Goal: Task Accomplishment & Management: Complete application form

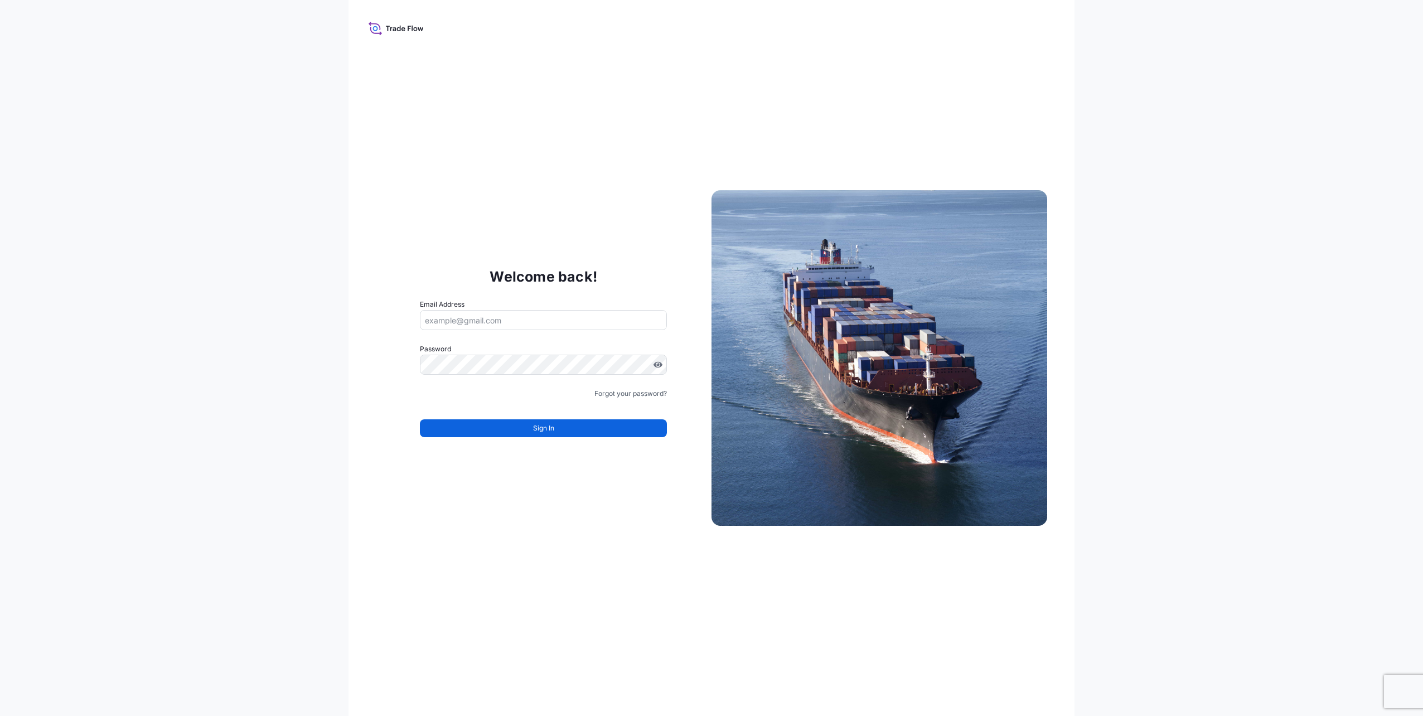
click at [479, 318] on input "Email Address" at bounding box center [543, 320] width 247 height 20
click at [510, 322] on input "Email Address" at bounding box center [543, 320] width 247 height 20
click at [487, 319] on input "Email Address" at bounding box center [543, 320] width 247 height 20
type input "[PERSON_NAME][EMAIL_ADDRESS][PERSON_NAME][DOMAIN_NAME]"
click at [525, 318] on input "[PERSON_NAME][EMAIL_ADDRESS][PERSON_NAME][DOMAIN_NAME]" at bounding box center [543, 320] width 247 height 20
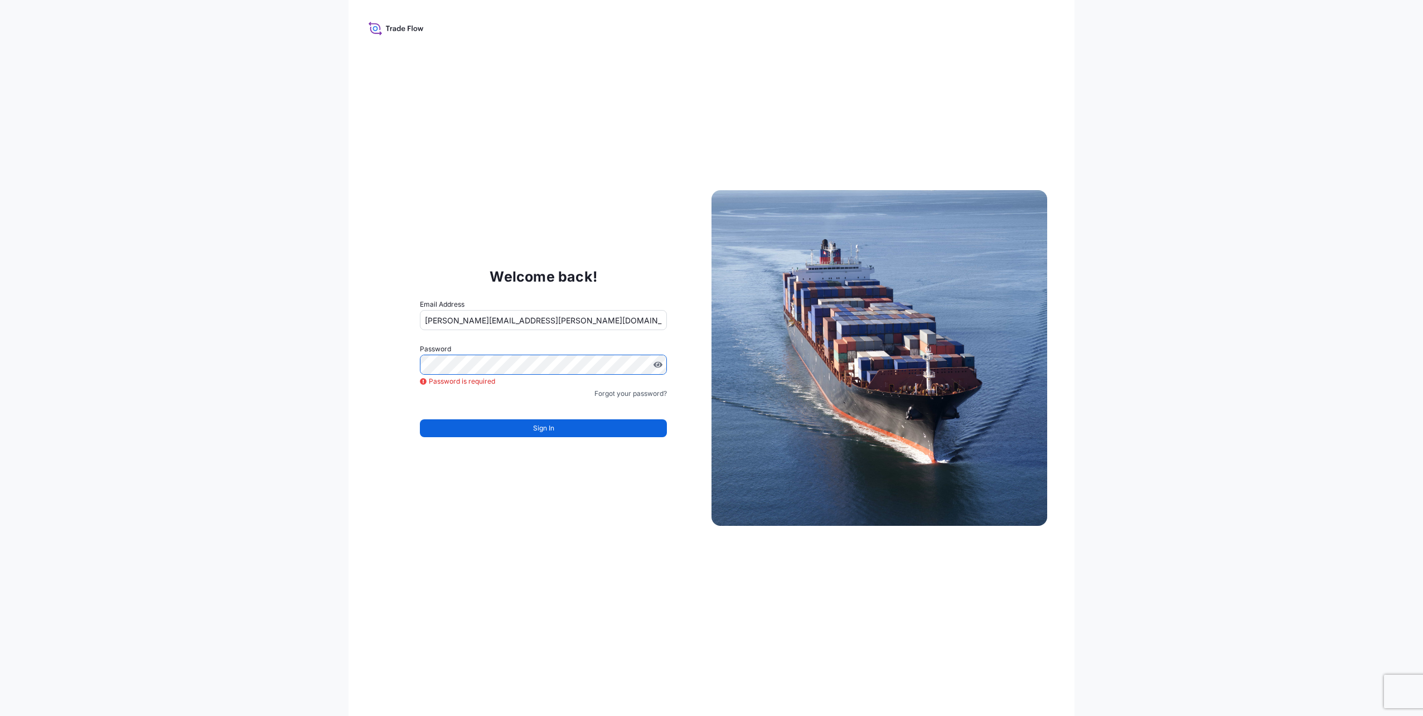
click at [224, 346] on div "Welcome back! Email Address kevin.lenz@bdpint.com Password Password is required…" at bounding box center [711, 358] width 1423 height 716
click at [506, 424] on button "Sign In" at bounding box center [543, 428] width 247 height 18
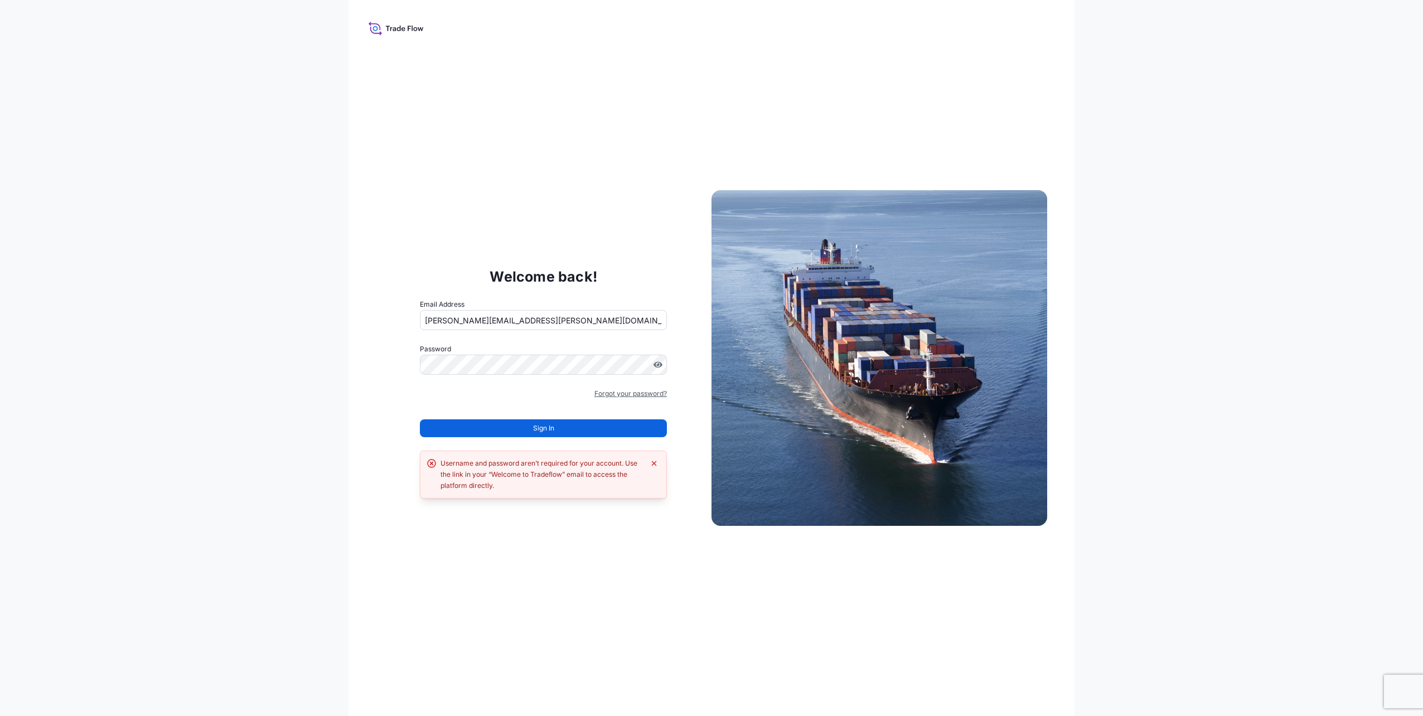
click at [629, 391] on link "Forgot your password?" at bounding box center [631, 393] width 73 height 11
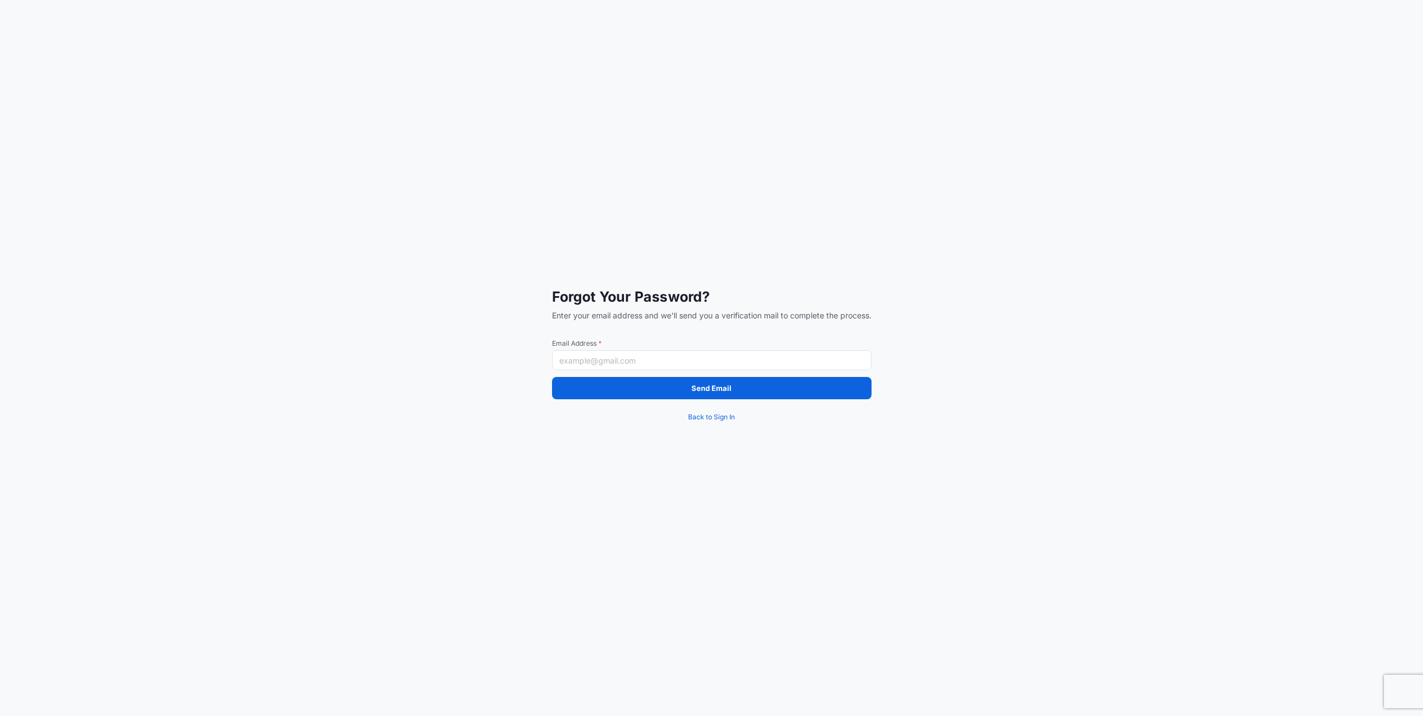
click at [595, 364] on input "Email Address *" at bounding box center [712, 360] width 320 height 20
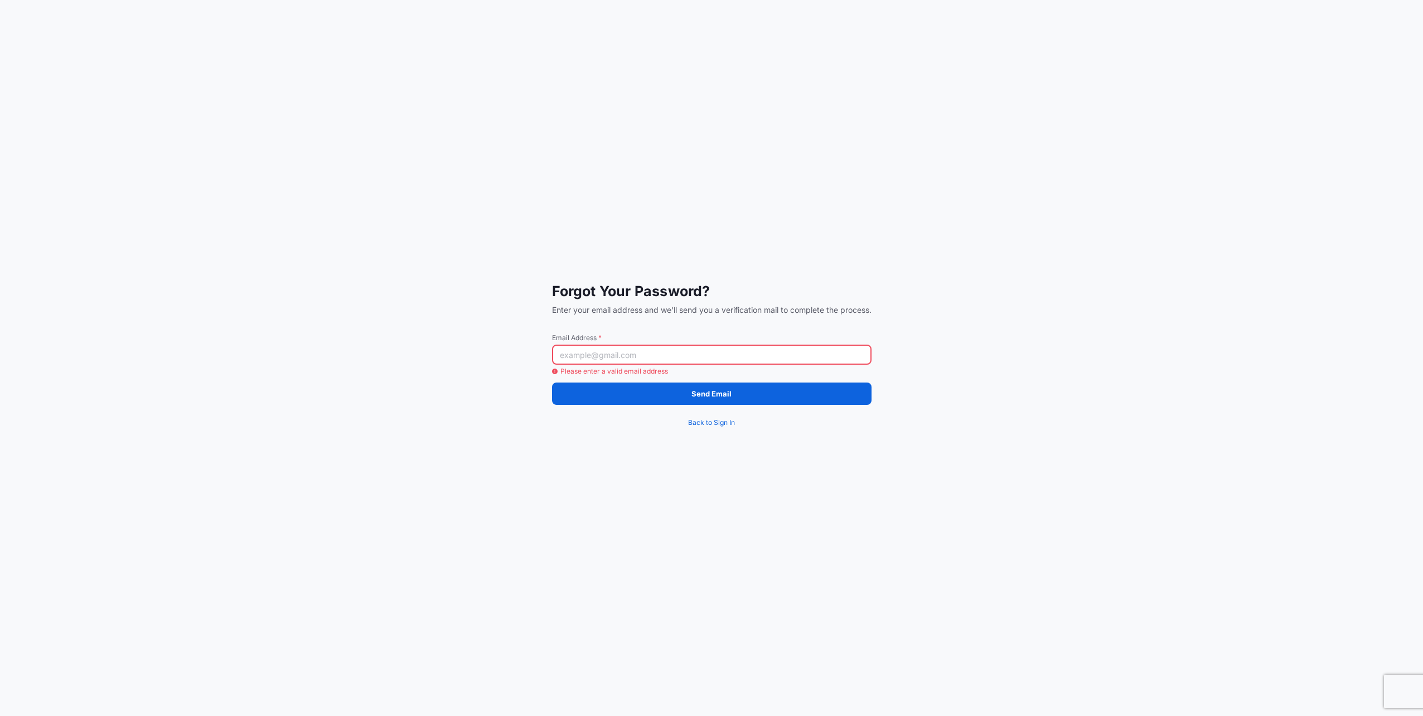
click at [616, 357] on input "Email Address *" at bounding box center [712, 355] width 320 height 20
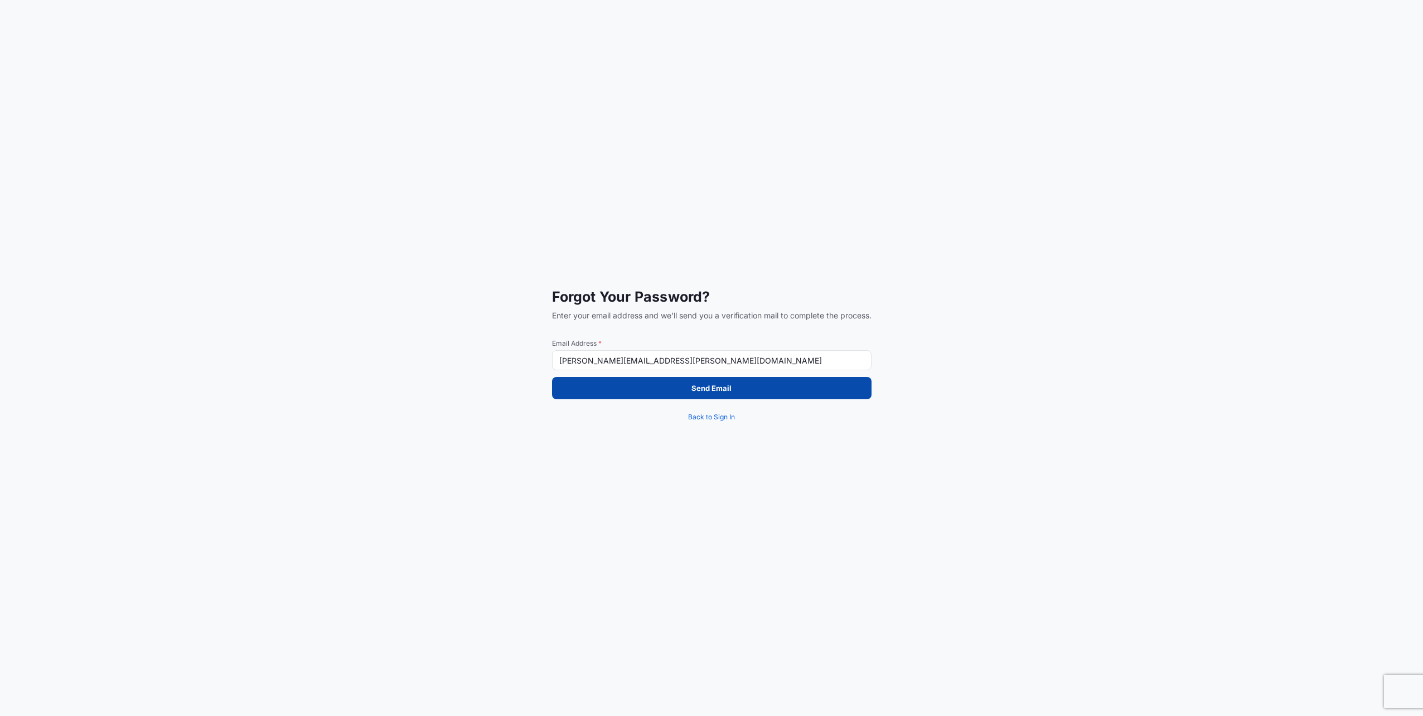
click at [612, 393] on button "Send Email" at bounding box center [712, 388] width 320 height 22
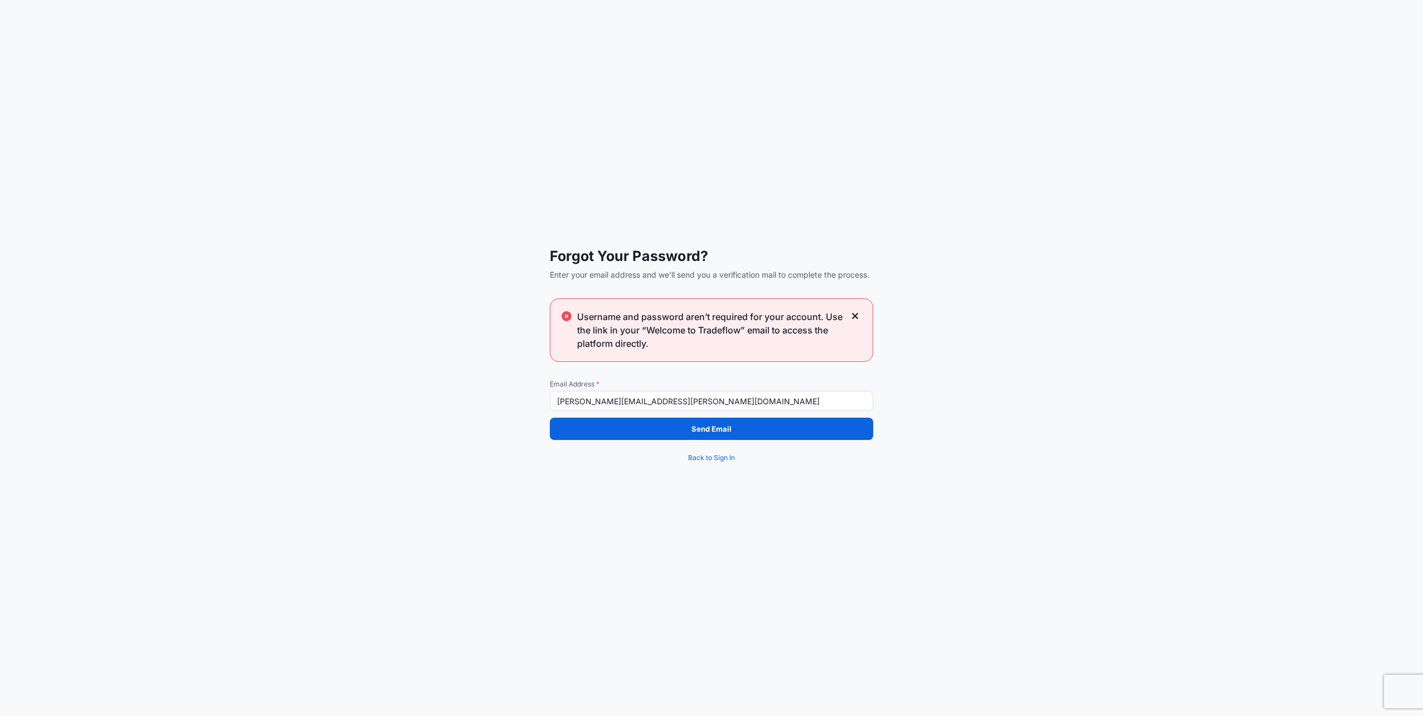
click at [596, 395] on input "[PERSON_NAME][EMAIL_ADDRESS][PERSON_NAME][DOMAIN_NAME]" at bounding box center [711, 401] width 323 height 20
click at [655, 397] on input "[PERSON_NAME][EMAIL_ADDRESS][PERSON_NAME][DOMAIN_NAME]" at bounding box center [711, 401] width 323 height 20
drag, startPoint x: 655, startPoint y: 397, endPoint x: 548, endPoint y: 405, distance: 106.8
click at [548, 405] on div "Forgot Your Password? Enter your email address and we'll send you a verificatio…" at bounding box center [711, 358] width 1423 height 716
click at [544, 407] on div "Forgot Your Password? Enter your email address and we'll send you a verificatio…" at bounding box center [711, 358] width 1423 height 716
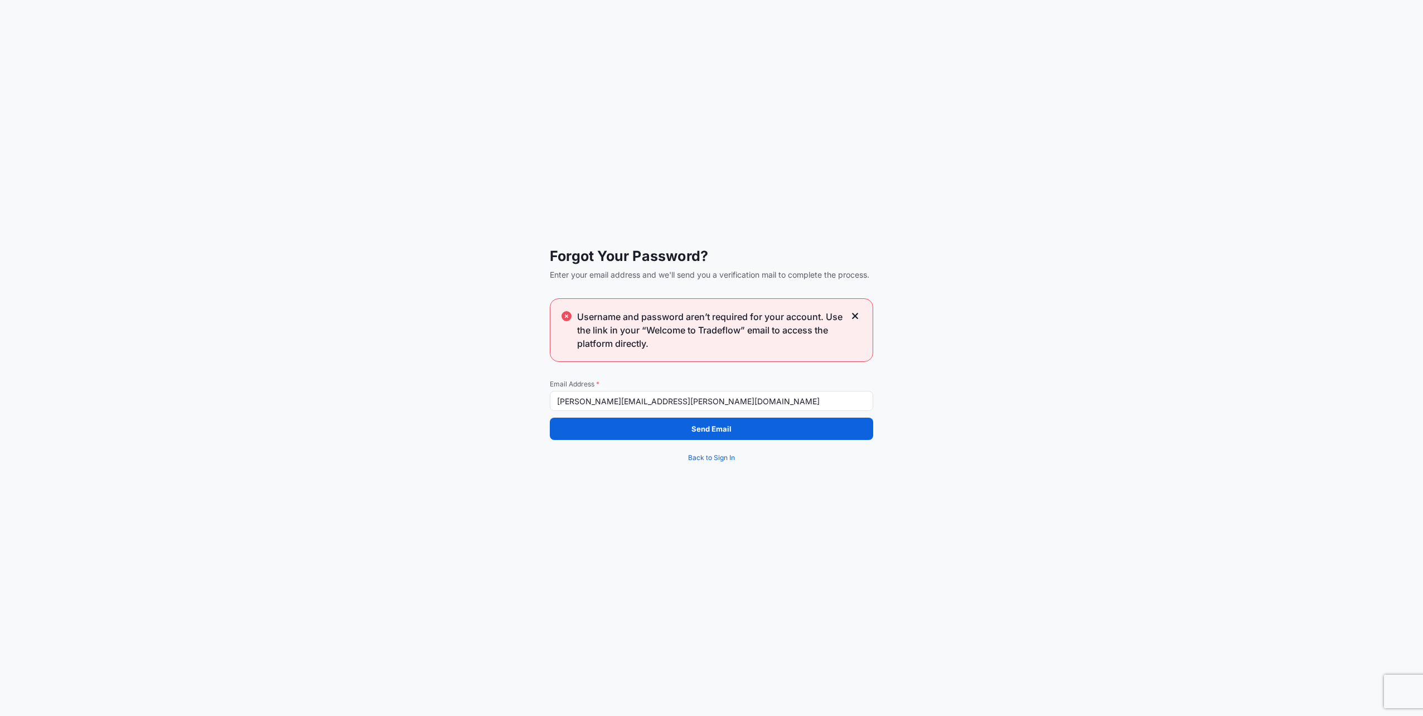
click at [687, 402] on input "[PERSON_NAME][EMAIL_ADDRESS][PERSON_NAME][DOMAIN_NAME]" at bounding box center [711, 401] width 323 height 20
click at [792, 423] on button "Send Email" at bounding box center [711, 429] width 323 height 22
click at [723, 432] on p "Send Email" at bounding box center [712, 428] width 40 height 11
click at [854, 317] on icon at bounding box center [855, 316] width 6 height 6
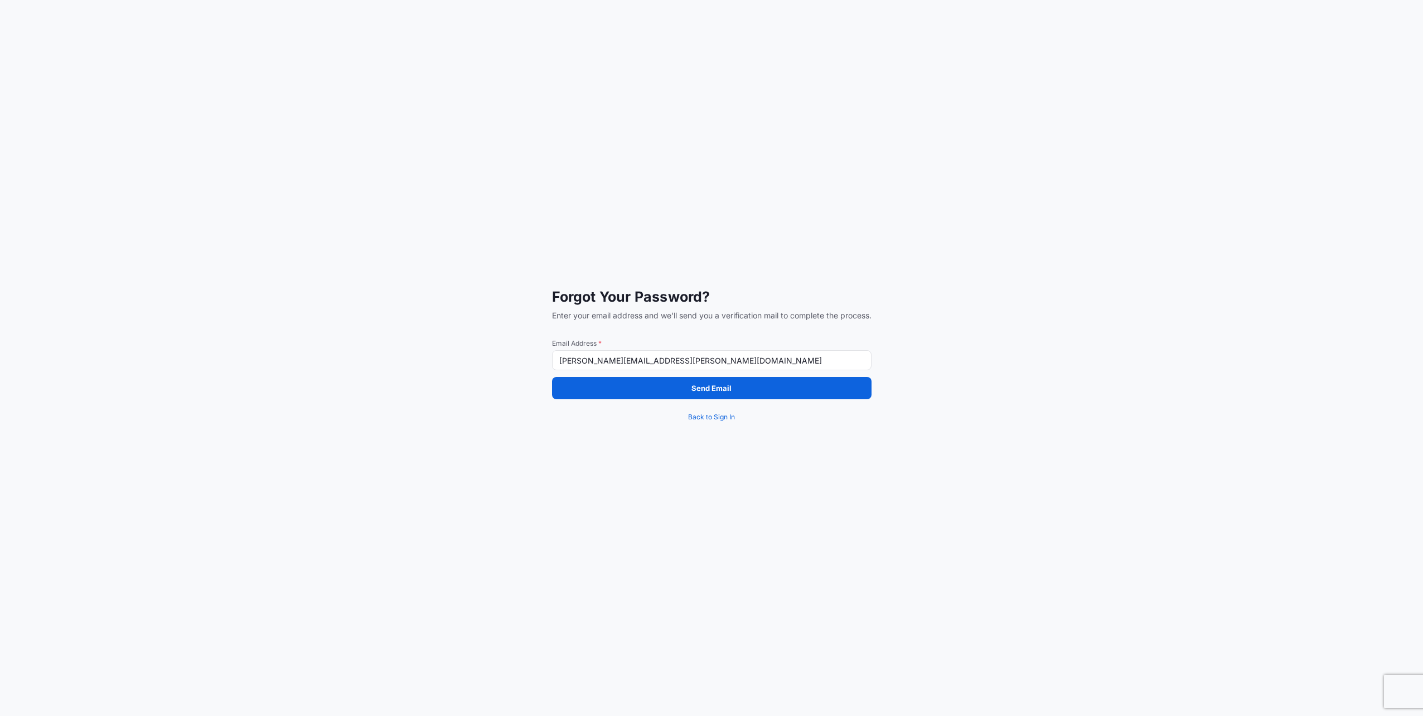
click at [660, 363] on input "[PERSON_NAME][EMAIL_ADDRESS][PERSON_NAME][DOMAIN_NAME]" at bounding box center [712, 360] width 320 height 20
drag, startPoint x: 631, startPoint y: 364, endPoint x: 602, endPoint y: 367, distance: 28.6
click at [602, 367] on input "[PERSON_NAME][EMAIL_ADDRESS][PERSON_NAME][DOMAIN_NAME]" at bounding box center [712, 360] width 320 height 20
type input "[PERSON_NAME][EMAIL_ADDRESS][PERSON_NAME][DOMAIN_NAME]"
click at [679, 393] on button "Send Email" at bounding box center [712, 388] width 320 height 22
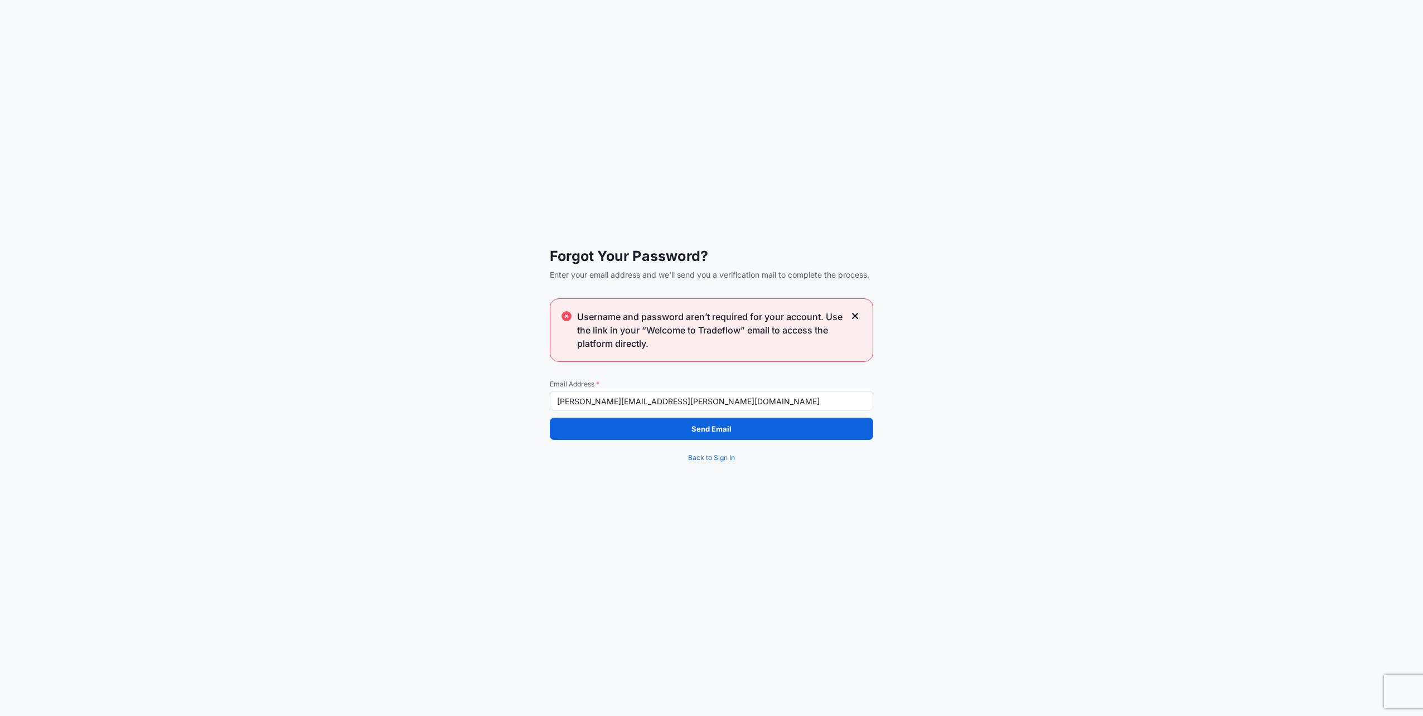
click at [857, 315] on icon at bounding box center [856, 316] width 8 height 10
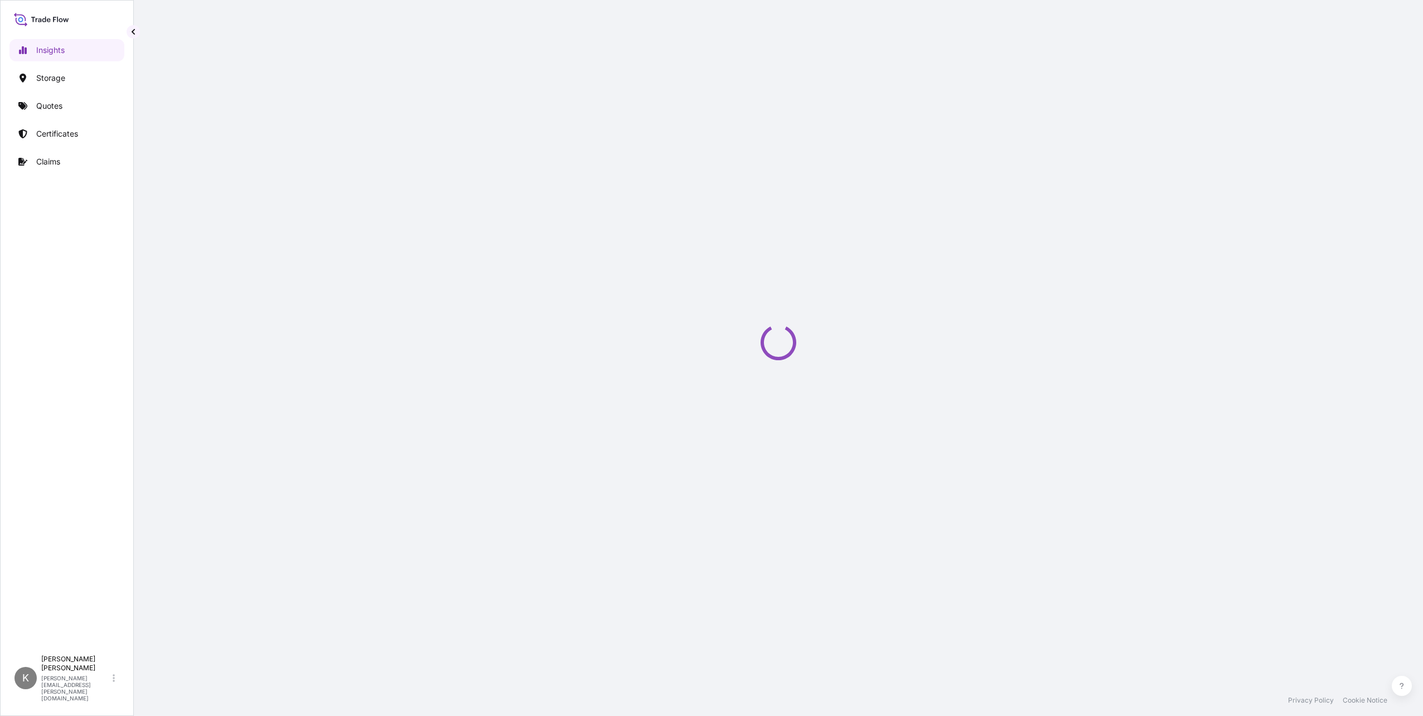
select select "2025"
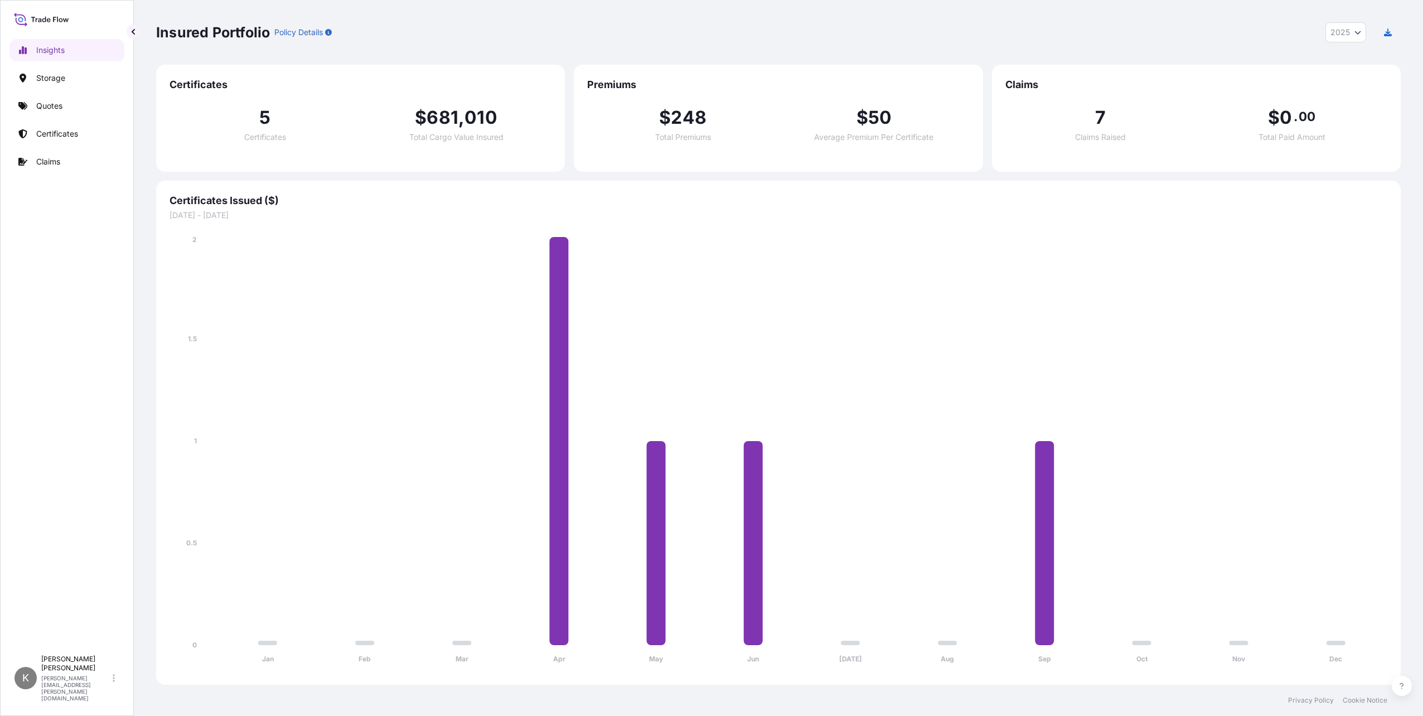
click at [265, 119] on span "5" at bounding box center [264, 118] width 11 height 18
click at [44, 80] on p "Storage" at bounding box center [50, 78] width 29 height 11
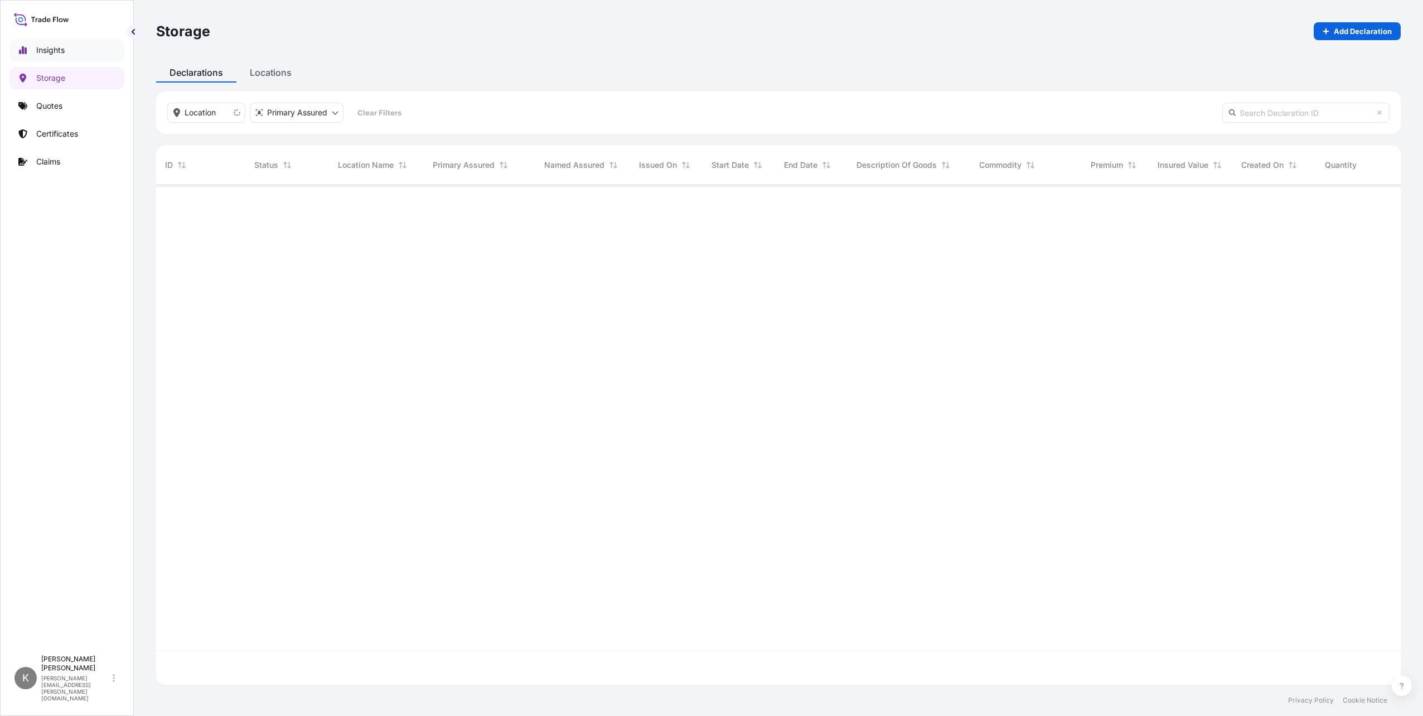
scroll to position [531, 1236]
click at [49, 56] on link "Insights" at bounding box center [66, 50] width 115 height 22
select select "2025"
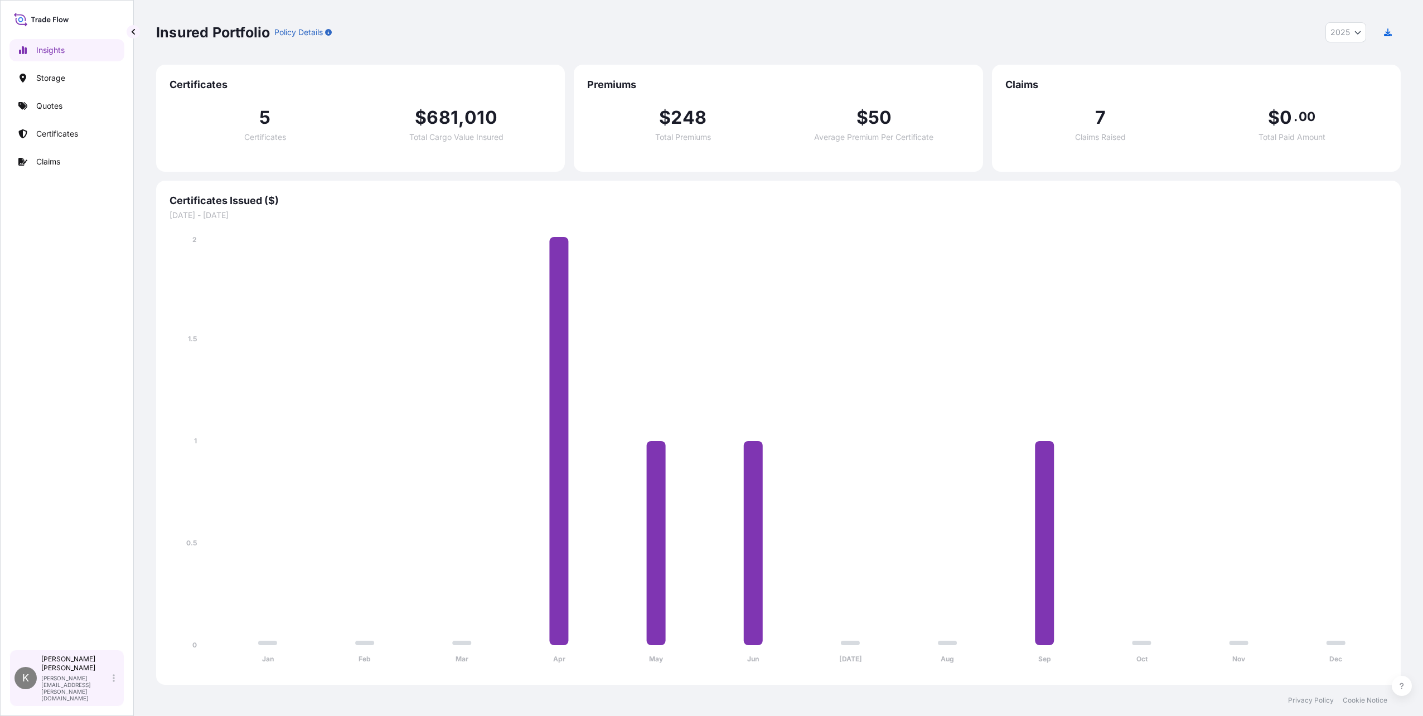
click at [113, 683] on icon at bounding box center [114, 678] width 2 height 9
click at [69, 678] on div "K [PERSON_NAME] [PERSON_NAME][EMAIL_ADDRESS][PERSON_NAME][DOMAIN_NAME]" at bounding box center [66, 678] width 115 height 57
click at [1098, 119] on span "7" at bounding box center [1100, 118] width 11 height 18
click at [51, 73] on p "Storage" at bounding box center [50, 78] width 29 height 11
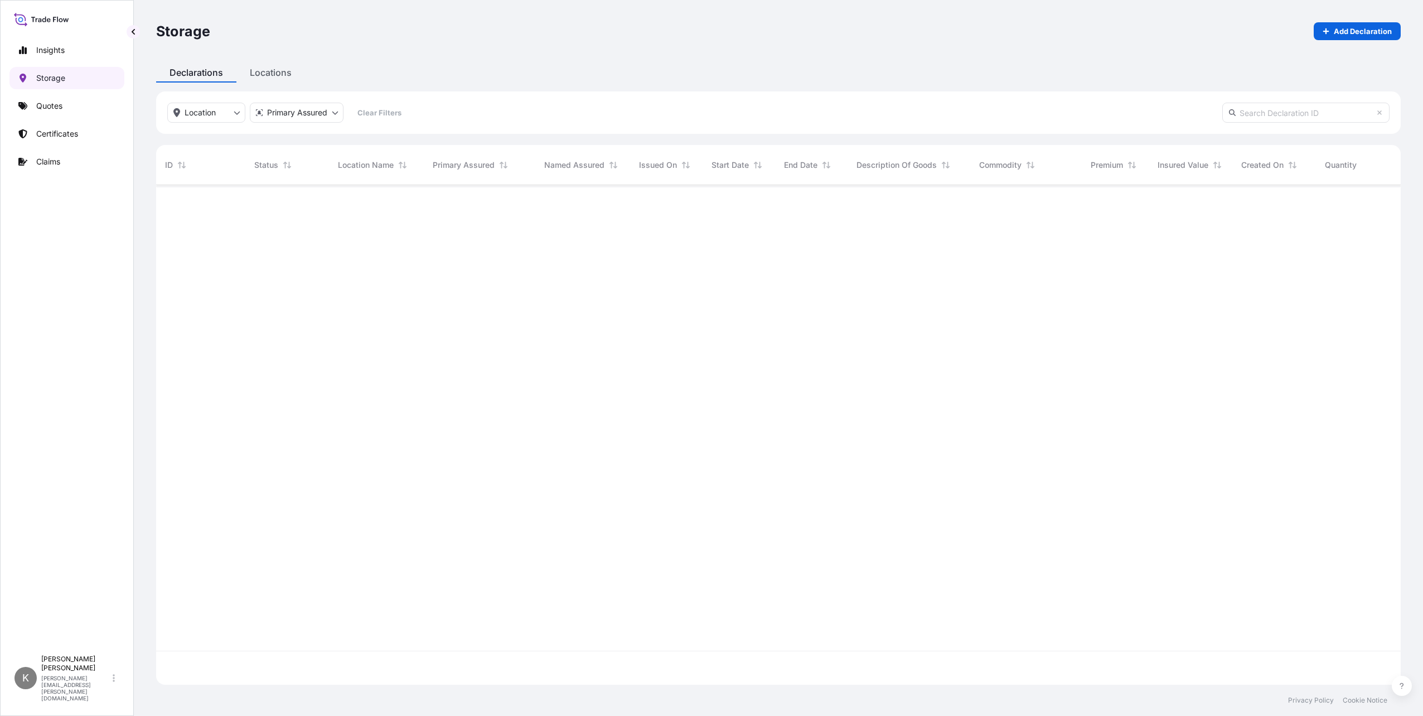
scroll to position [531, 1236]
click at [46, 107] on p "Quotes" at bounding box center [49, 105] width 26 height 11
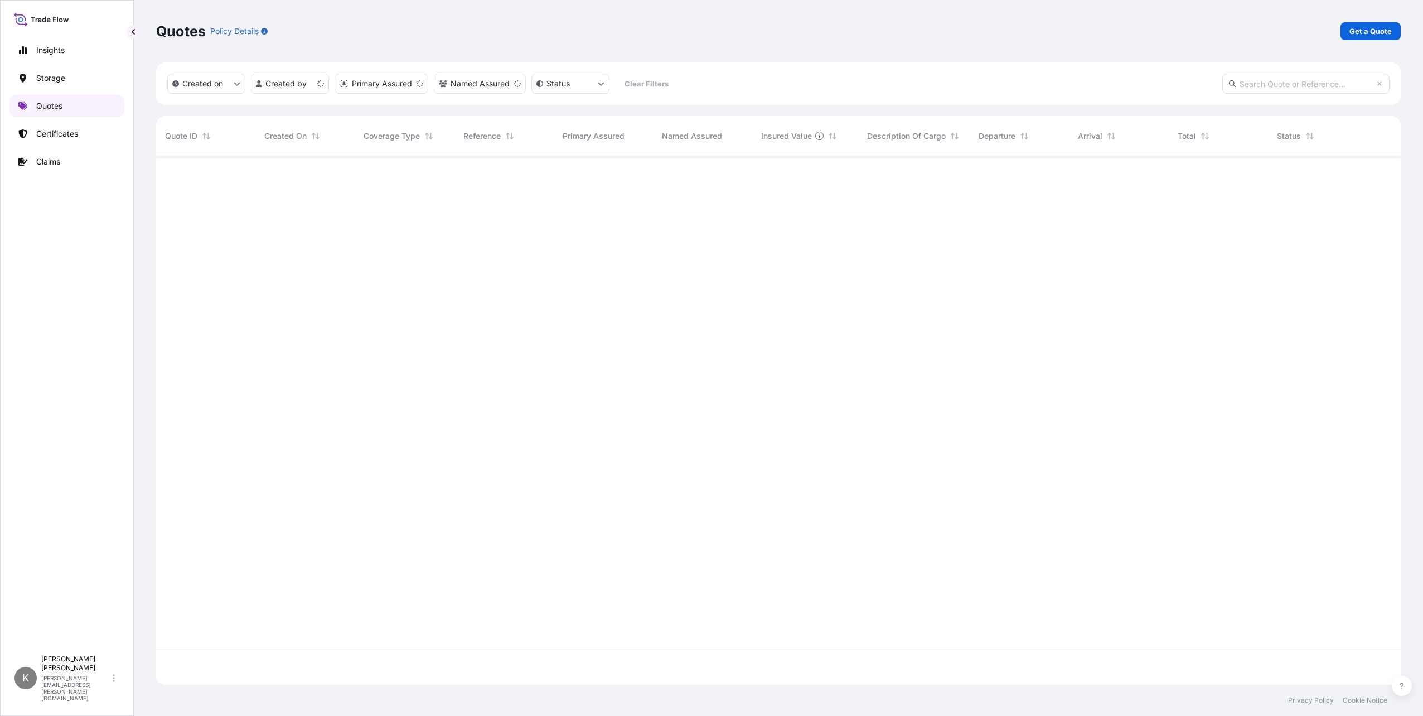
scroll to position [526, 1236]
click at [62, 137] on p "Certificates" at bounding box center [57, 133] width 42 height 11
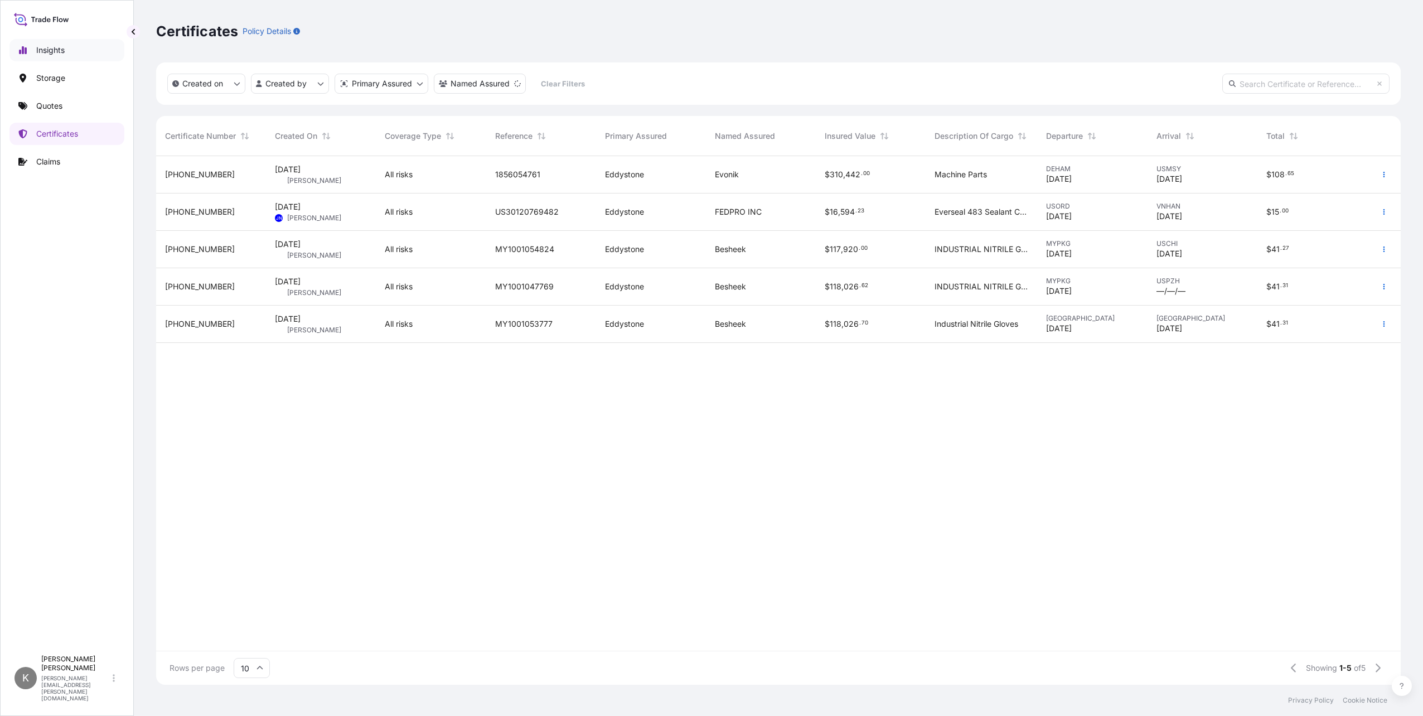
click at [66, 47] on link "Insights" at bounding box center [66, 50] width 115 height 22
select select "2025"
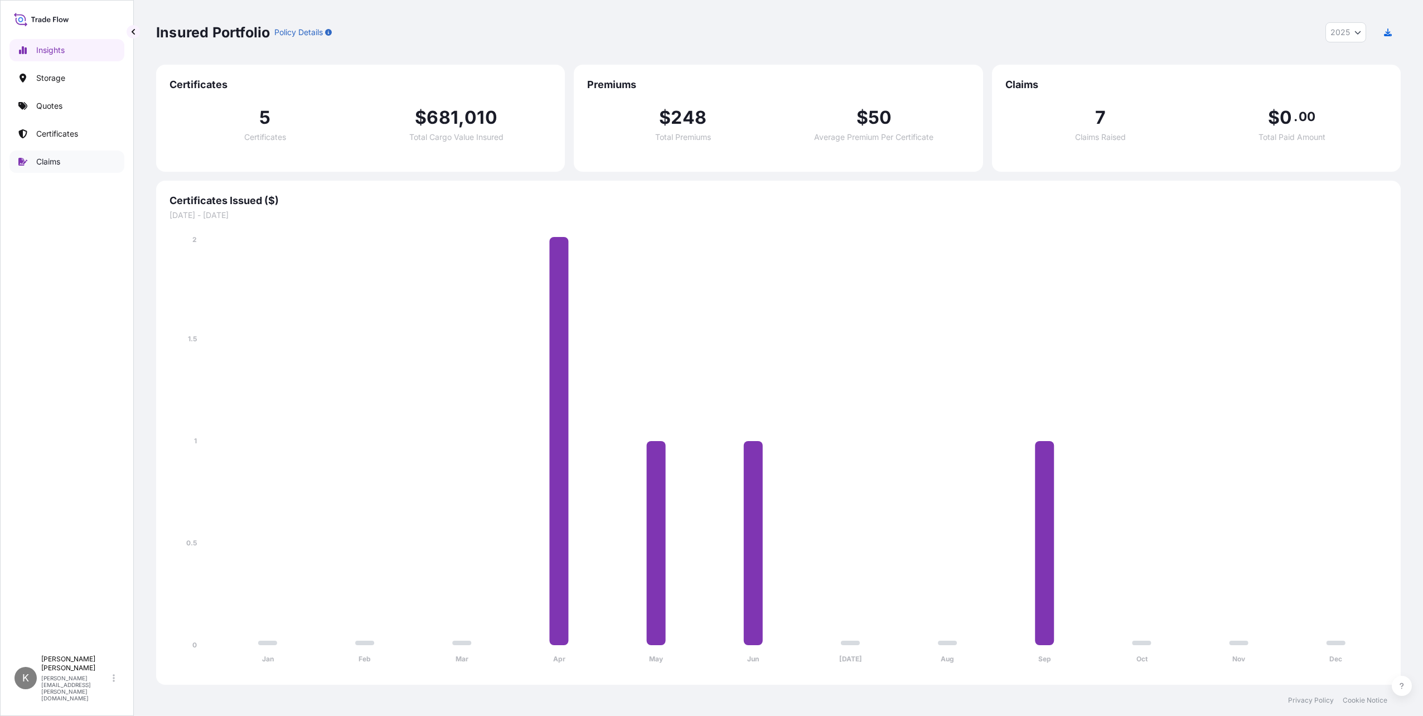
click at [54, 170] on link "Claims" at bounding box center [66, 162] width 115 height 22
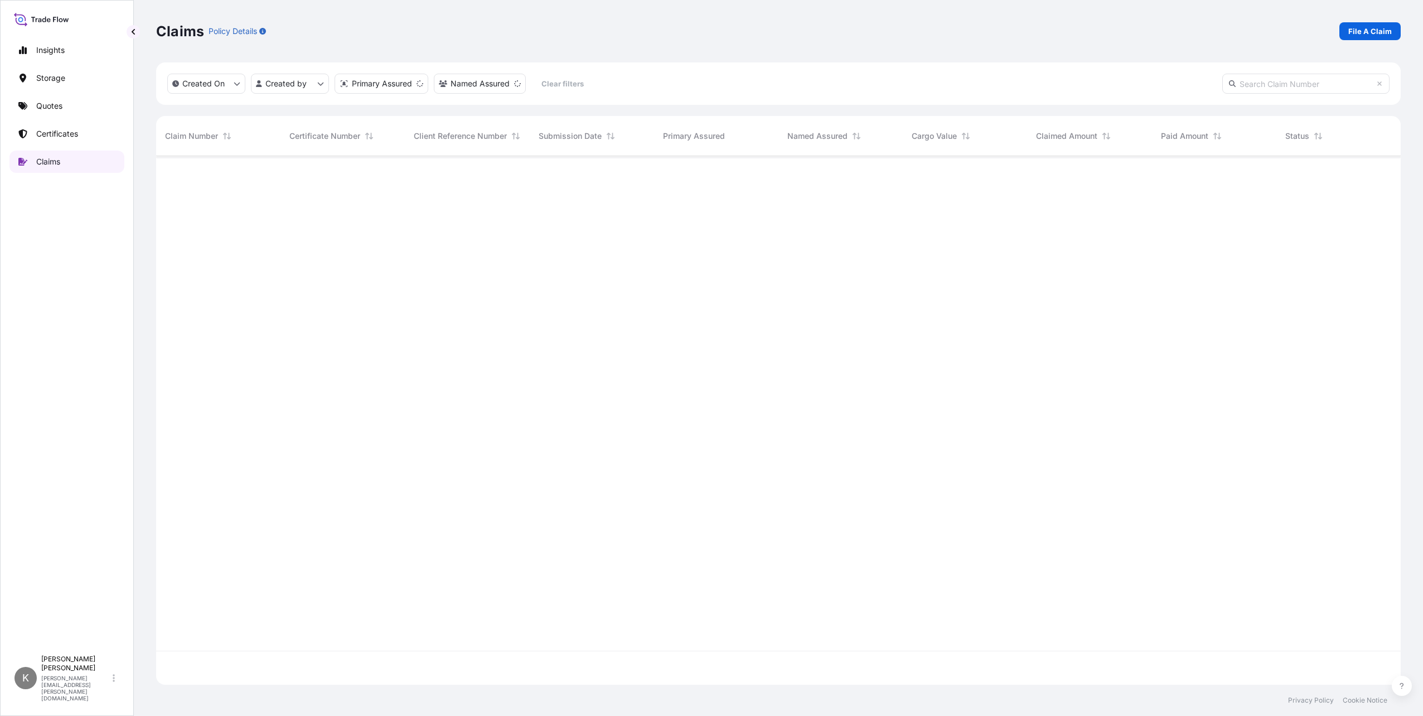
scroll to position [526, 1236]
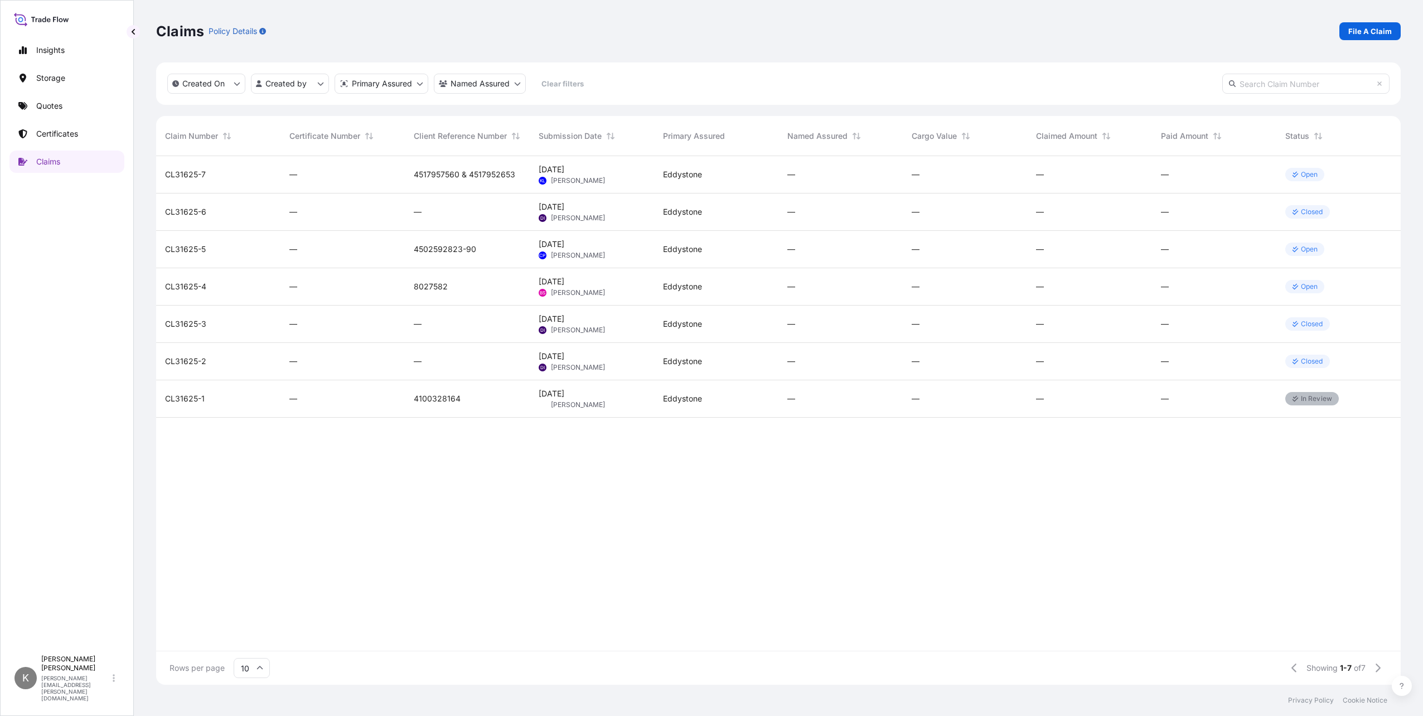
click at [1317, 174] on p "Open" at bounding box center [1309, 174] width 17 height 9
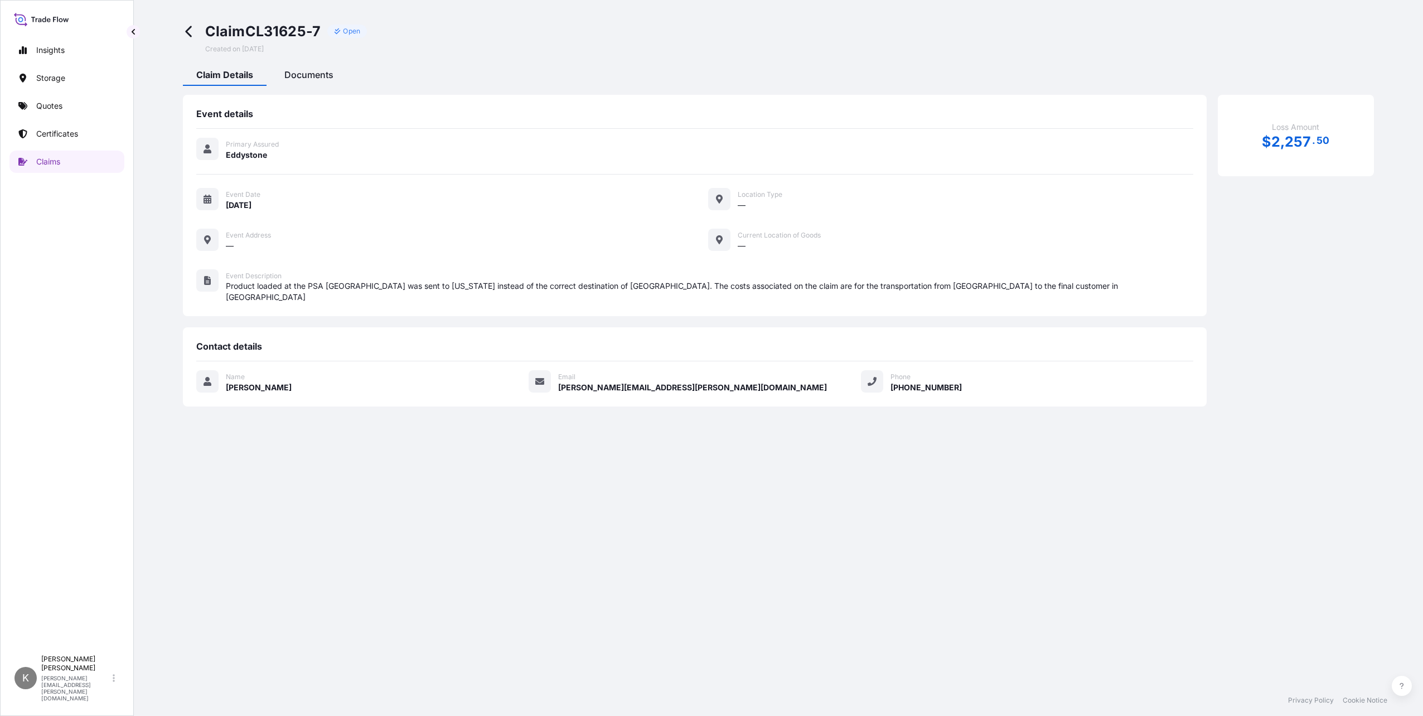
click at [296, 76] on span "Documents" at bounding box center [308, 74] width 49 height 11
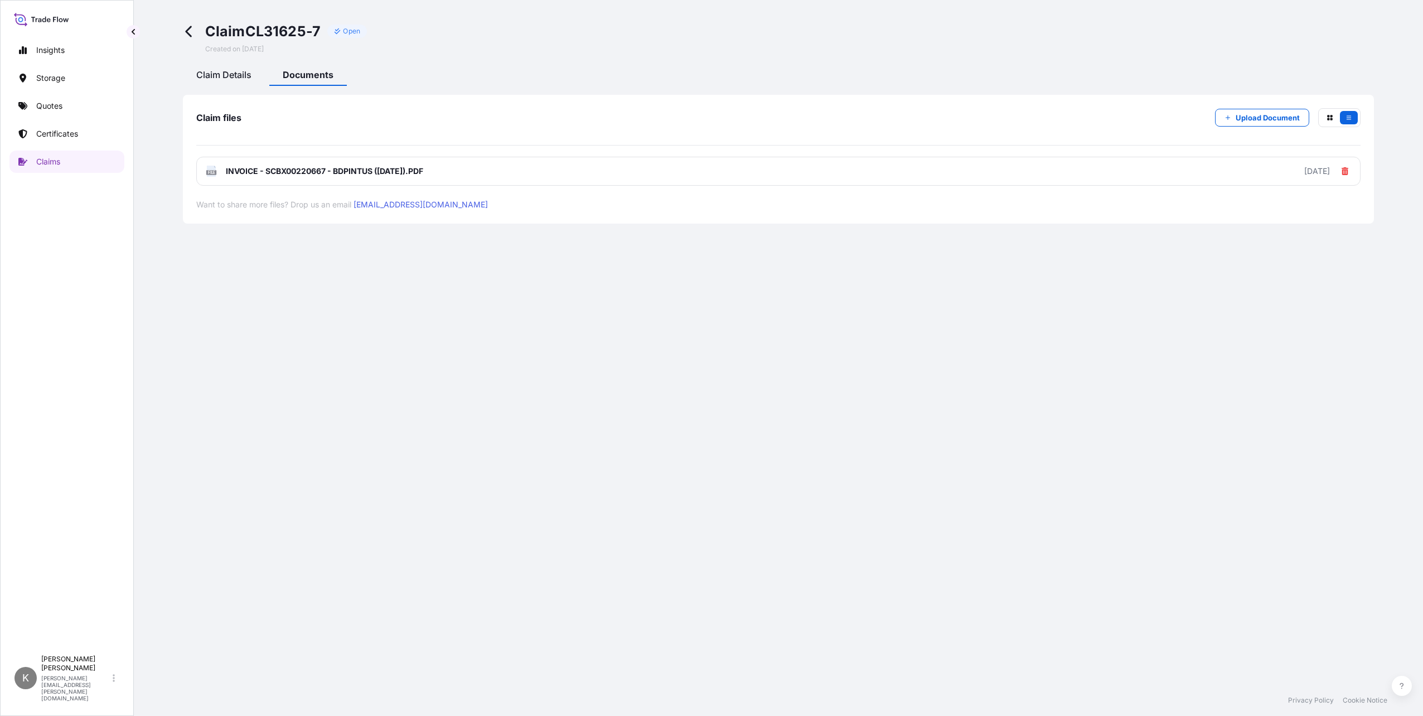
click at [224, 75] on span "Claim Details" at bounding box center [223, 74] width 55 height 11
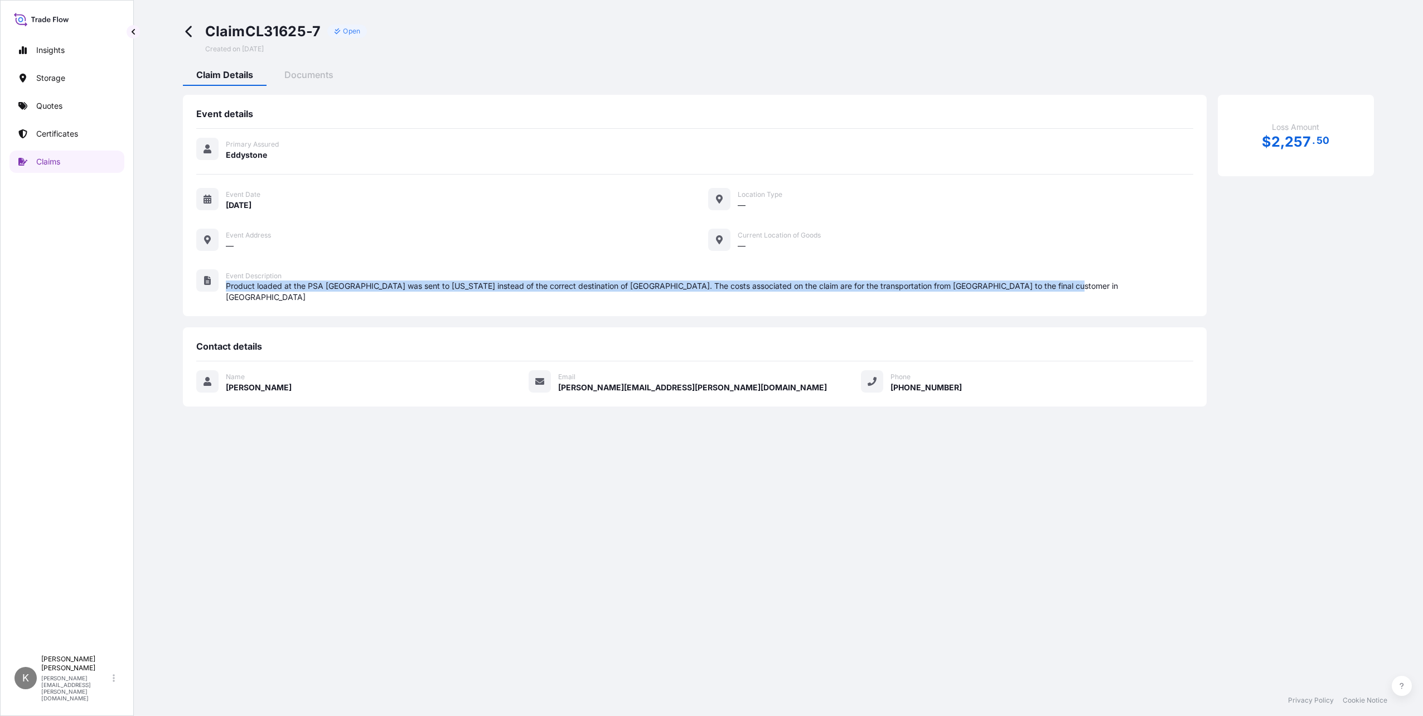
drag, startPoint x: 227, startPoint y: 283, endPoint x: 1077, endPoint y: 293, distance: 850.6
click at [1077, 293] on div "Primary Assured Eddystone Event Date [DATE] Location Type — Event Address — Cur…" at bounding box center [694, 226] width 997 height 195
copy span "Product loaded at the PSA [GEOGRAPHIC_DATA] was sent to [US_STATE] instead of t…"
click at [472, 455] on div "Claim CL31625-7 Open Created on [DATE] Claim Details Documents Event details Pr…" at bounding box center [778, 342] width 1289 height 685
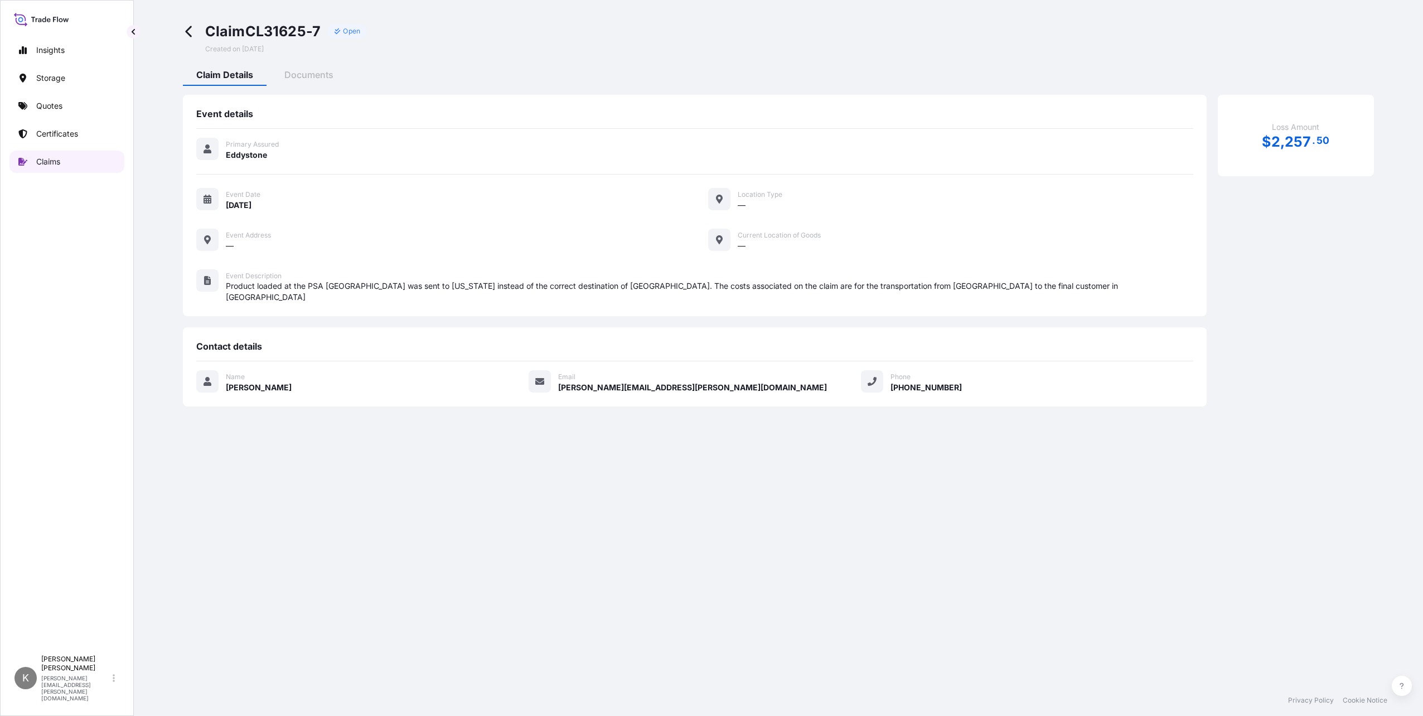
click at [45, 157] on p "Claims" at bounding box center [48, 161] width 24 height 11
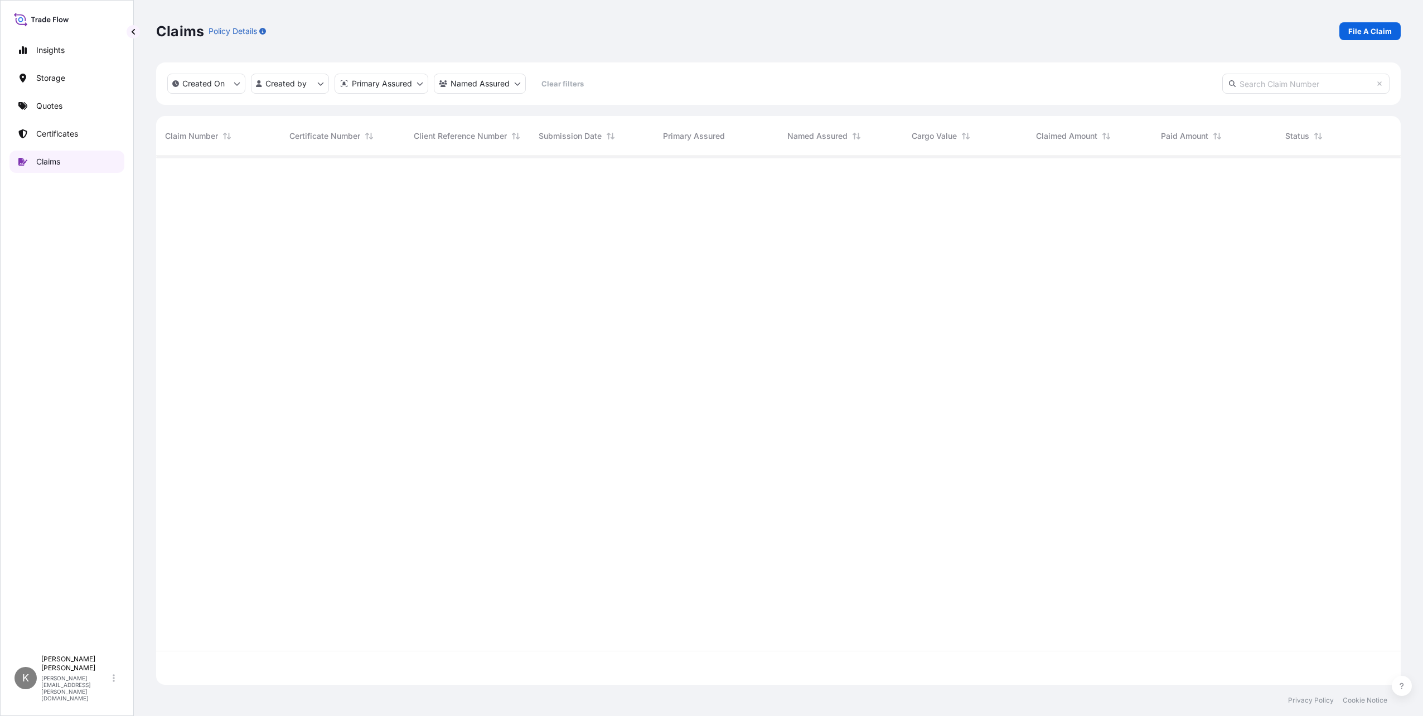
scroll to position [526, 1236]
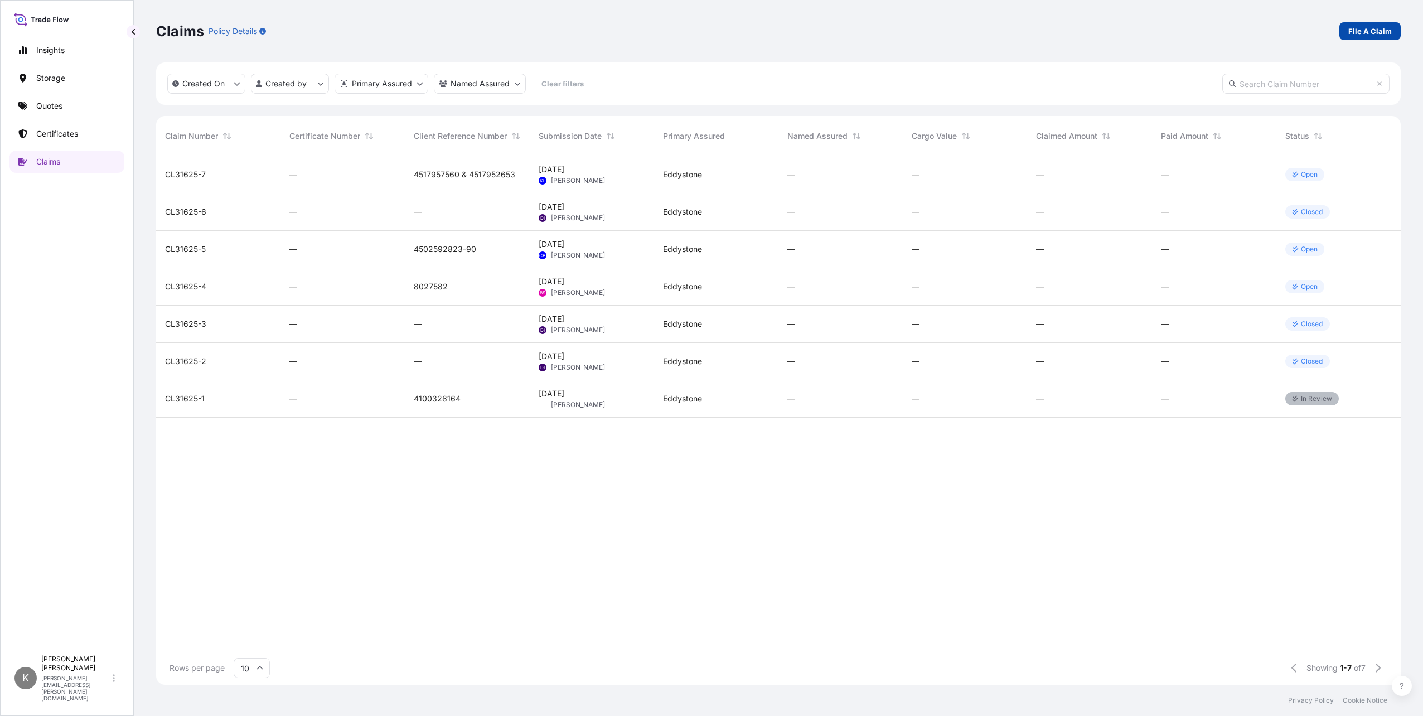
click at [1389, 30] on p "File A Claim" at bounding box center [1371, 31] width 44 height 11
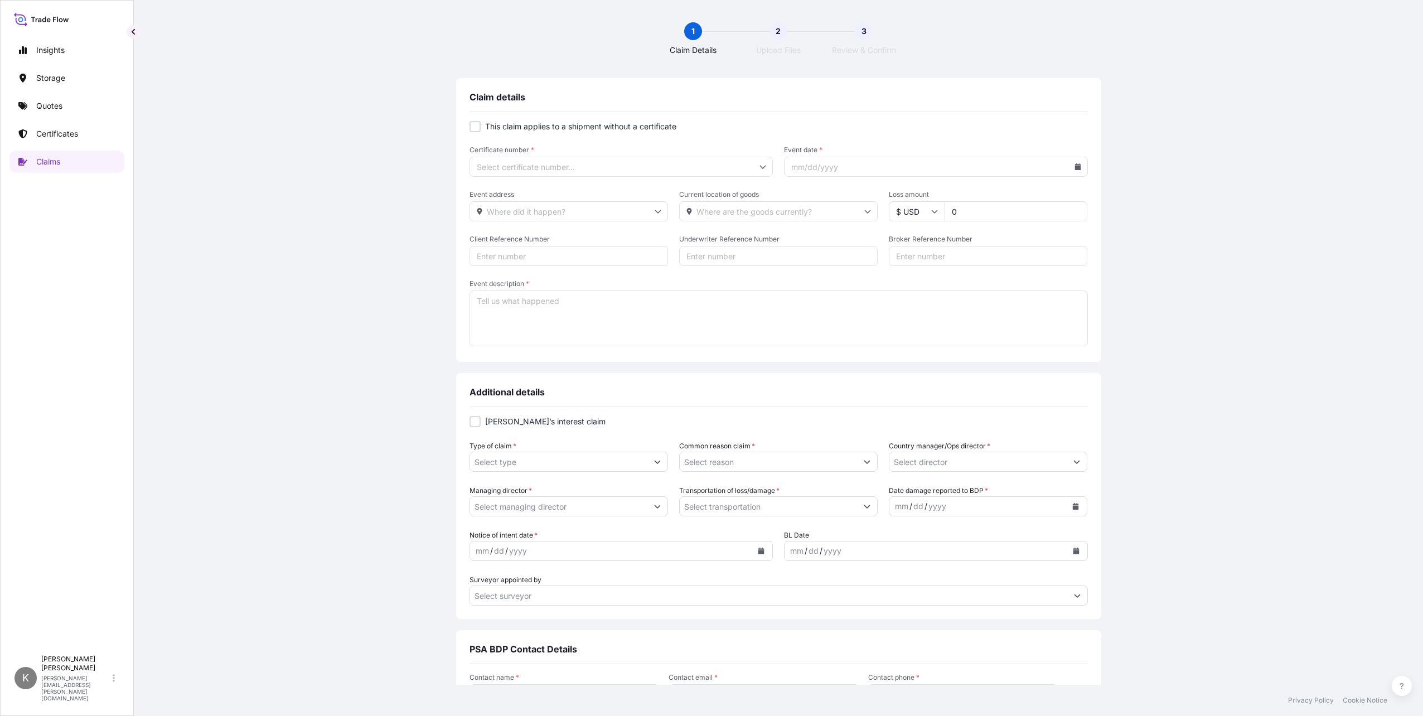
click at [471, 124] on div at bounding box center [475, 126] width 11 height 11
checkbox input "true"
click at [506, 167] on input "Primary Assured *" at bounding box center [622, 167] width 304 height 20
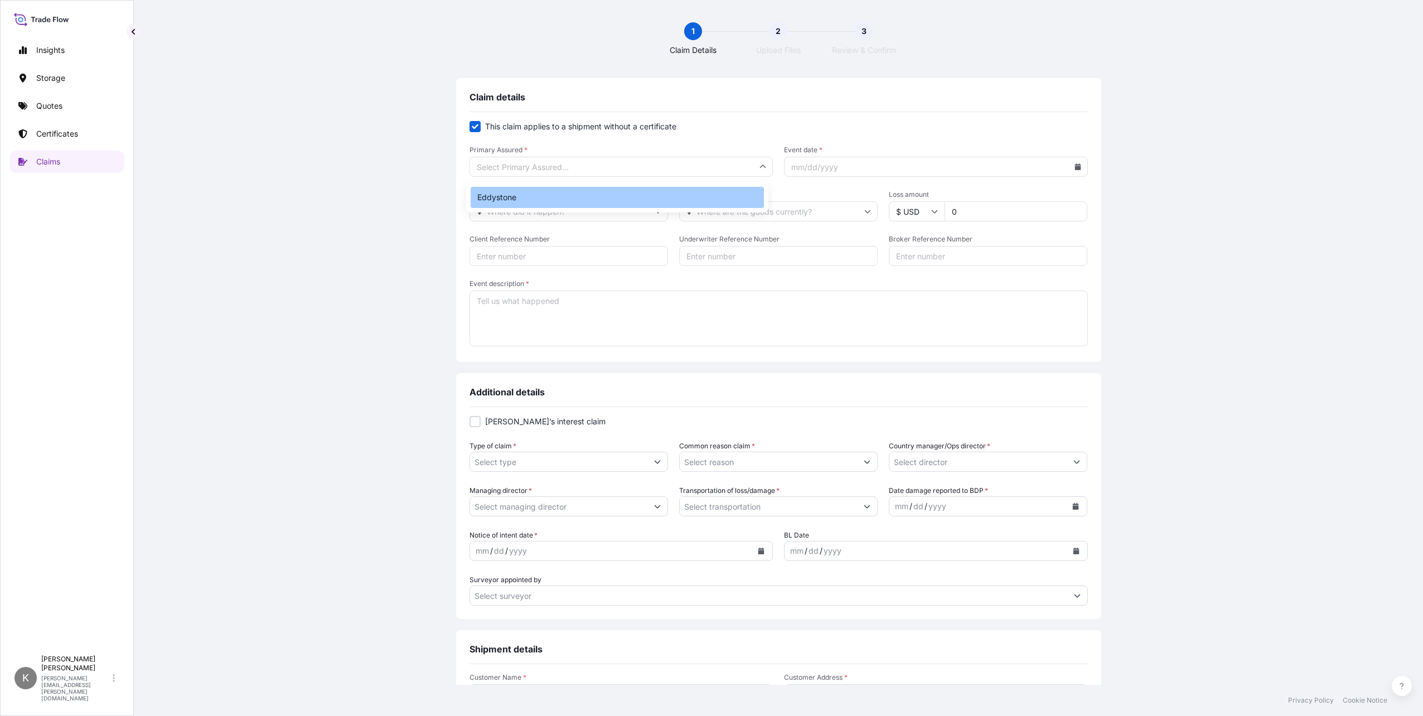
click at [495, 192] on div "Eddystone" at bounding box center [617, 197] width 293 height 21
type input "Eddystone"
click at [816, 172] on input "Event date *" at bounding box center [936, 167] width 304 height 20
click at [1075, 168] on icon at bounding box center [1078, 166] width 6 height 7
click at [1025, 200] on button at bounding box center [1029, 199] width 18 height 18
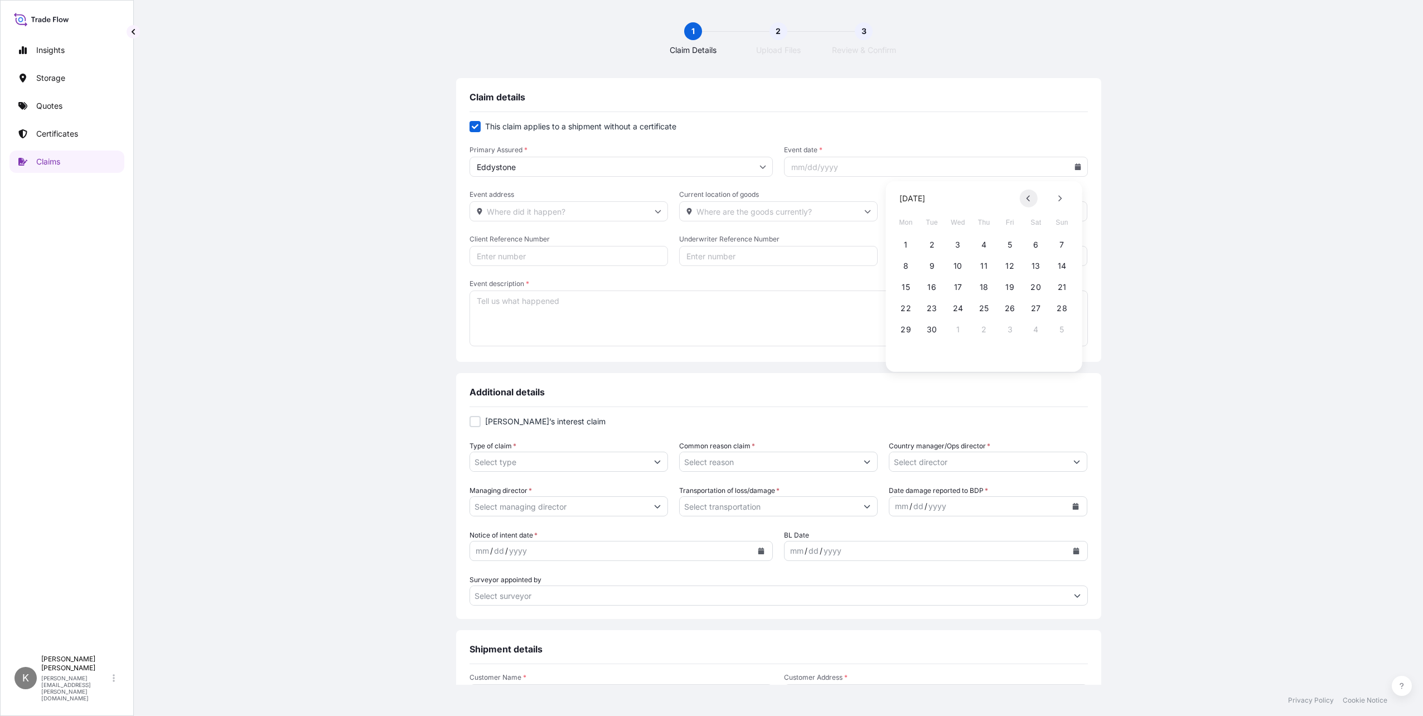
click at [1025, 200] on button at bounding box center [1029, 199] width 18 height 18
click at [1058, 200] on icon at bounding box center [1060, 198] width 4 height 7
click at [961, 283] on button "17" at bounding box center [958, 287] width 18 height 18
type input "[DATE]"
click at [660, 212] on input "Event address" at bounding box center [569, 211] width 199 height 20
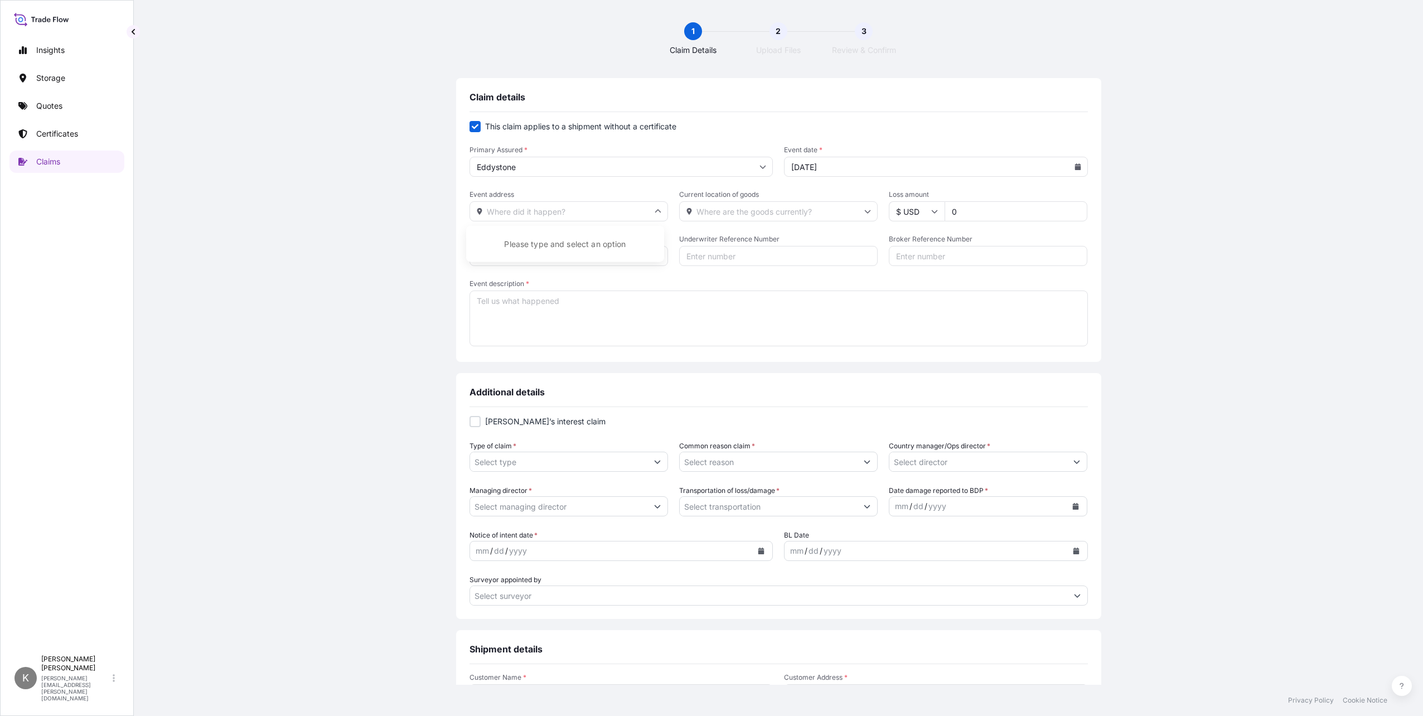
click at [627, 184] on form "This claim applies to a shipment without a certificate Primary Assured * Eddyst…" at bounding box center [779, 235] width 618 height 228
click at [864, 208] on icon at bounding box center [867, 211] width 7 height 7
click at [715, 206] on input "Current location of goods" at bounding box center [778, 211] width 199 height 20
click at [713, 212] on input "Current location of goods" at bounding box center [778, 211] width 199 height 20
type input "[GEOGRAPHIC_DATA]"
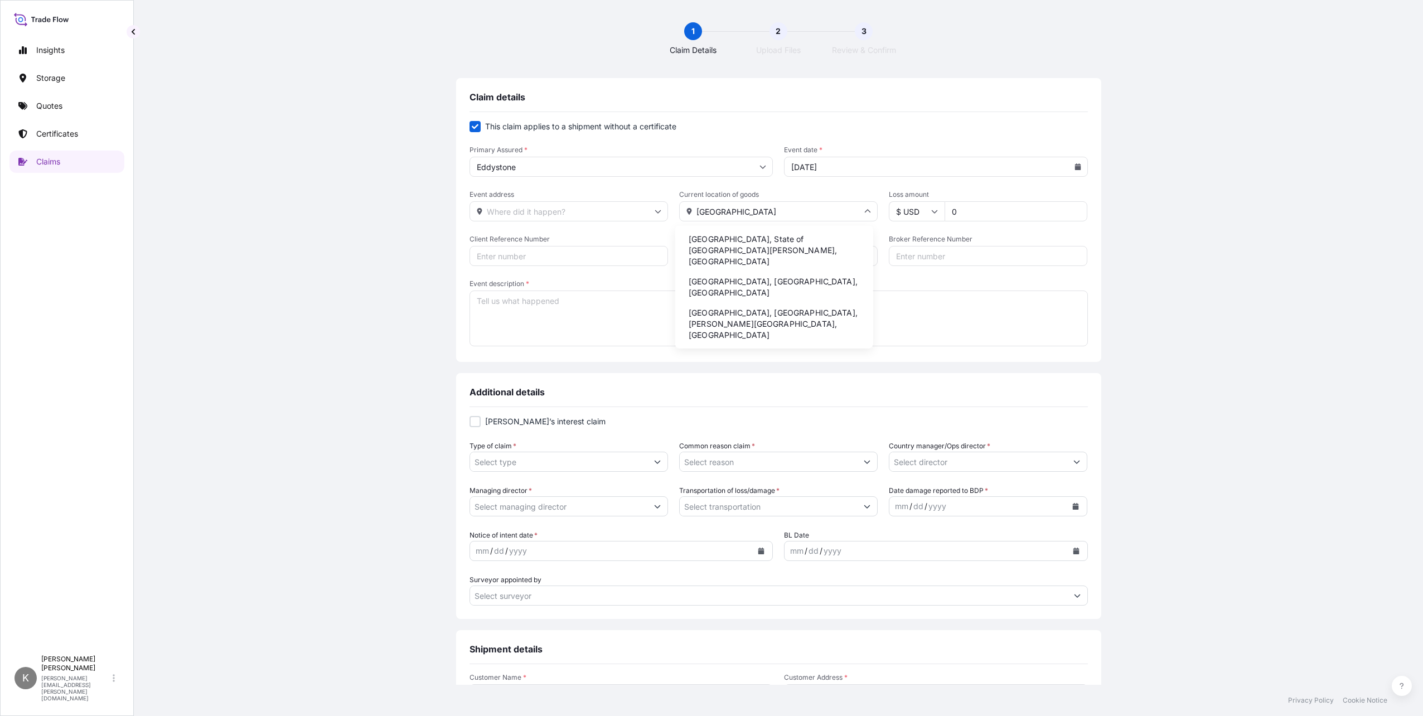
click at [745, 210] on input "[GEOGRAPHIC_DATA]" at bounding box center [778, 211] width 199 height 20
drag, startPoint x: 758, startPoint y: 211, endPoint x: 682, endPoint y: 214, distance: 76.5
click at [682, 214] on input "[GEOGRAPHIC_DATA]" at bounding box center [778, 211] width 199 height 20
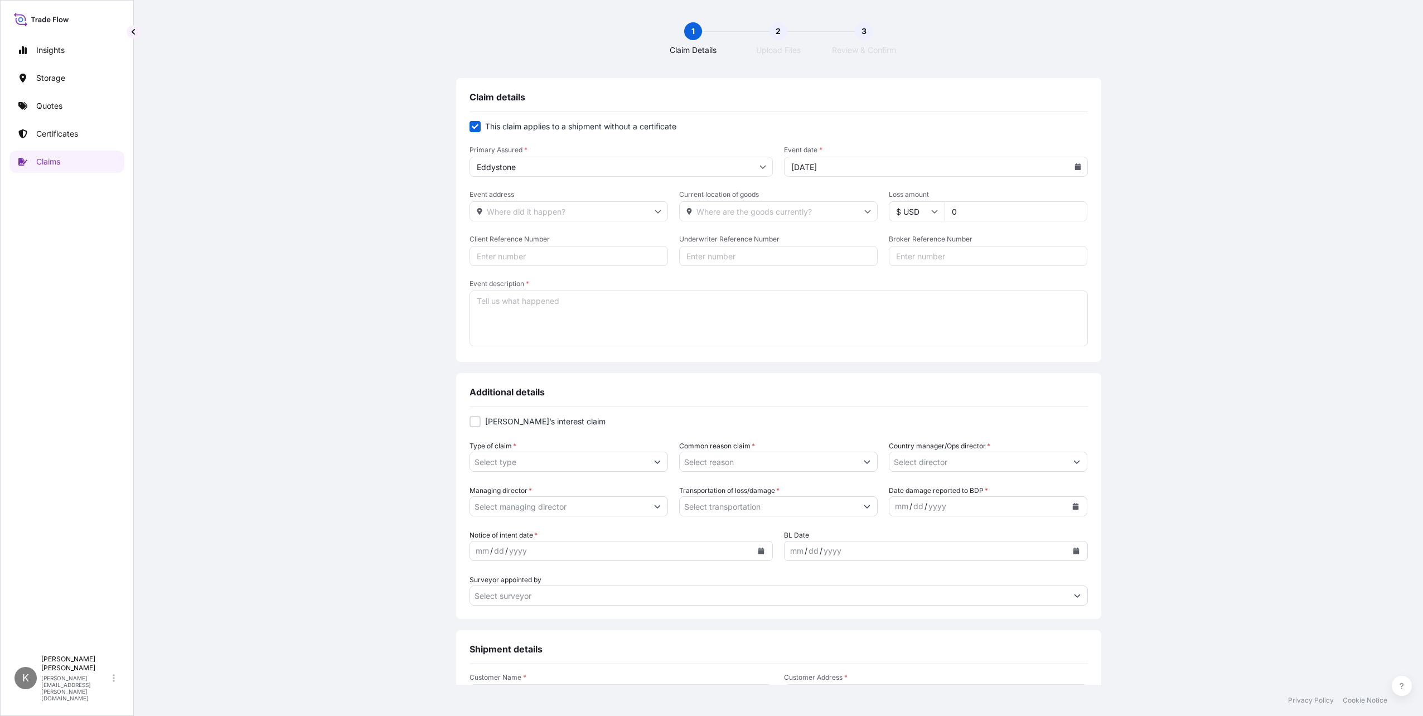
click at [631, 312] on textarea "Event description *" at bounding box center [779, 319] width 618 height 56
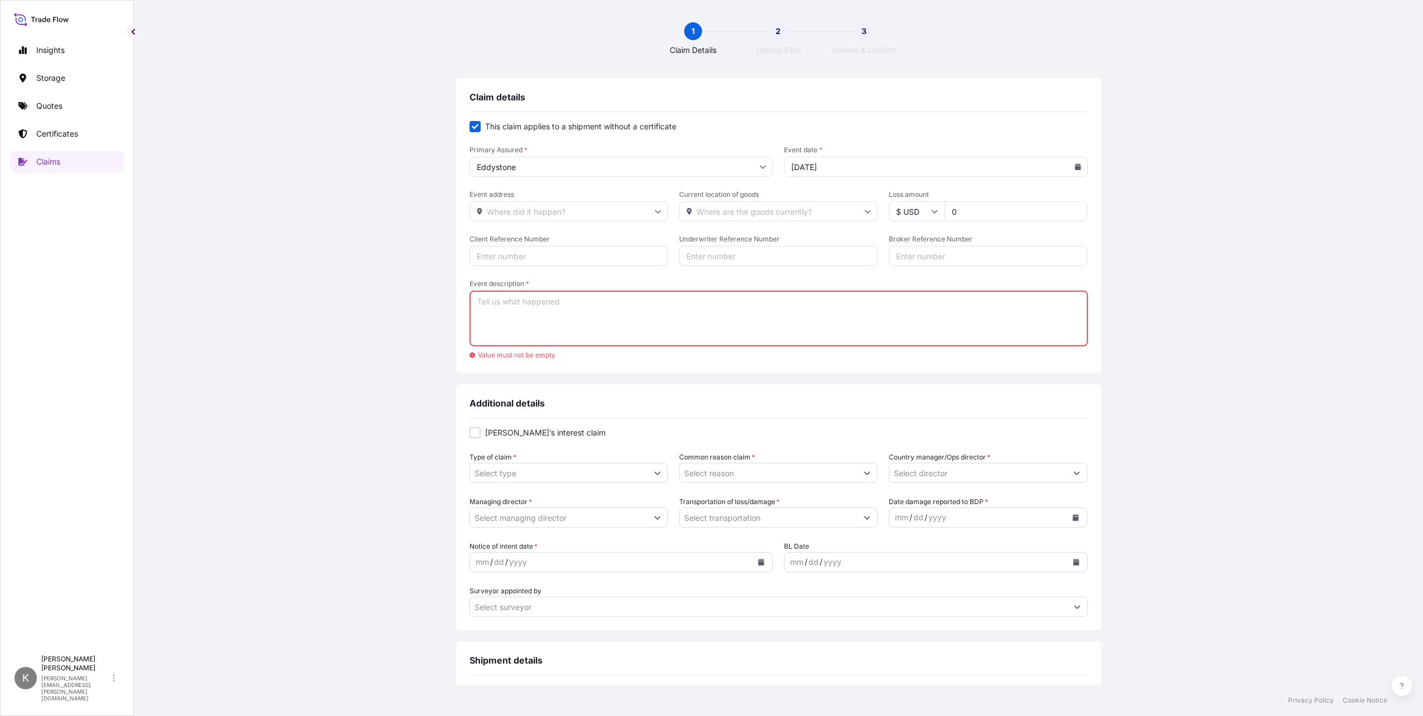
click at [470, 311] on textarea "Event description *" at bounding box center [779, 319] width 618 height 56
paste textarea "Product loaded at the PSA [GEOGRAPHIC_DATA] was sent to [US_STATE] instead of t…"
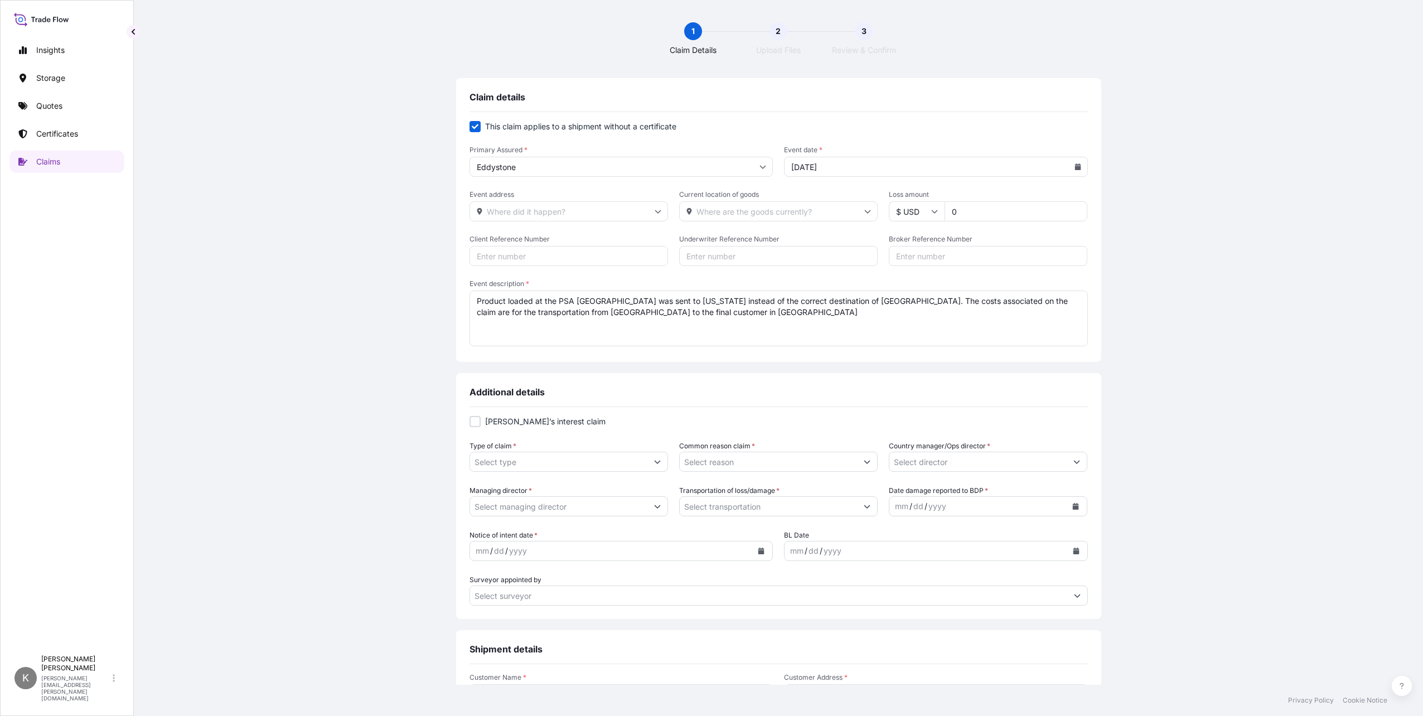
type textarea "Product loaded at the PSA [GEOGRAPHIC_DATA] was sent to [US_STATE] instead of t…"
click at [726, 213] on input "Current location of goods" at bounding box center [778, 211] width 199 height 20
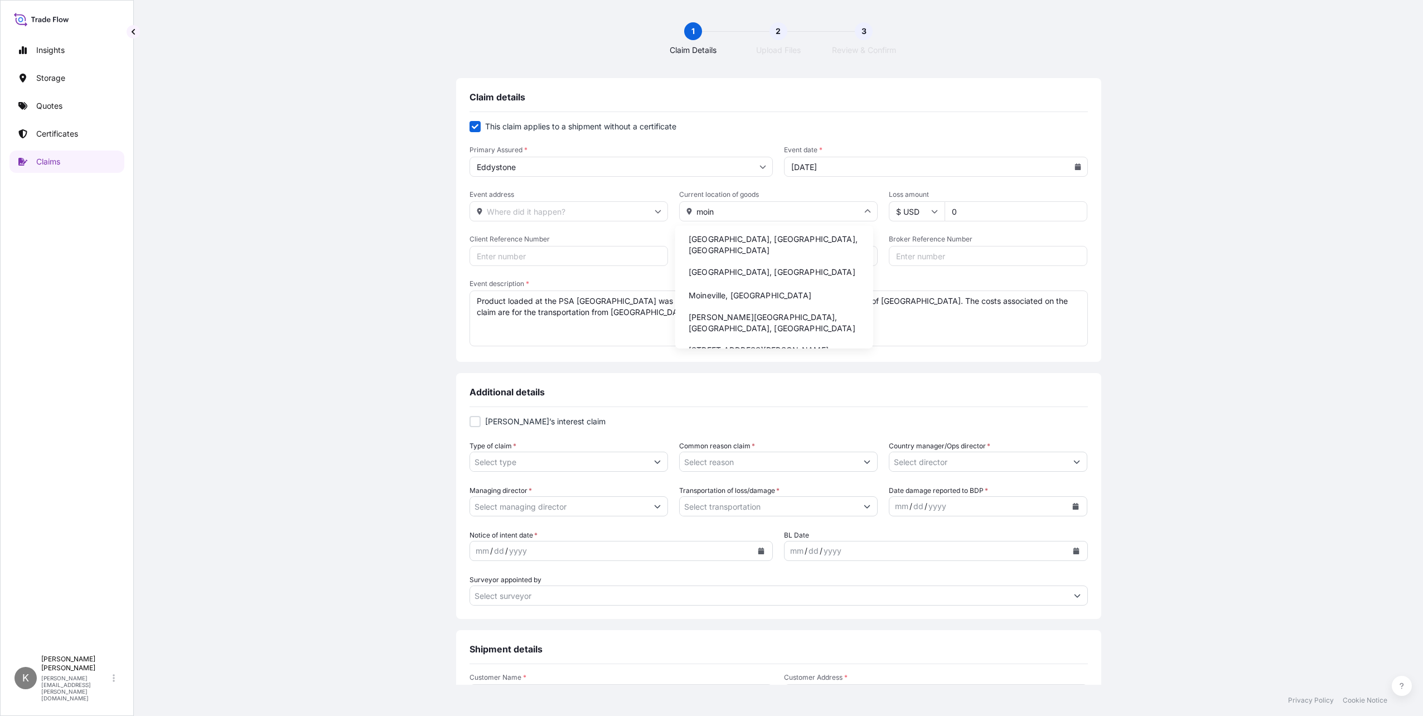
scroll to position [20, 0]
click at [723, 206] on input "moin" at bounding box center [778, 211] width 199 height 20
drag, startPoint x: 728, startPoint y: 209, endPoint x: 666, endPoint y: 213, distance: 62.6
click at [666, 213] on div "Event address Current location of goods [GEOGRAPHIC_DATA], [GEOGRAPHIC_DATA], […" at bounding box center [779, 205] width 618 height 31
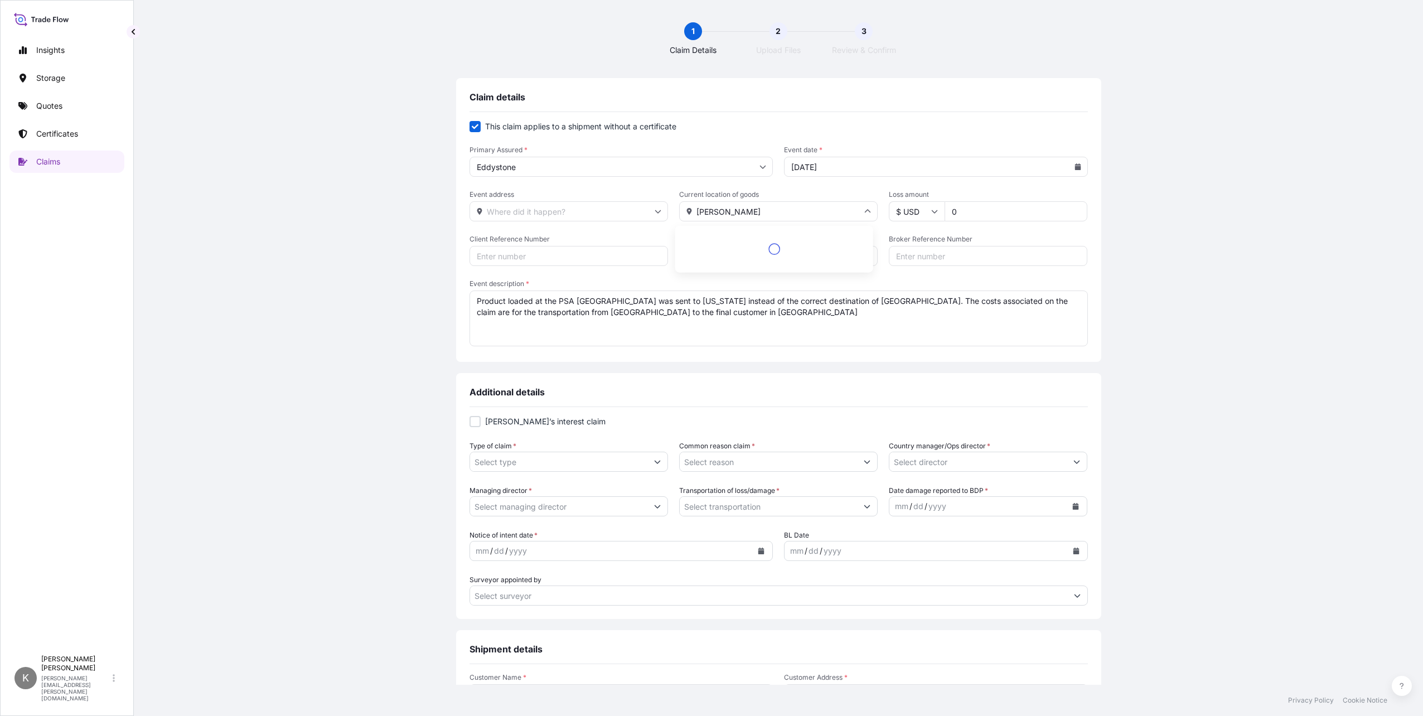
scroll to position [0, 0]
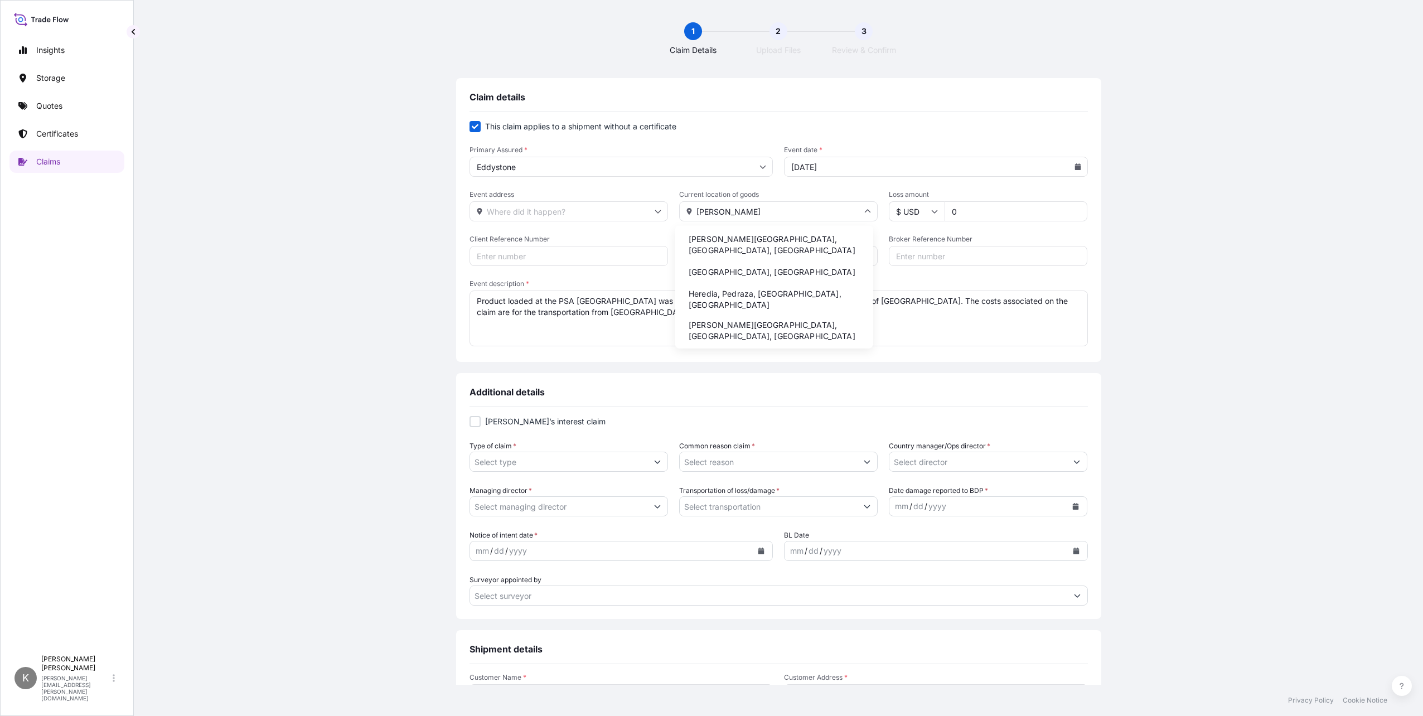
click at [724, 242] on li "[PERSON_NAME][GEOGRAPHIC_DATA], [GEOGRAPHIC_DATA], [GEOGRAPHIC_DATA]" at bounding box center [774, 244] width 189 height 29
type input "[PERSON_NAME][GEOGRAPHIC_DATA], [GEOGRAPHIC_DATA], [GEOGRAPHIC_DATA]"
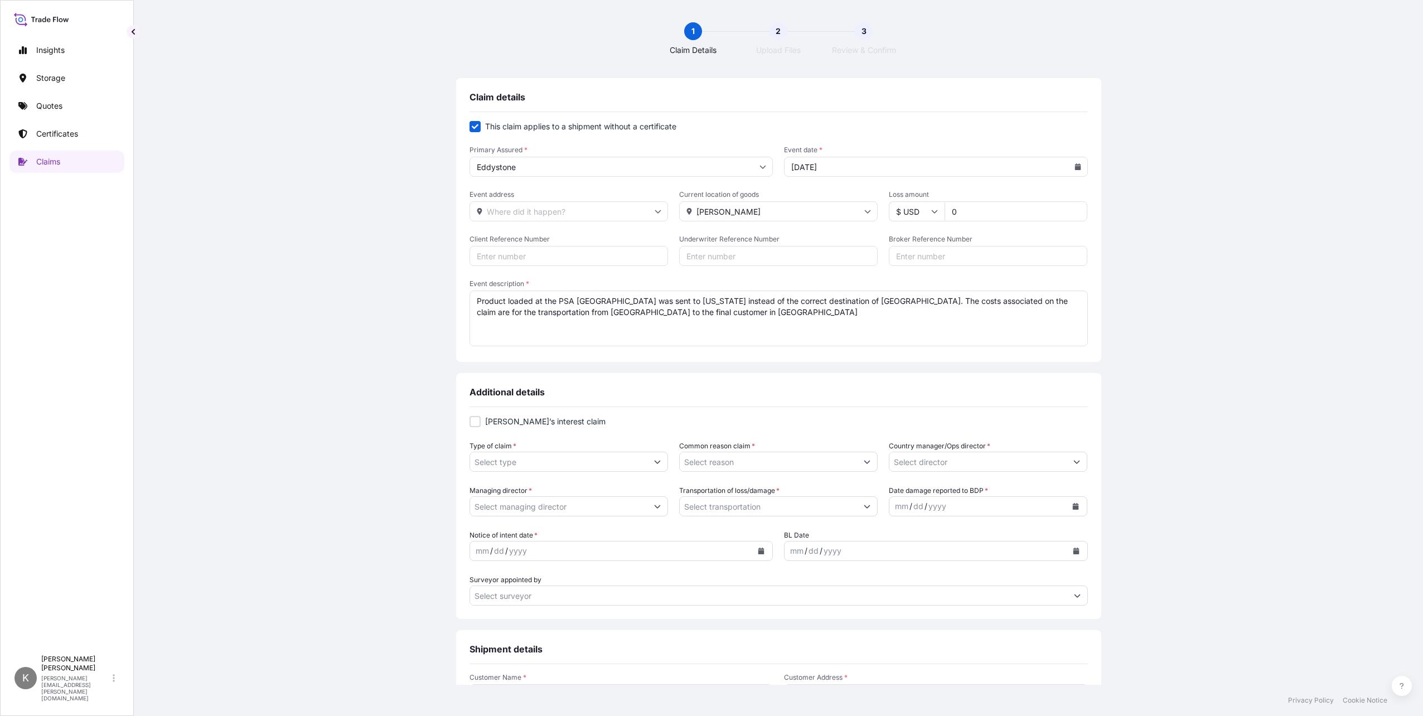
click at [983, 219] on input "0" at bounding box center [1016, 211] width 143 height 20
drag, startPoint x: 982, startPoint y: 225, endPoint x: 943, endPoint y: 221, distance: 39.2
click at [943, 221] on form "This claim applies to a shipment without a certificate Primary Assured * Eddyst…" at bounding box center [779, 235] width 618 height 228
drag, startPoint x: 956, startPoint y: 214, endPoint x: 919, endPoint y: 216, distance: 37.5
click at [919, 216] on div "$ USD 0" at bounding box center [988, 211] width 199 height 20
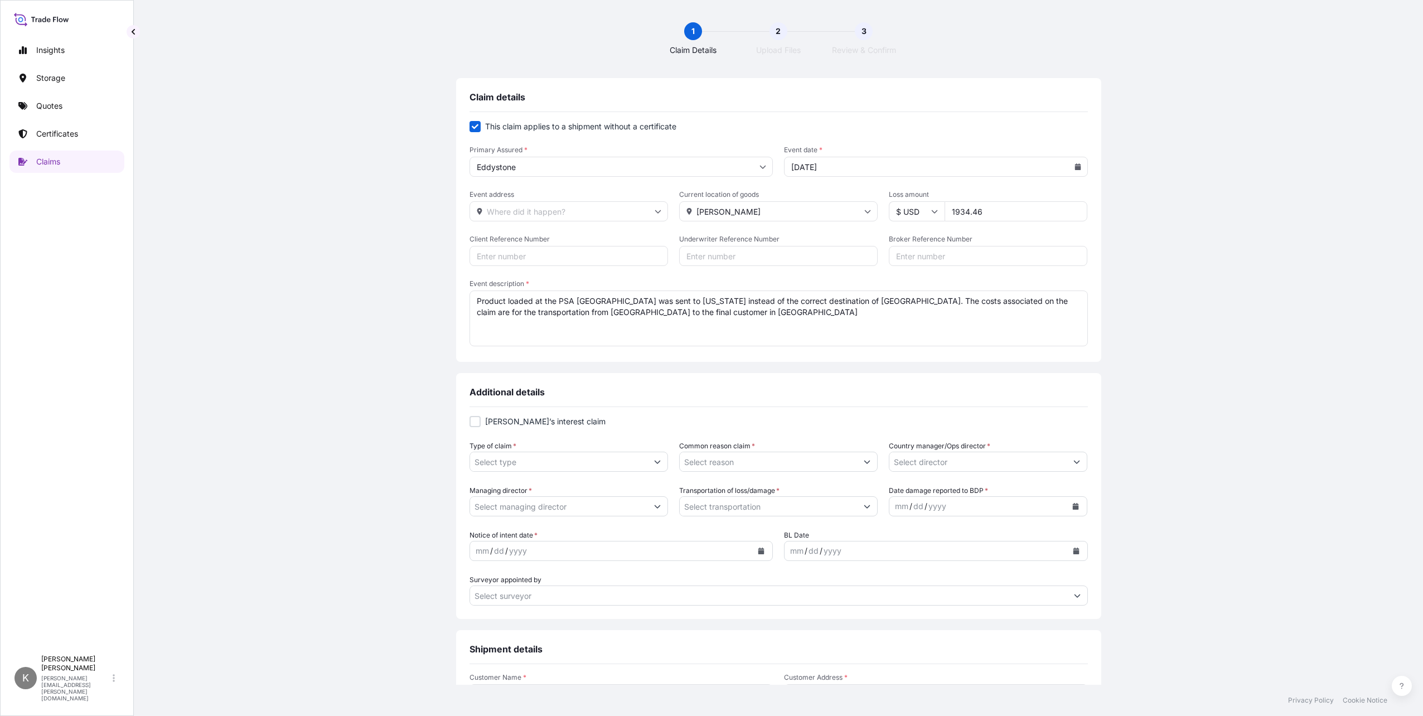
type input "1934.46"
click at [506, 259] on input "Client Reference Number" at bounding box center [569, 256] width 199 height 20
click at [530, 250] on input "Client Reference Number" at bounding box center [569, 256] width 199 height 20
paste input "US30220902596"
type input "US30220902596"
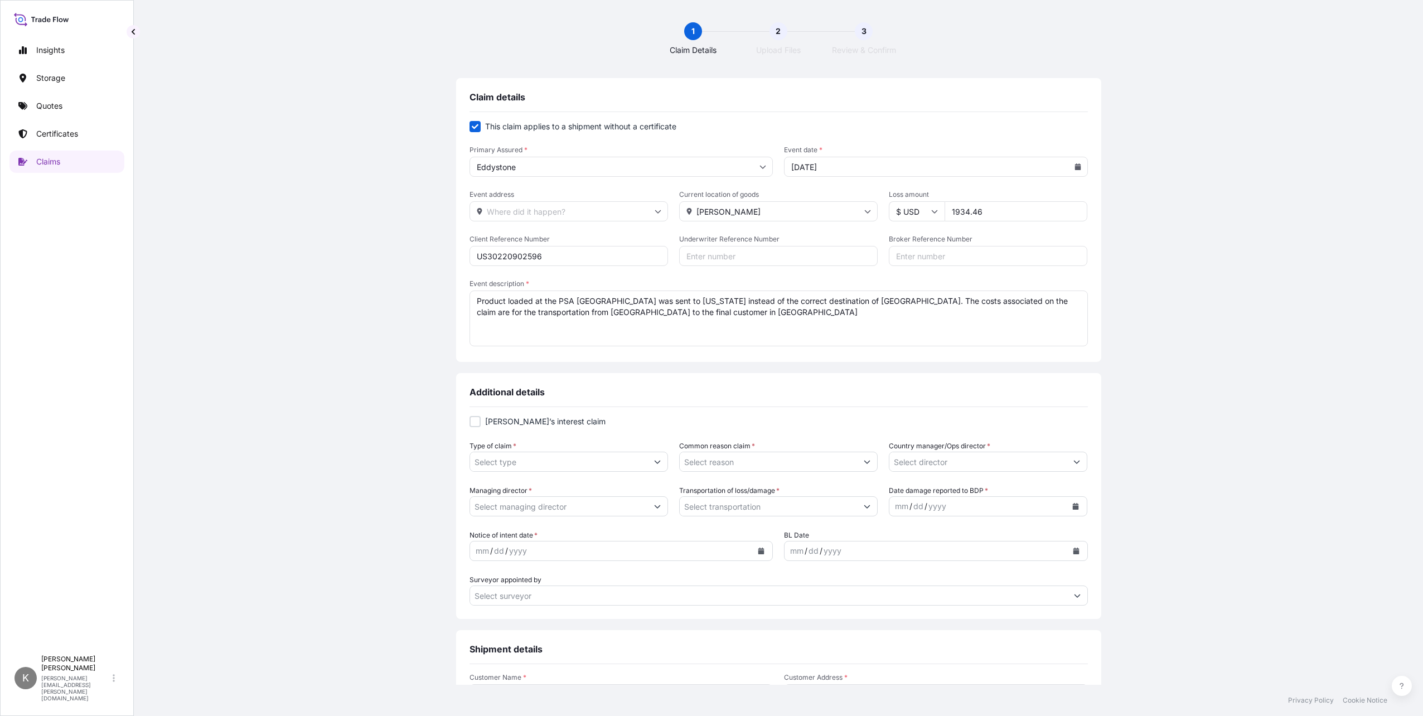
click at [889, 258] on input "Broker Reference Number" at bounding box center [988, 256] width 199 height 20
paste input "US30220902596"
type input "US30220902596"
drag, startPoint x: 582, startPoint y: 262, endPoint x: 458, endPoint y: 257, distance: 124.4
click at [458, 257] on div "Claim details This claim applies to a shipment without a certificate Primary As…" at bounding box center [778, 220] width 645 height 284
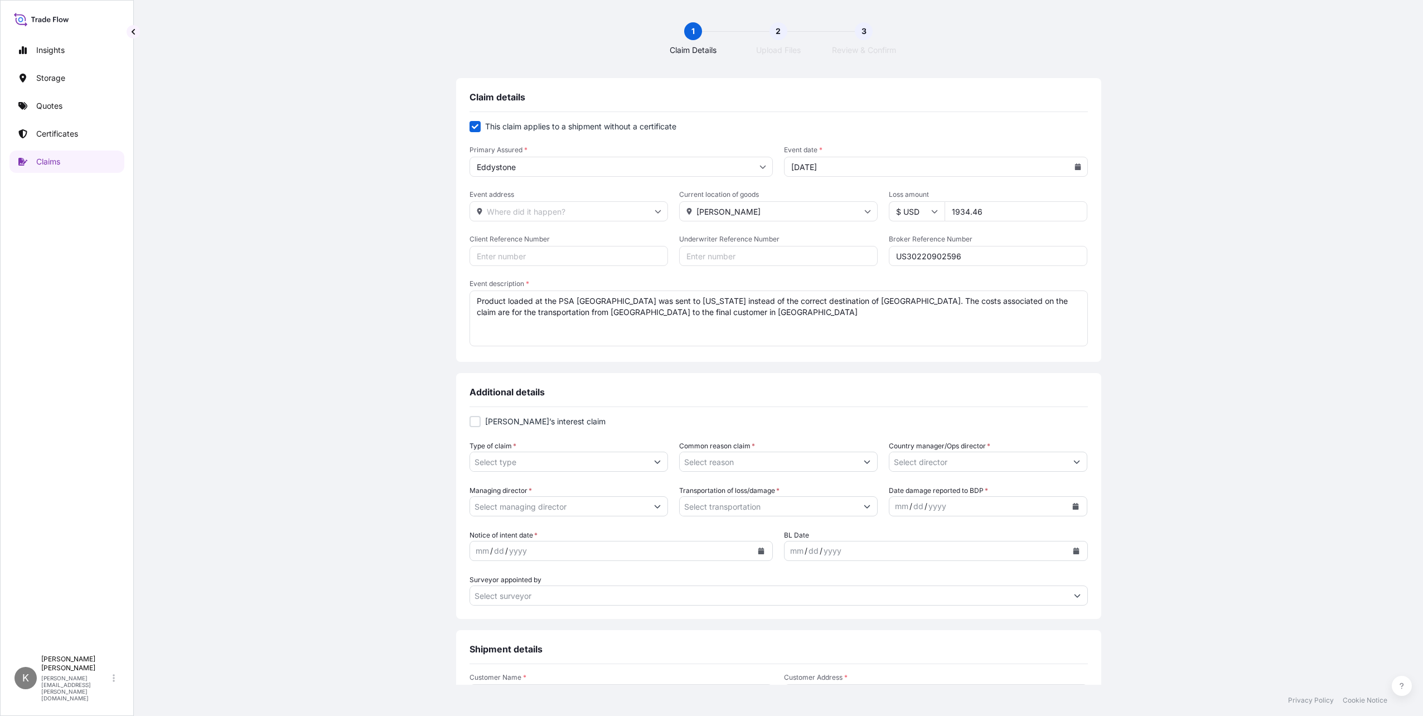
click at [491, 253] on input "Client Reference Number" at bounding box center [569, 256] width 199 height 20
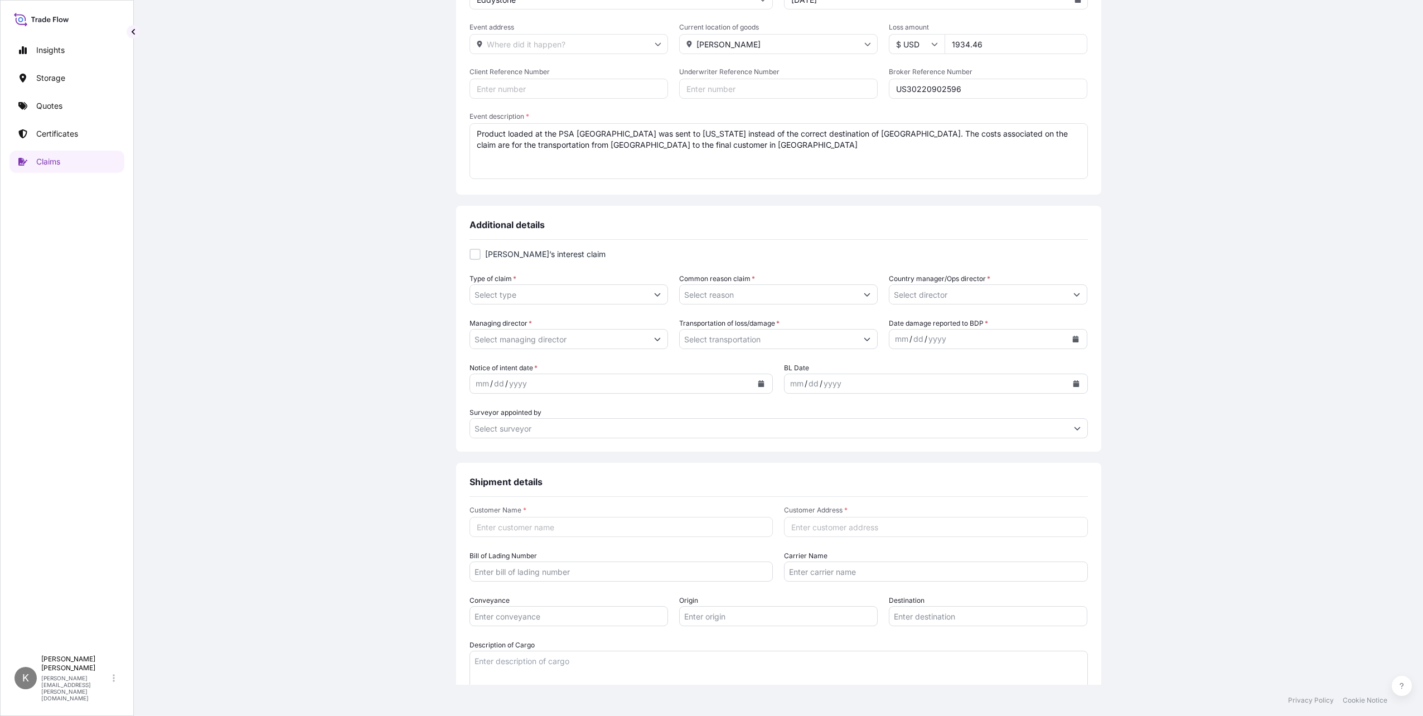
scroll to position [223, 0]
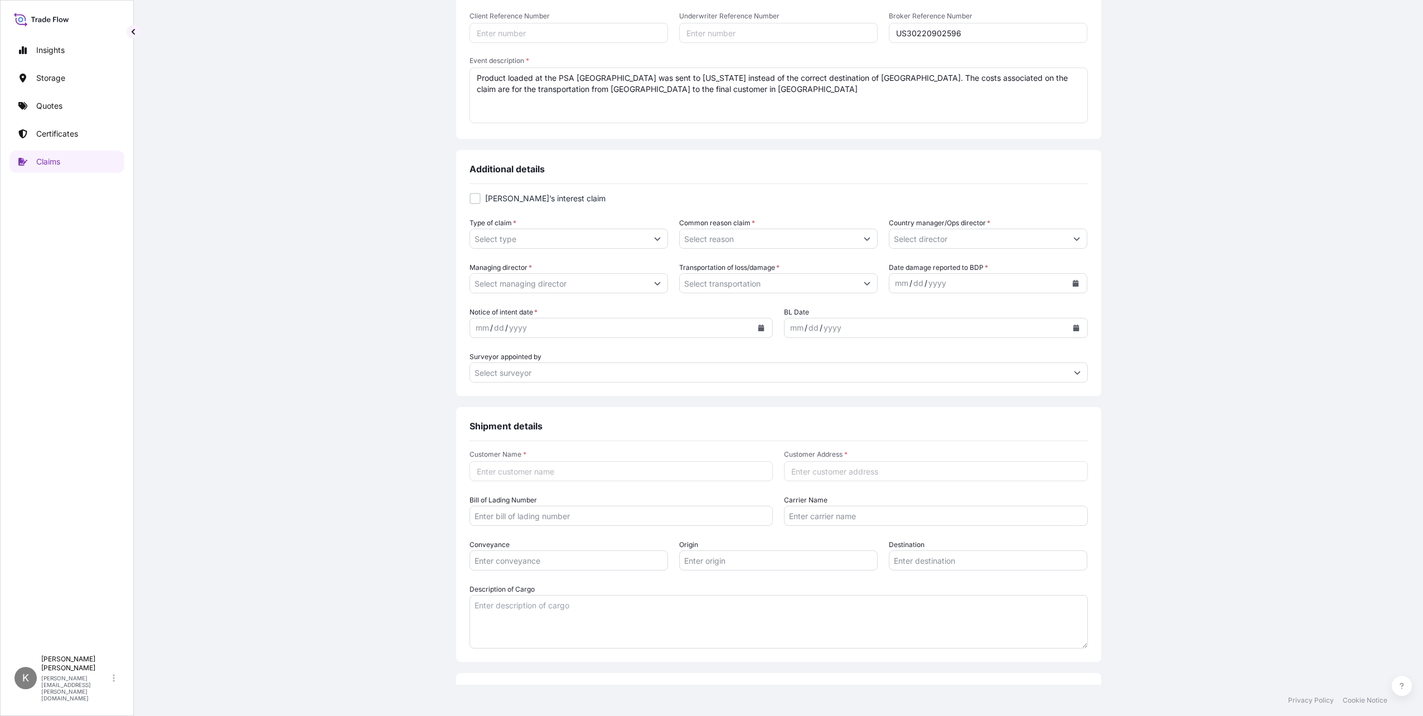
click at [655, 240] on icon "Show suggestions" at bounding box center [658, 239] width 6 height 3
click at [531, 309] on div "Report of Operational Error" at bounding box center [565, 308] width 188 height 20
type input "Report of Operational Error"
click at [873, 241] on div "Type of claim * Report of Operational Error Common reason claim * Country manag…" at bounding box center [779, 233] width 618 height 31
click at [864, 238] on icon "Show suggestions" at bounding box center [867, 239] width 6 height 3
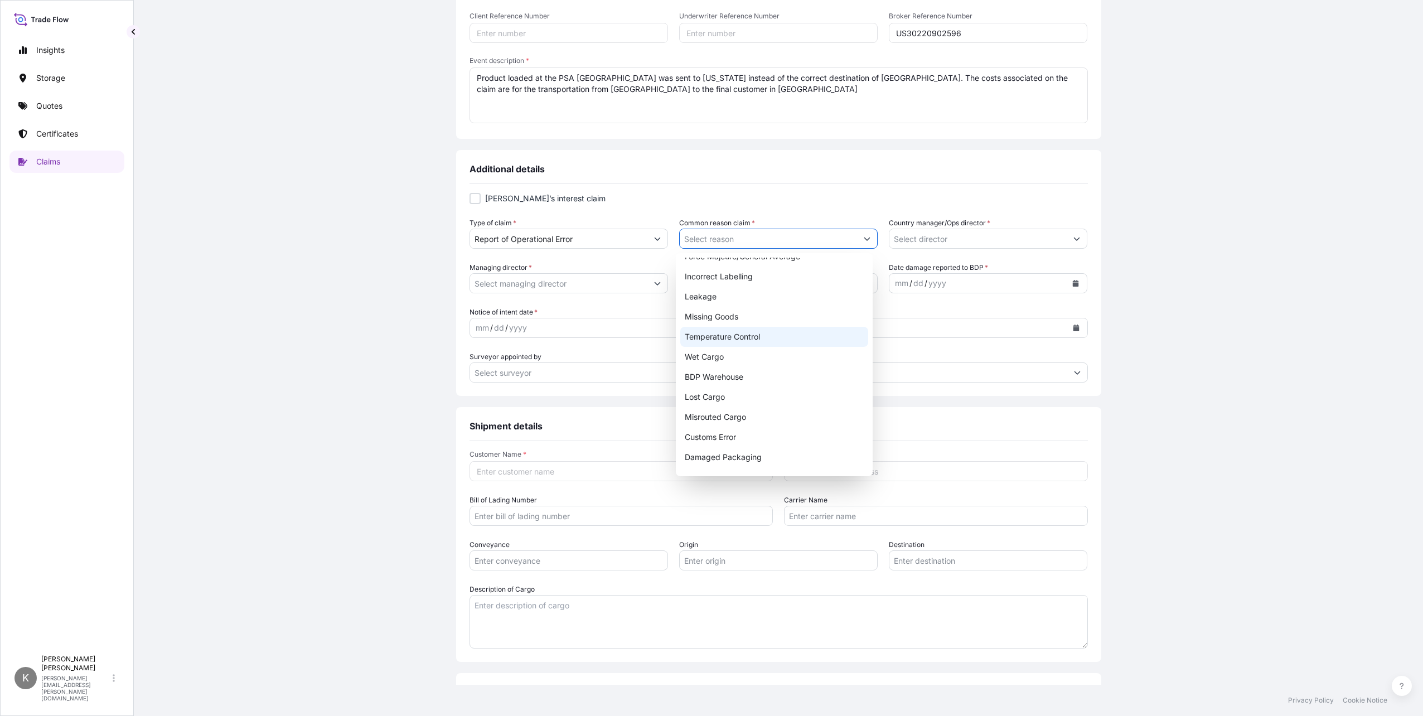
scroll to position [127, 0]
click at [740, 397] on div "Misrouted Cargo" at bounding box center [774, 402] width 188 height 20
type input "Misrouted Cargo"
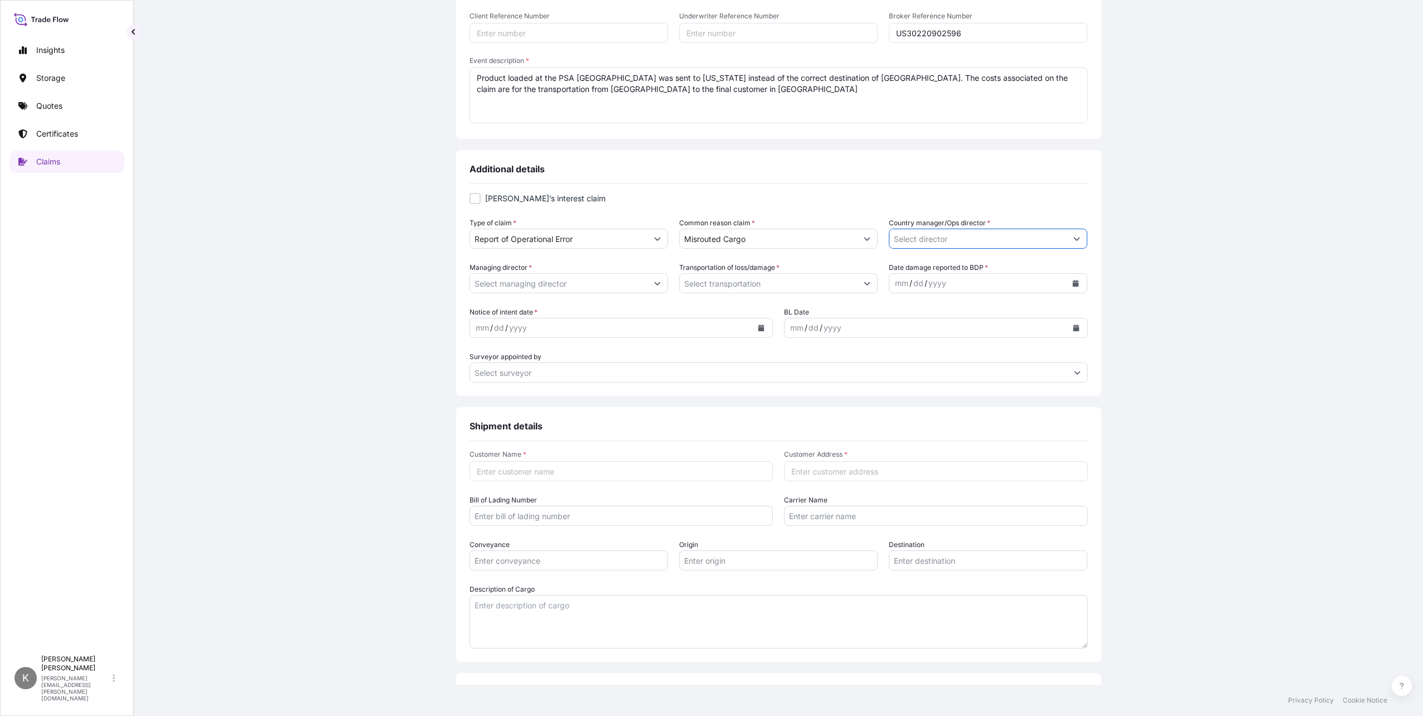
click at [932, 240] on input "Country manager/Ops director *" at bounding box center [978, 239] width 177 height 20
click at [1074, 236] on icon "Show suggestions" at bounding box center [1077, 238] width 7 height 7
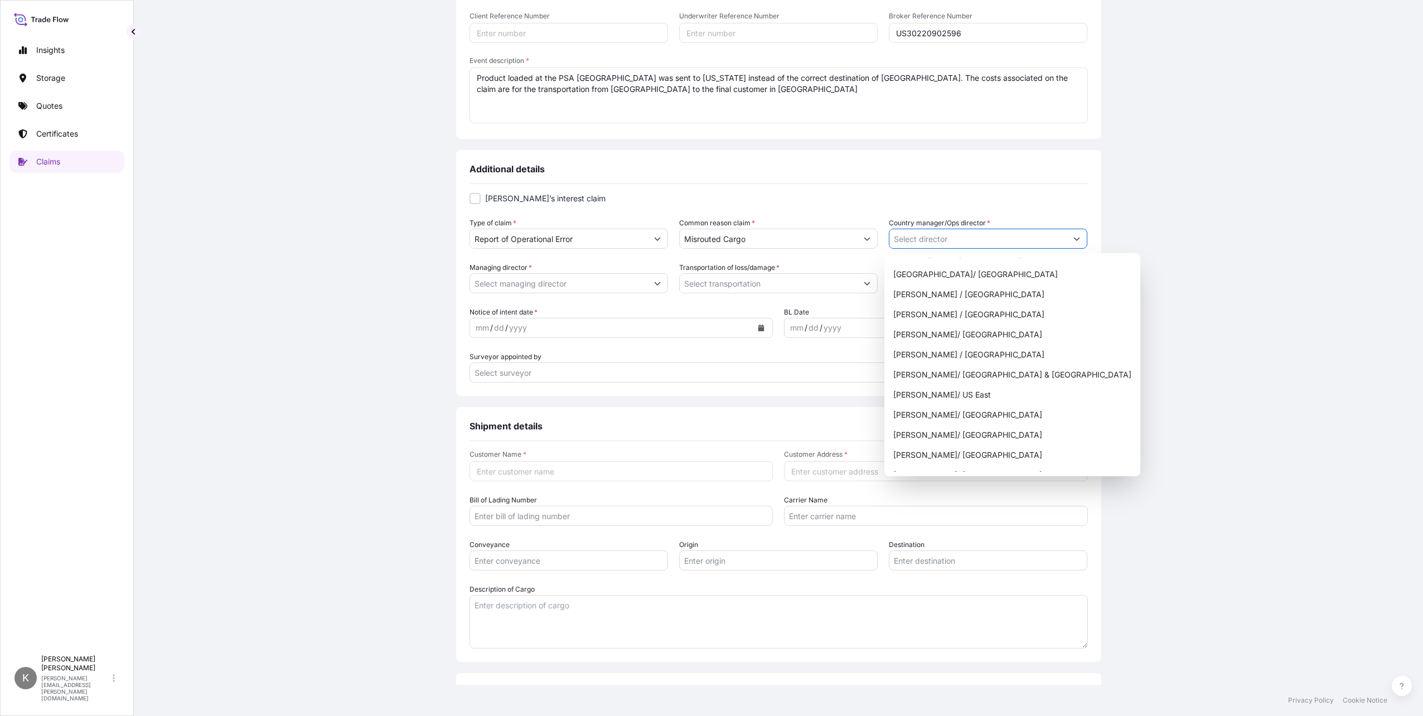
scroll to position [390, 0]
click at [966, 335] on div "[PERSON_NAME]/ US East" at bounding box center [1012, 339] width 247 height 20
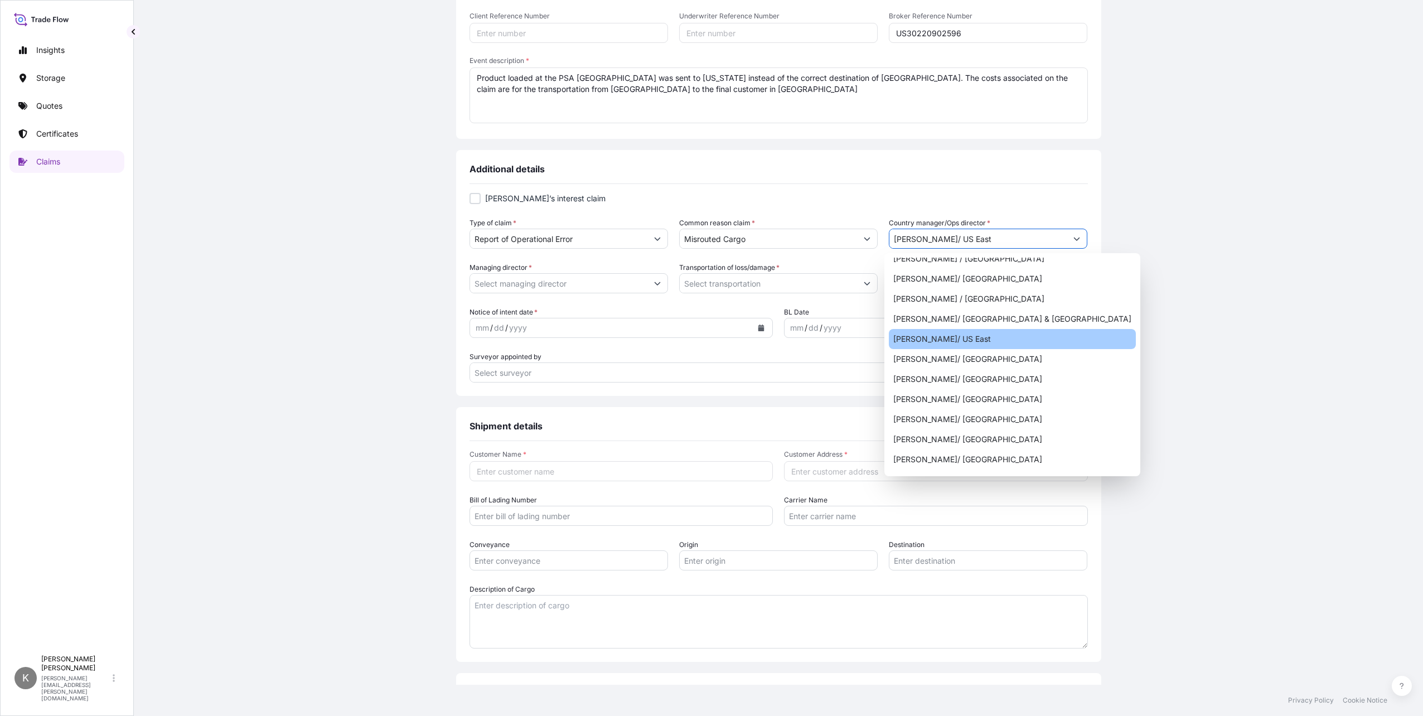
type input "[PERSON_NAME]/ US East"
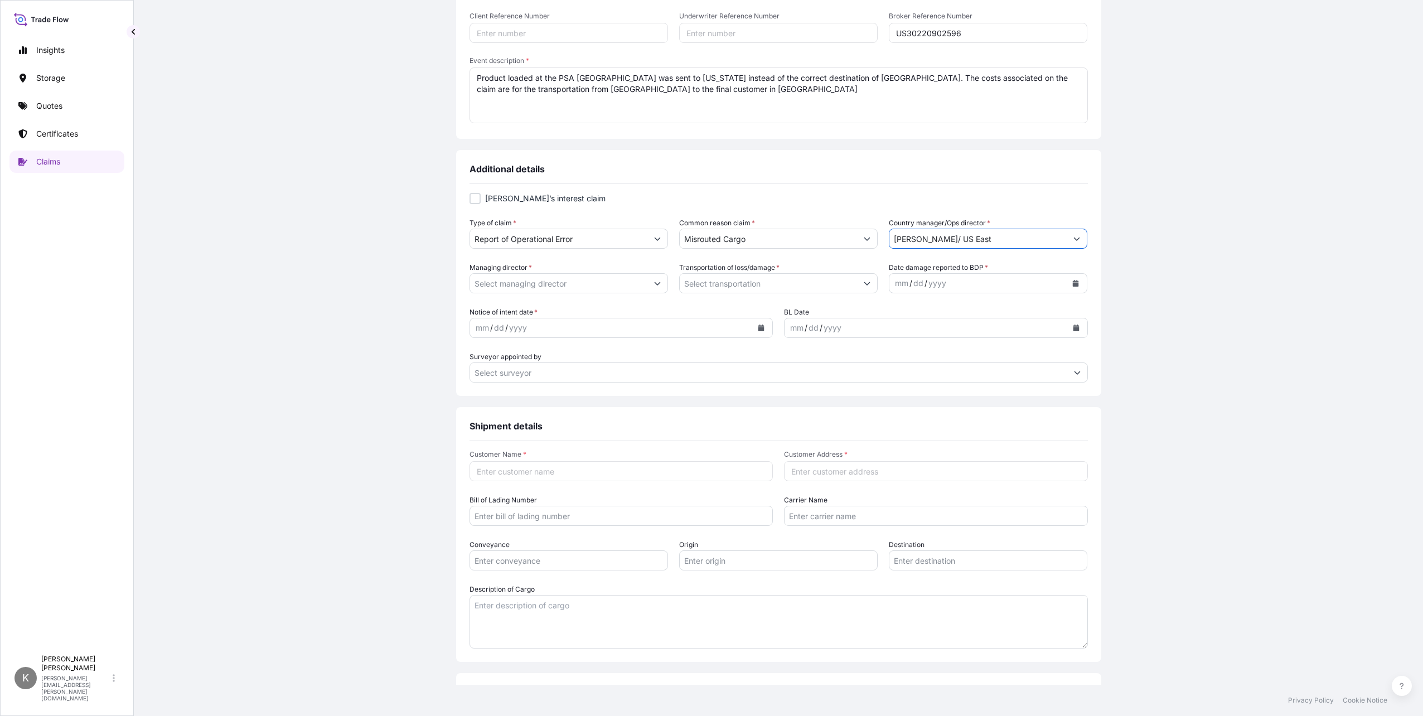
click at [654, 282] on icon "Show suggestions" at bounding box center [657, 283] width 7 height 7
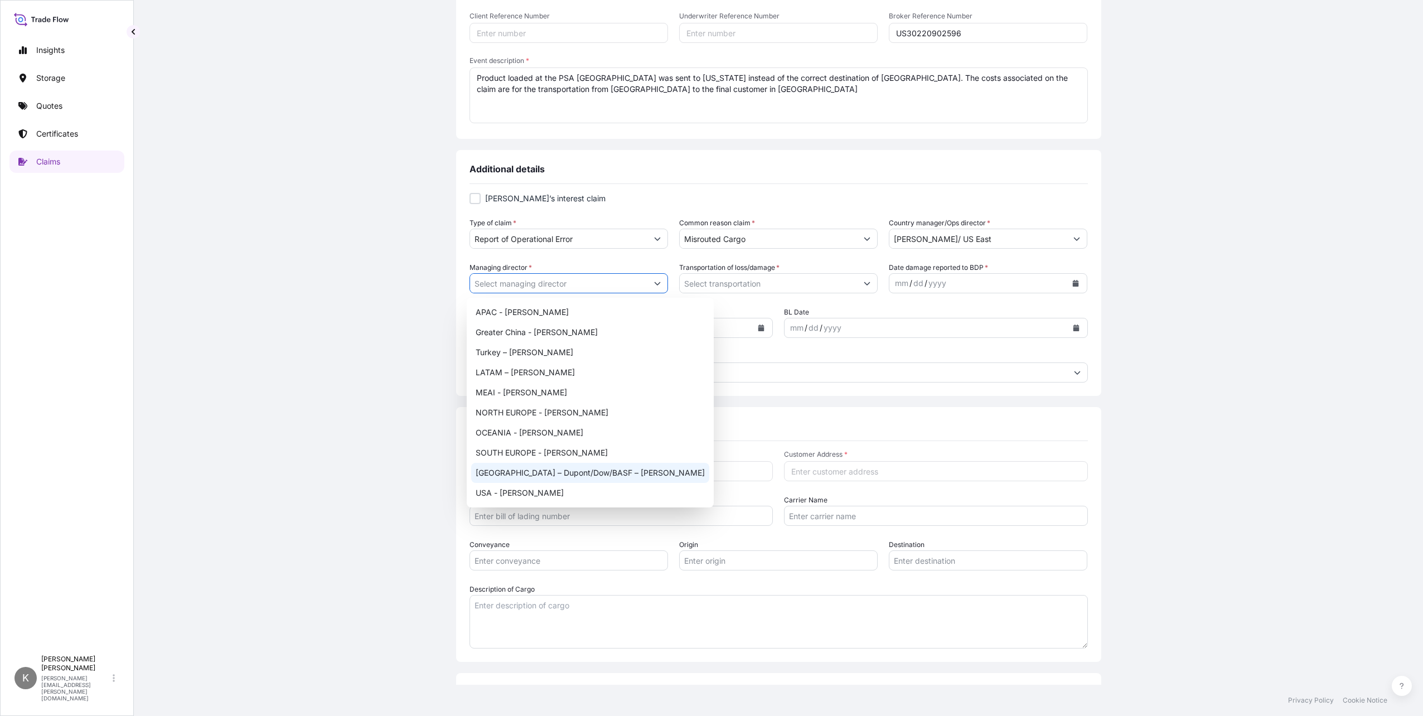
click at [539, 470] on div "[GEOGRAPHIC_DATA] – Dupont/Dow/BASF – [PERSON_NAME]" at bounding box center [590, 473] width 238 height 20
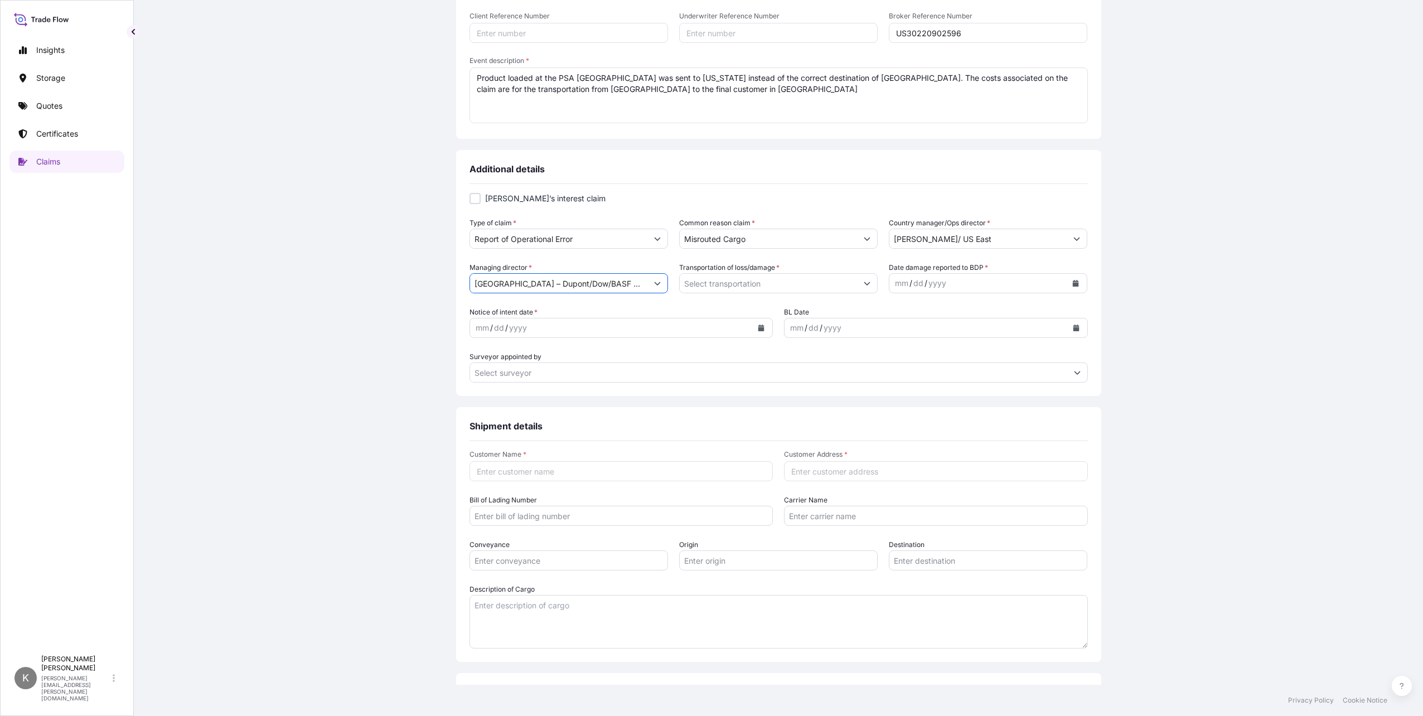
click at [579, 288] on input "[GEOGRAPHIC_DATA] – Dupont/Dow/BASF – [PERSON_NAME]" at bounding box center [558, 283] width 177 height 20
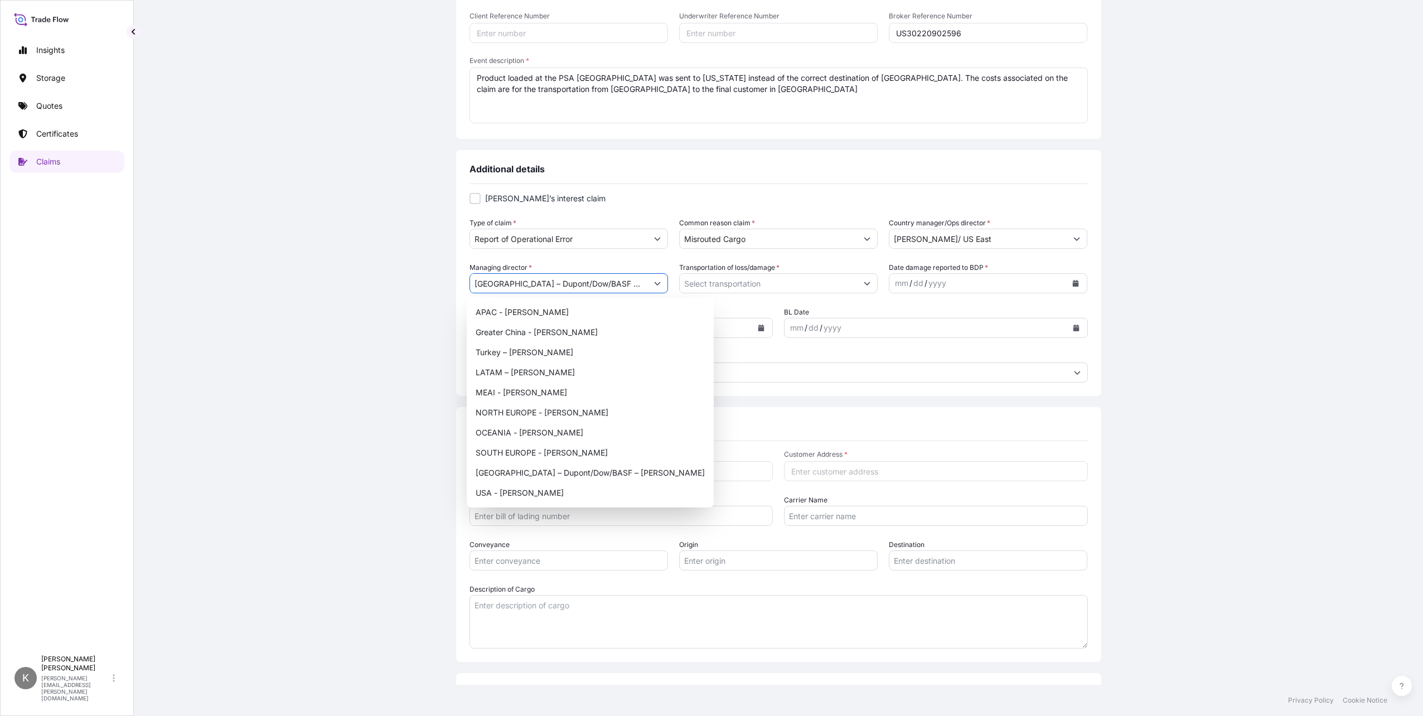
click at [654, 280] on icon "Show suggestions" at bounding box center [657, 283] width 7 height 7
click at [535, 494] on div "USA - [PERSON_NAME]" at bounding box center [590, 493] width 238 height 20
type input "USA - [PERSON_NAME]"
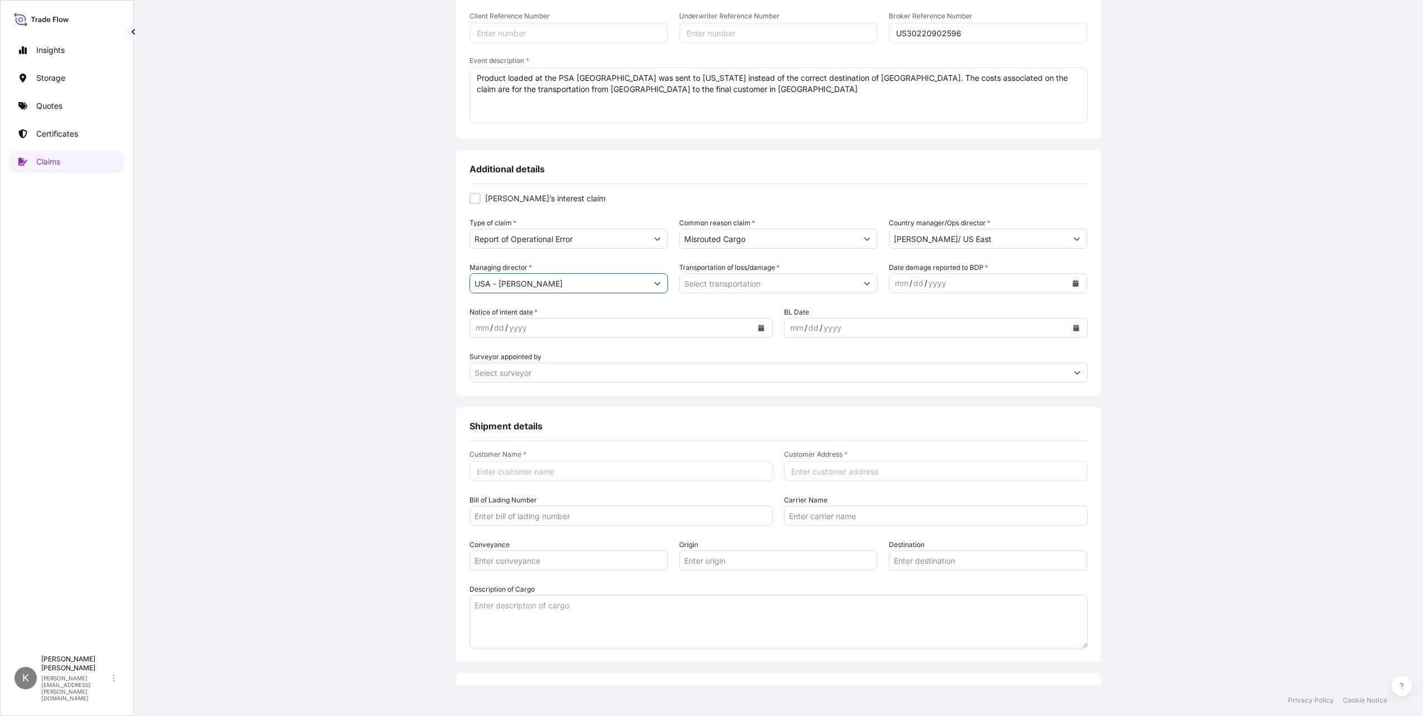
click at [864, 284] on icon "Show suggestions" at bounding box center [867, 283] width 6 height 3
click at [705, 307] on div "AIR" at bounding box center [774, 312] width 188 height 20
type input "AIR"
click at [1073, 281] on icon "Calendar" at bounding box center [1076, 283] width 6 height 7
click at [906, 316] on icon "Previous" at bounding box center [908, 315] width 7 height 7
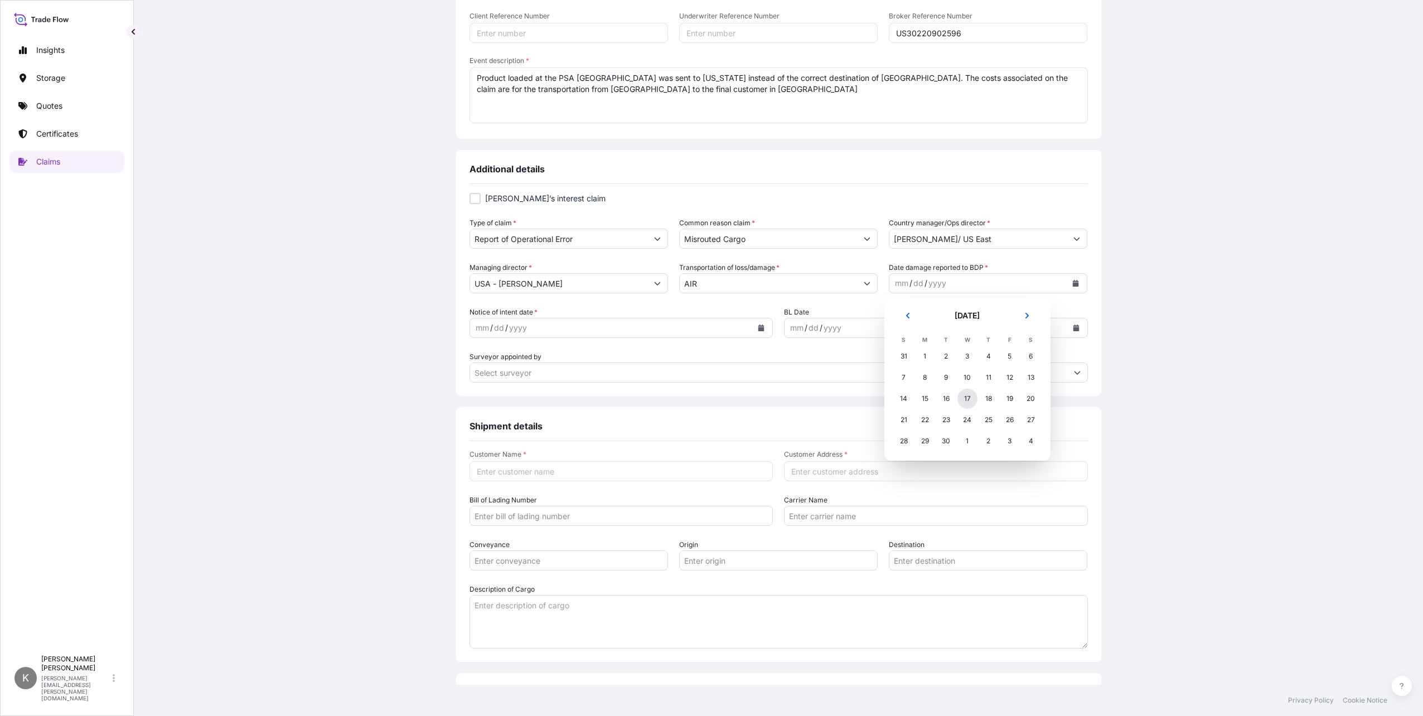
click at [961, 397] on div "17" at bounding box center [968, 399] width 20 height 20
click at [1075, 282] on button "Calendar" at bounding box center [1076, 283] width 18 height 18
click at [1007, 354] on div "5" at bounding box center [1010, 356] width 20 height 20
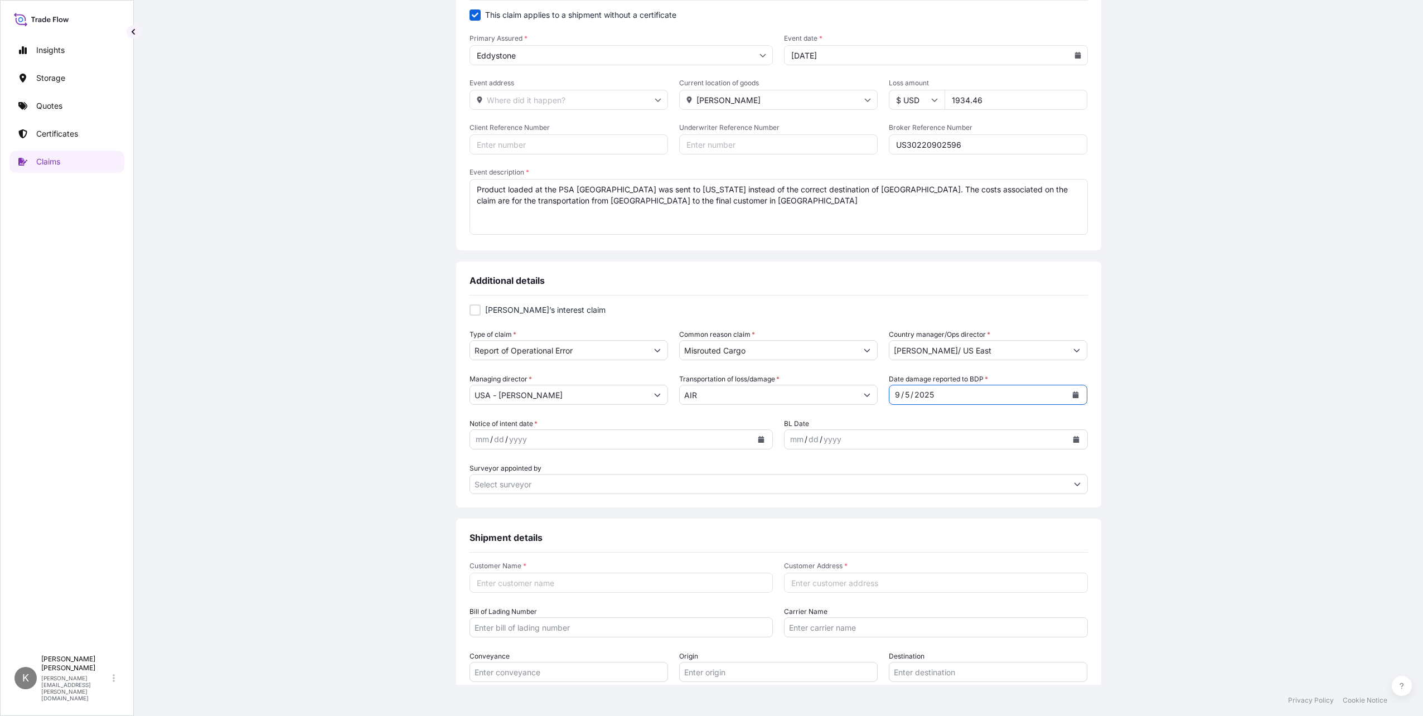
scroll to position [0, 0]
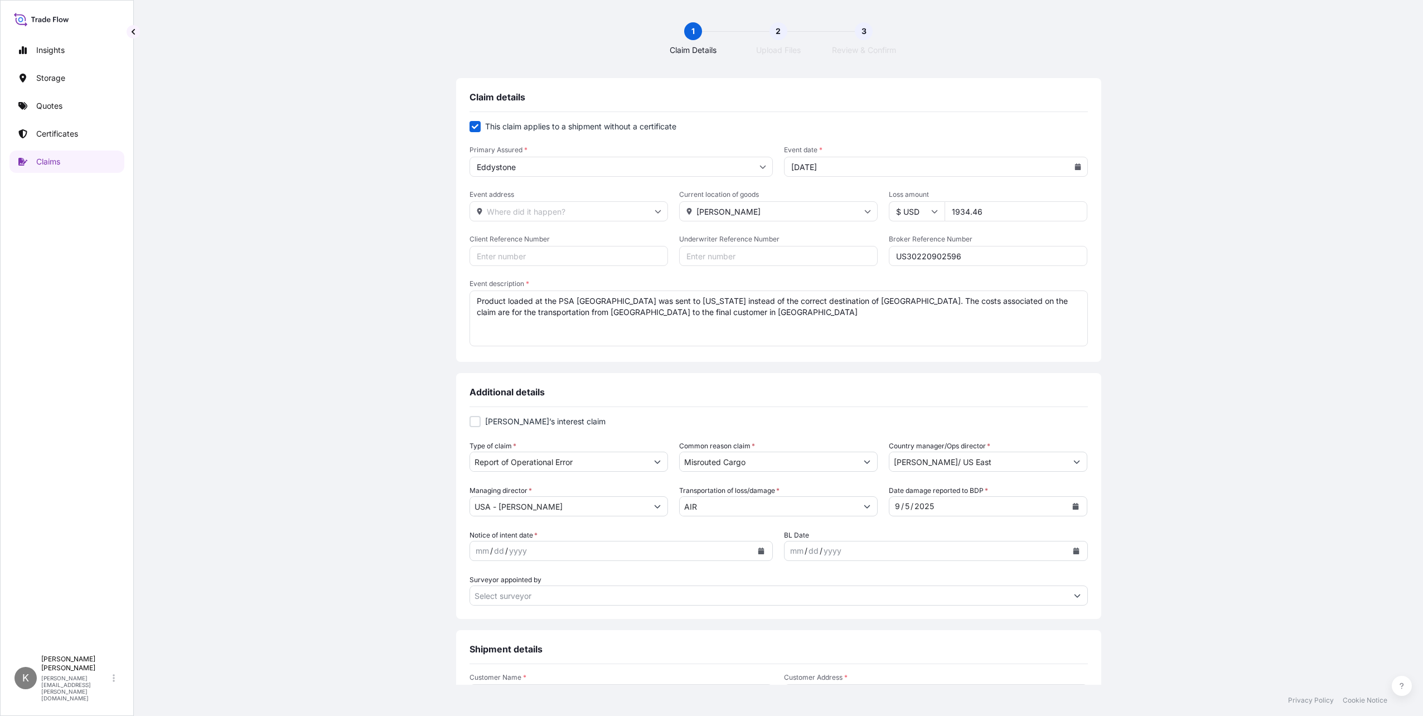
click at [1067, 165] on input "[DATE]" at bounding box center [936, 167] width 304 height 20
click at [1075, 164] on icon at bounding box center [1078, 166] width 6 height 7
click at [1012, 244] on button "5" at bounding box center [1010, 245] width 18 height 18
type input "[DATE]"
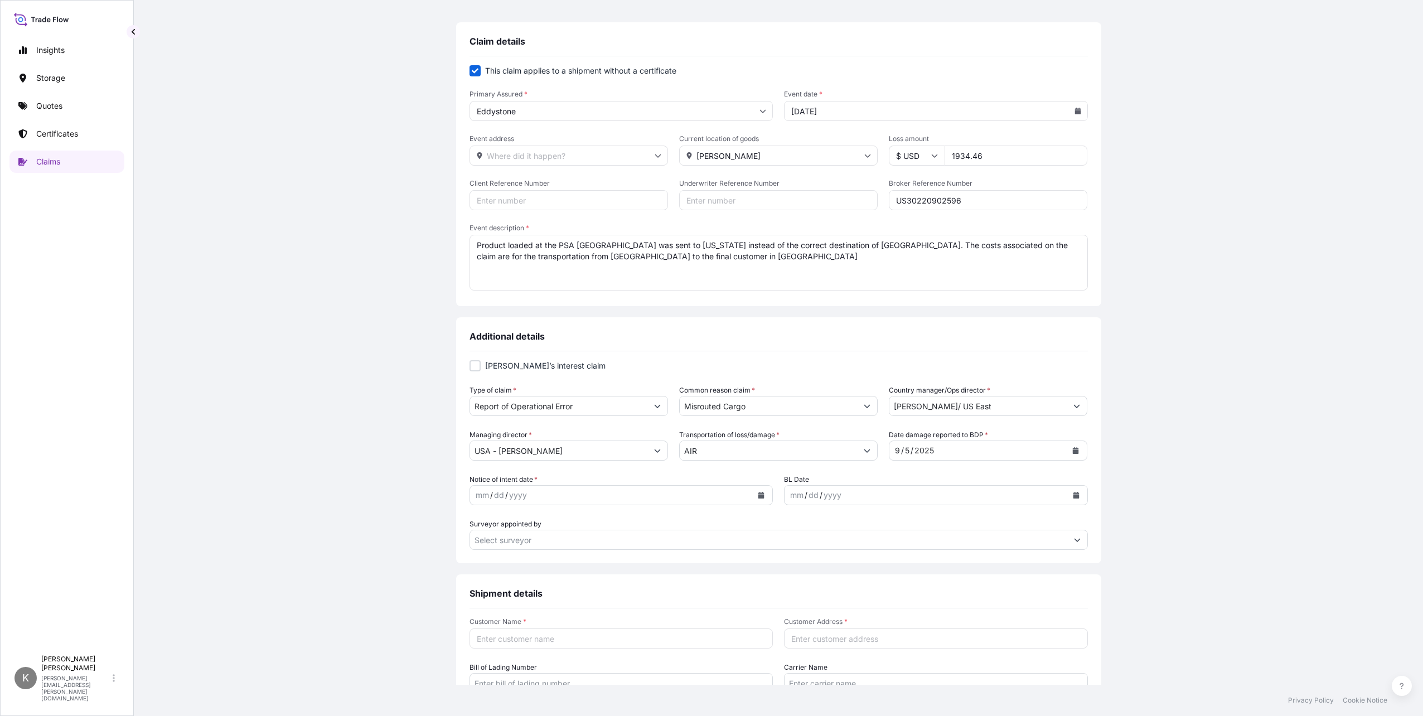
scroll to position [112, 0]
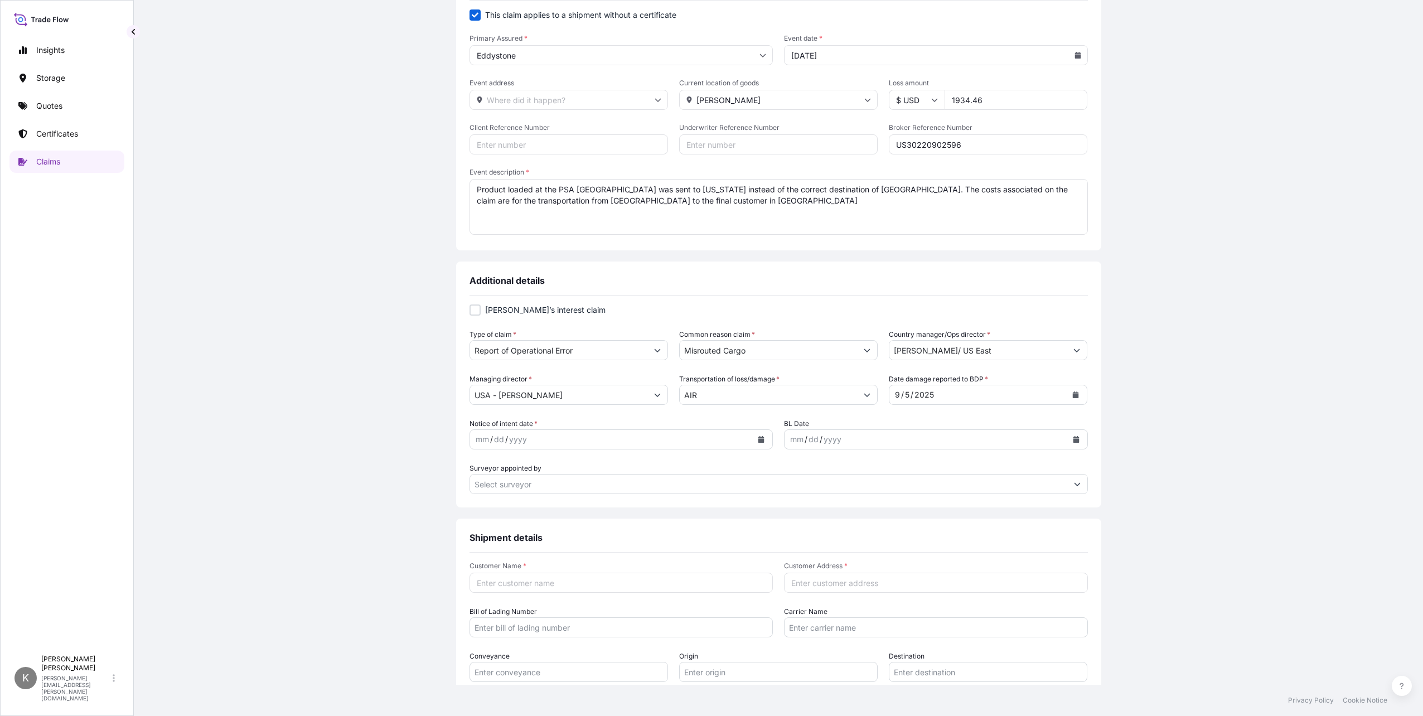
click at [758, 437] on icon "Calendar" at bounding box center [761, 439] width 6 height 7
click at [490, 470] on icon "Previous" at bounding box center [489, 472] width 3 height 6
click at [597, 510] on div "5" at bounding box center [592, 512] width 20 height 20
click at [605, 419] on div "Notice of intent date * [DATE]" at bounding box center [622, 433] width 304 height 31
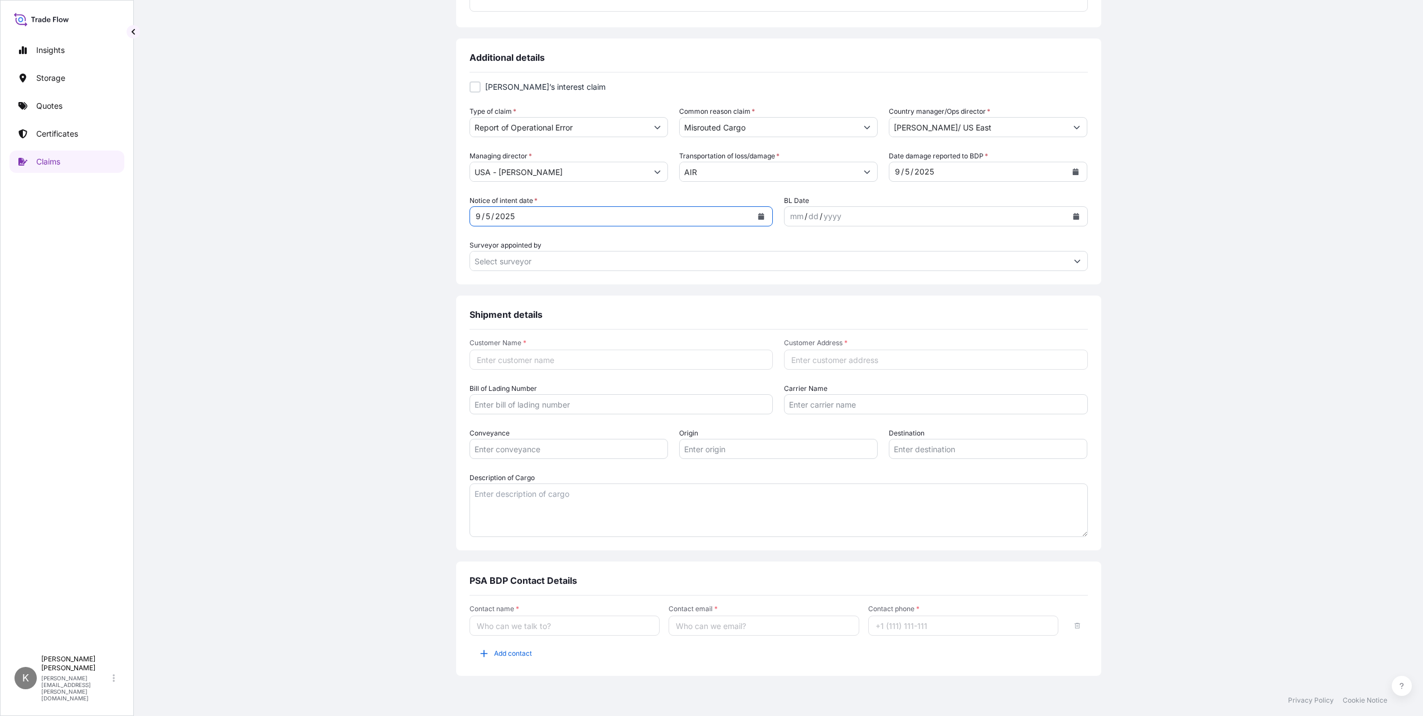
scroll to position [363, 0]
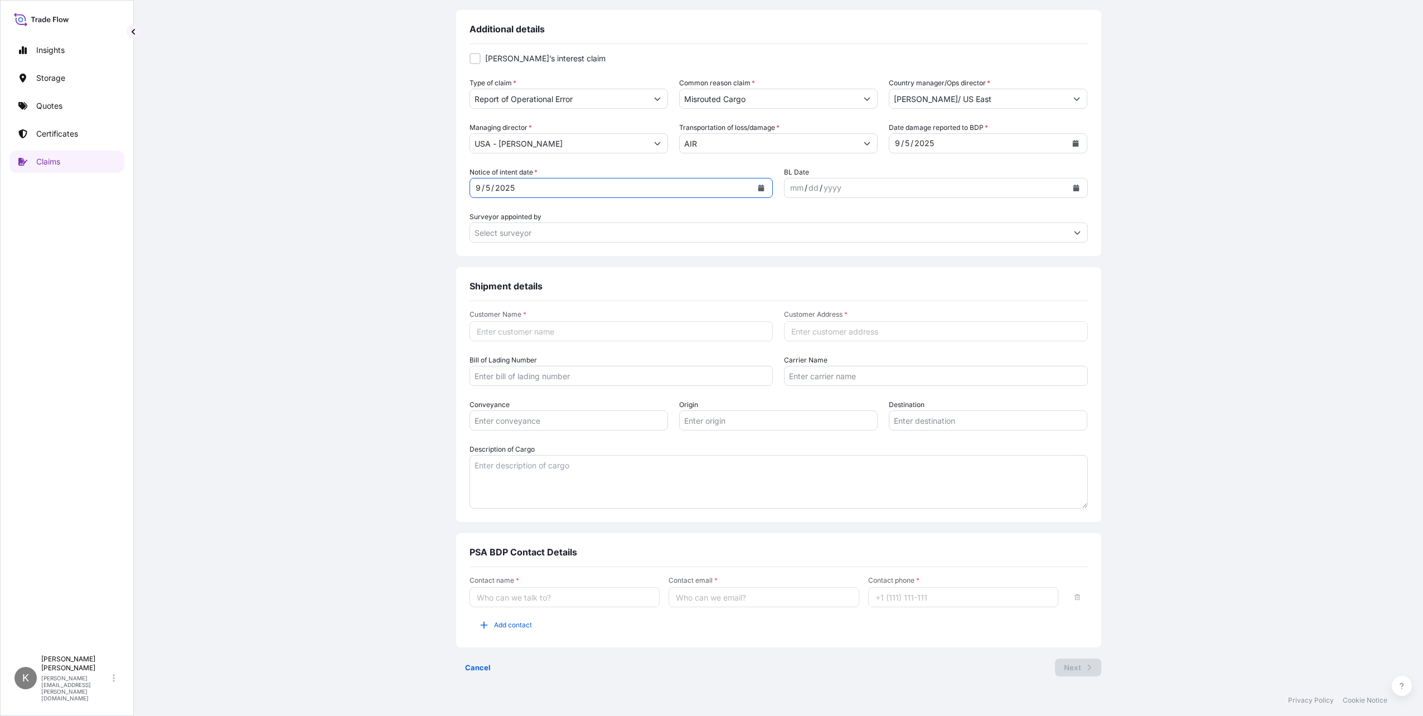
click at [546, 331] on input "Customer Name *" at bounding box center [622, 331] width 304 height 20
type input "A"
click at [516, 334] on input "VWR Avantor" at bounding box center [622, 331] width 304 height 20
type input "VWR INTERNATIONAL"
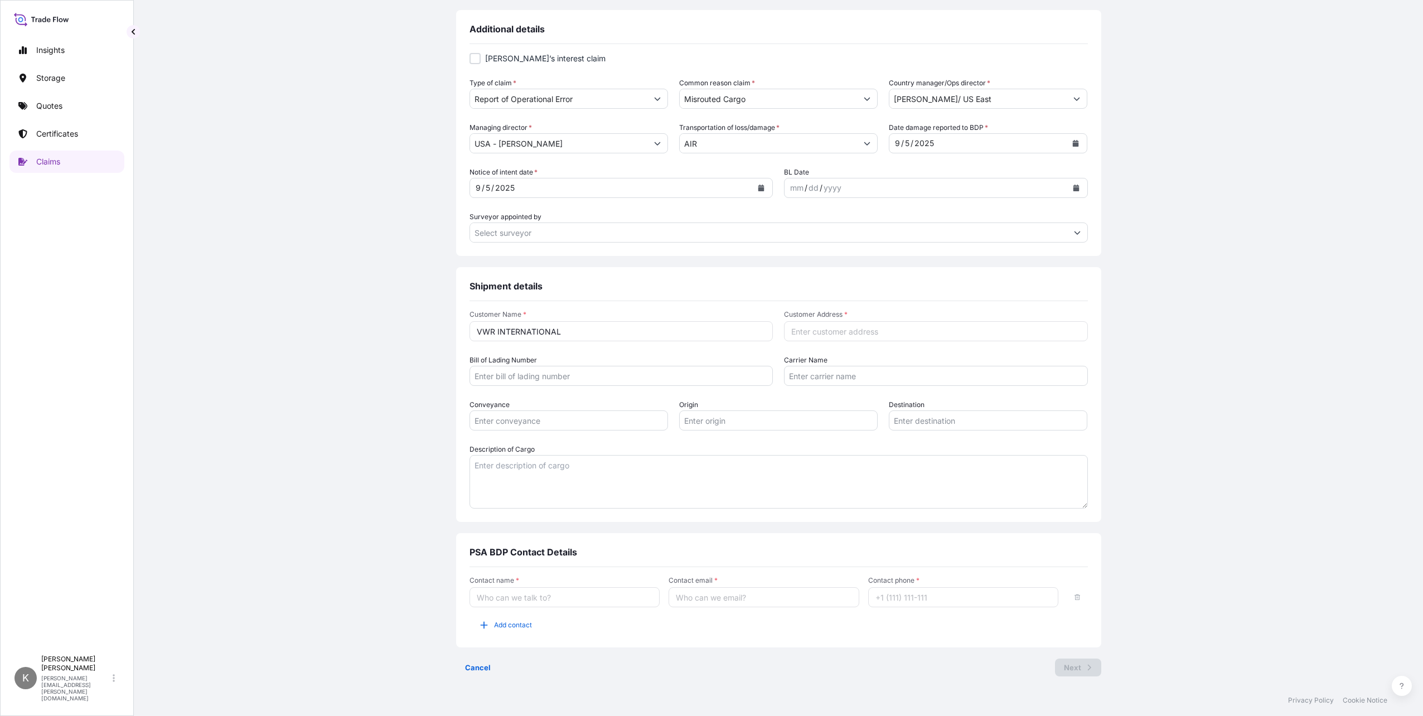
click at [836, 332] on input "Customer Address *" at bounding box center [936, 331] width 304 height 20
paste input "[STREET_ADDRESS]"
click at [549, 377] on input "Bill of Lading Number" at bounding box center [622, 376] width 304 height 20
click at [754, 373] on input "Bill of Lading Number" at bounding box center [622, 376] width 304 height 20
click at [825, 375] on input "Carrier Name" at bounding box center [936, 376] width 304 height 20
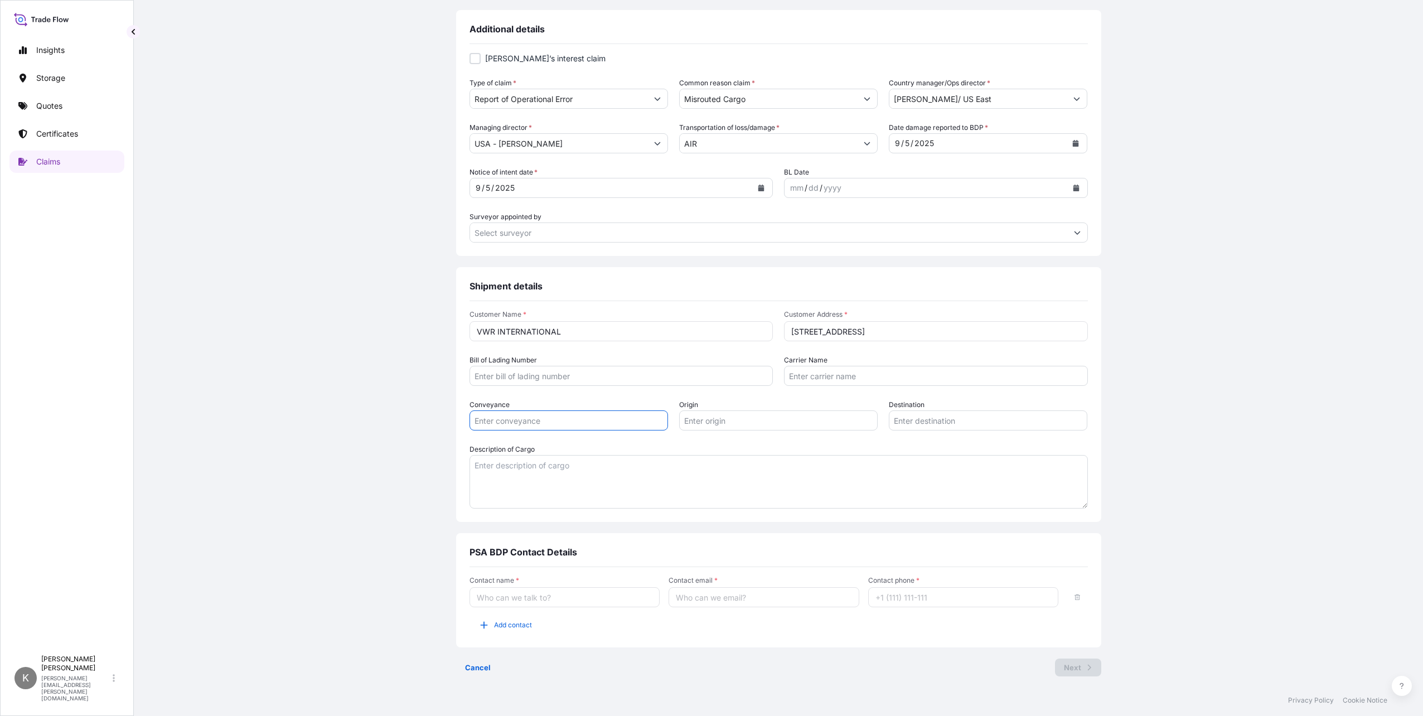
click at [591, 419] on input "Conveyance" at bounding box center [569, 420] width 199 height 20
click at [737, 422] on input "Origin" at bounding box center [778, 420] width 199 height 20
click at [922, 327] on input "[STREET_ADDRESS]" at bounding box center [936, 331] width 304 height 20
type input "[STREET_ADDRESS]"
click at [541, 472] on textarea "Description of Cargo" at bounding box center [779, 482] width 618 height 54
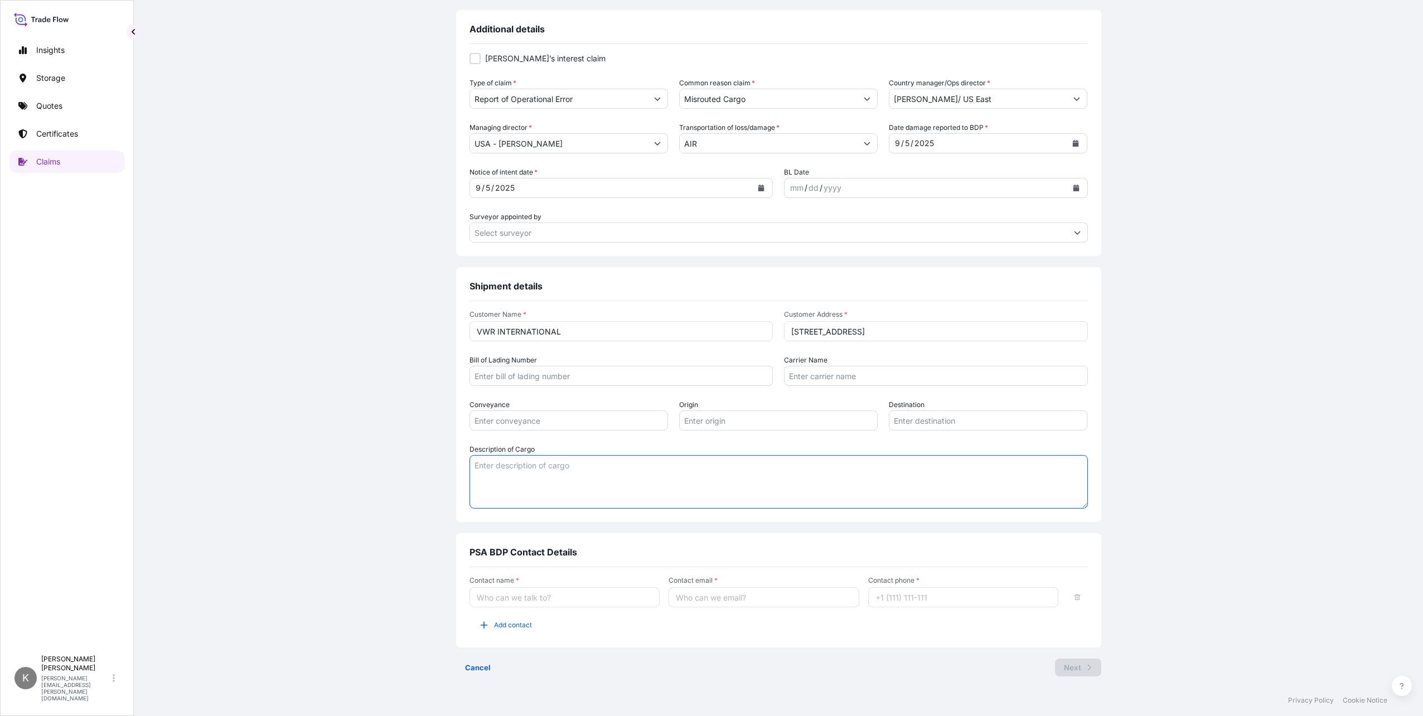
click at [540, 469] on textarea "Description of Cargo" at bounding box center [779, 482] width 618 height 54
click at [530, 600] on input "Contact name *" at bounding box center [565, 597] width 191 height 20
type input "[PERSON_NAME]"
type input "[PERSON_NAME][EMAIL_ADDRESS][PERSON_NAME][DOMAIN_NAME]"
type input "16162640008"
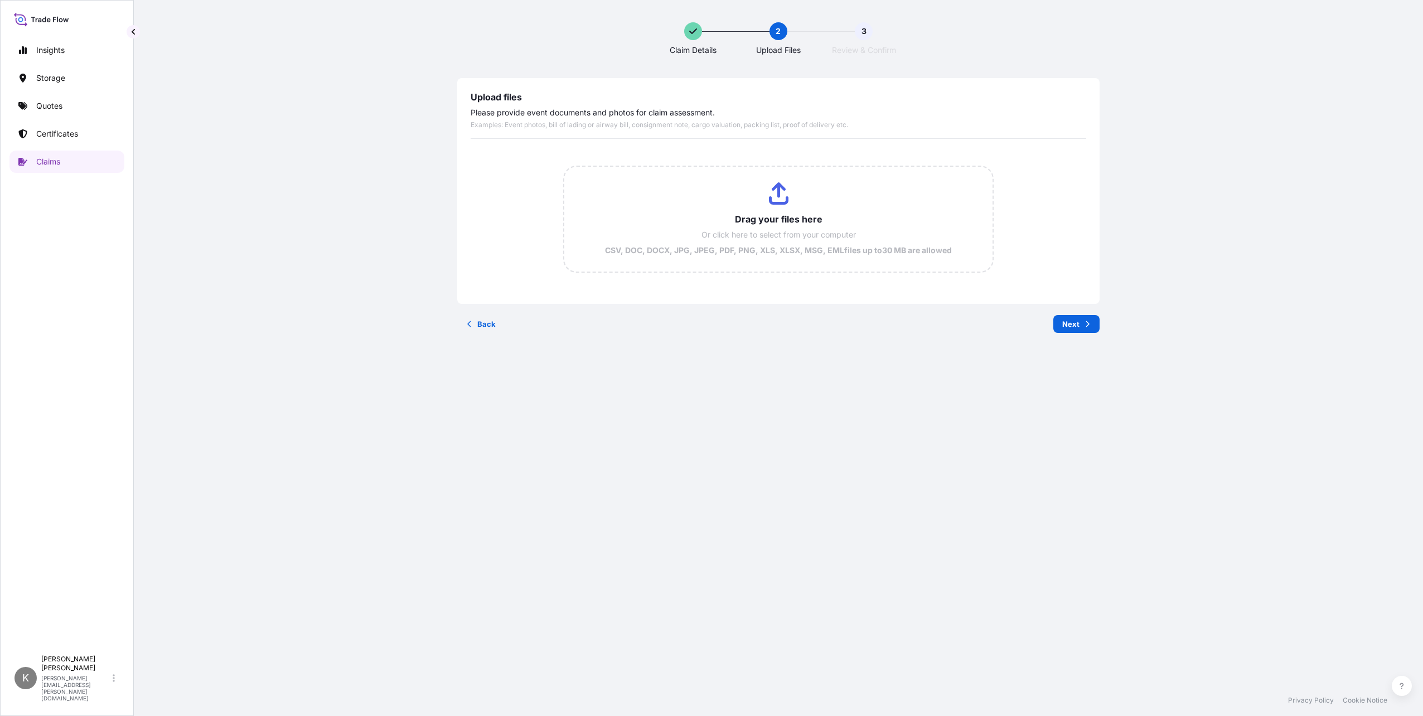
scroll to position [0, 0]
type input "C:\fakepath\US30220902596.pdf"
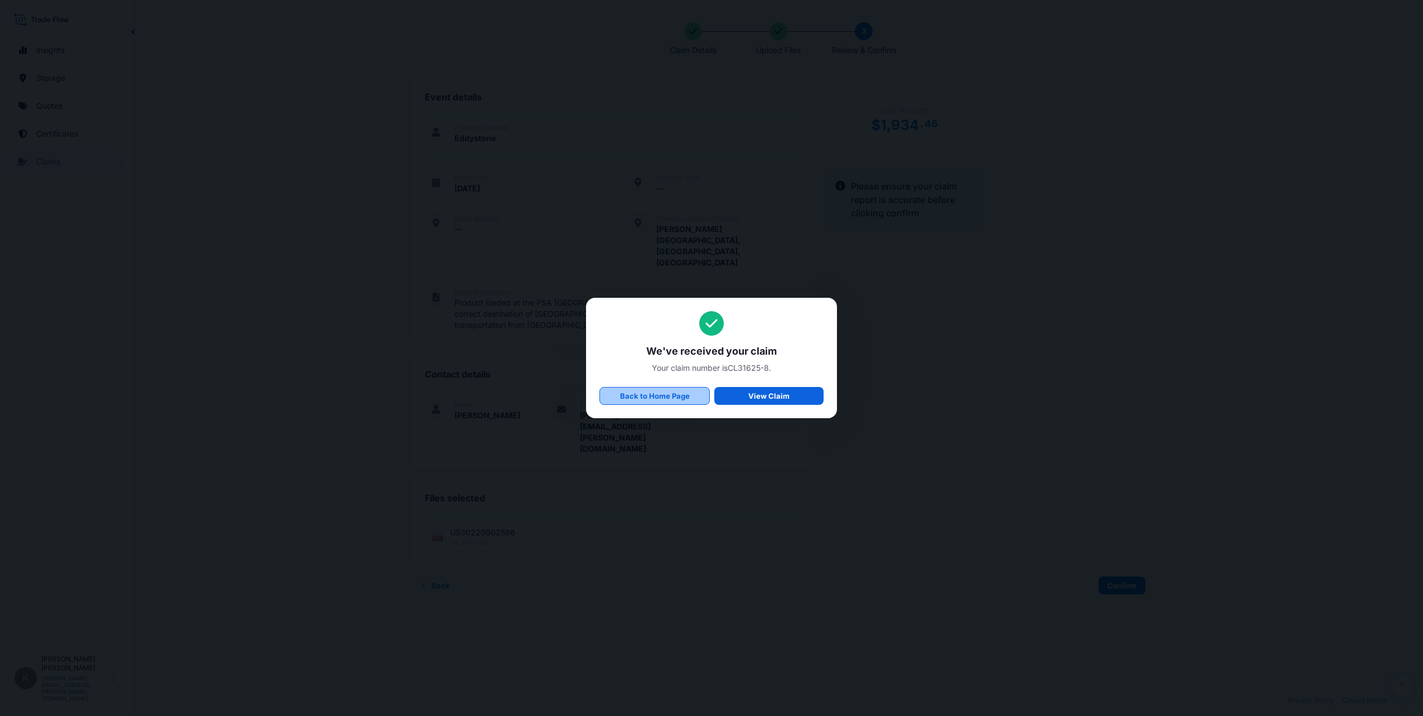
click at [666, 397] on p "Back to Home Page" at bounding box center [655, 395] width 70 height 11
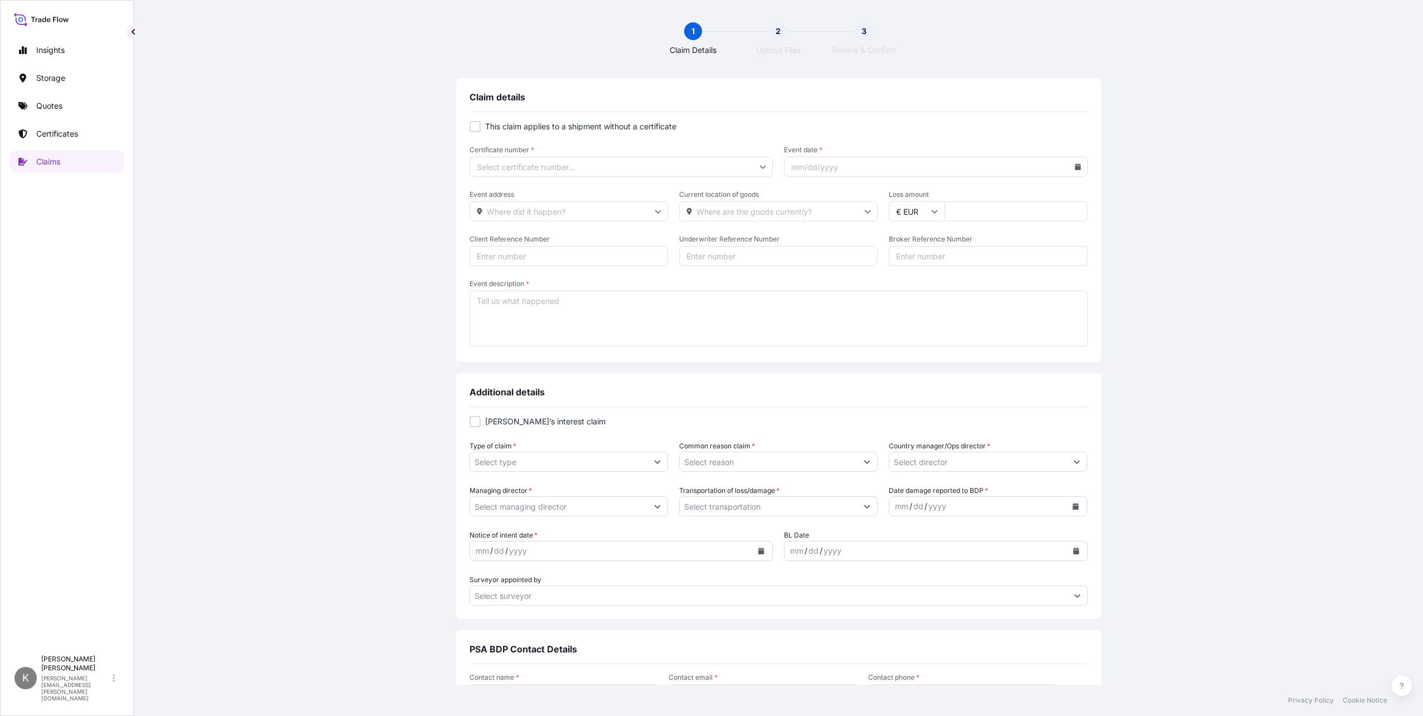
type input "$ USD"
type input "0"
click at [45, 160] on p "Claims" at bounding box center [48, 161] width 24 height 11
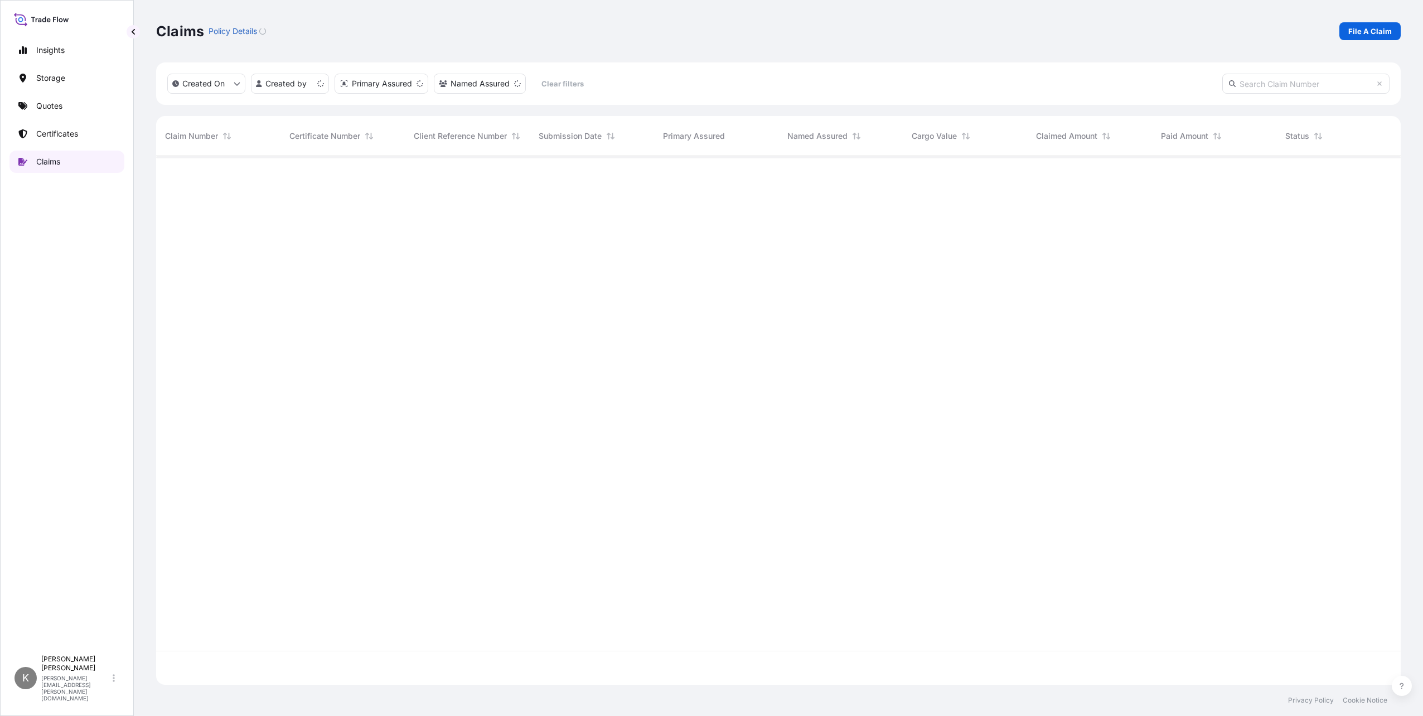
scroll to position [526, 1236]
